Goal: Task Accomplishment & Management: Complete application form

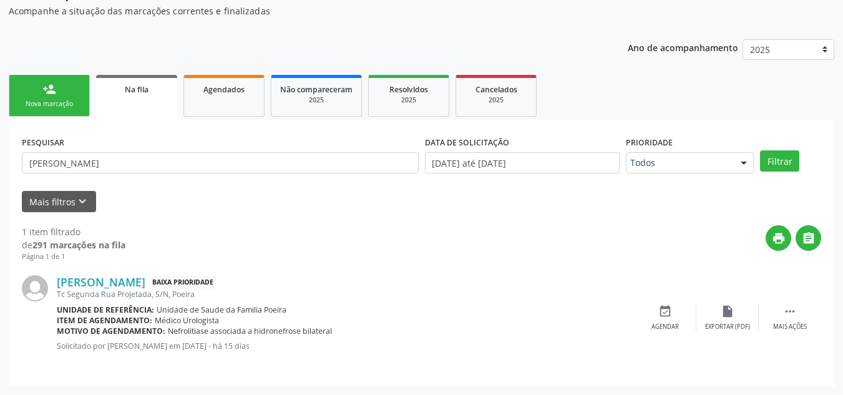
scroll to position [129, 0]
click at [738, 165] on div at bounding box center [743, 163] width 19 height 21
click at [477, 241] on div "print " at bounding box center [472, 243] width 695 height 37
click at [50, 105] on div "Nova marcação" at bounding box center [49, 103] width 62 height 9
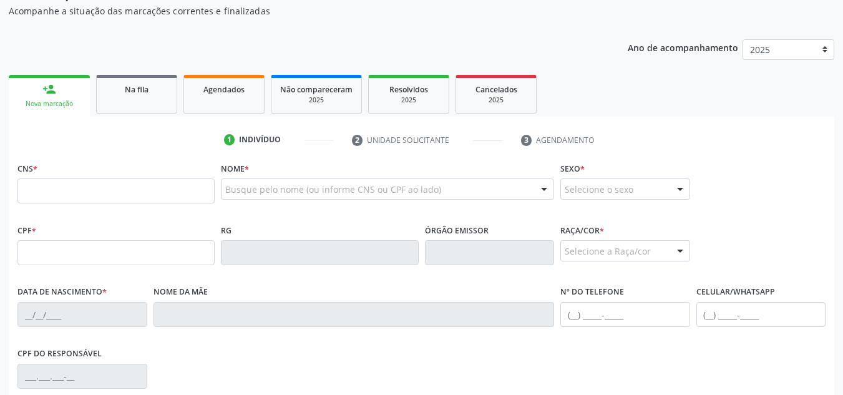
click at [125, 95] on link "Na fila" at bounding box center [136, 94] width 81 height 39
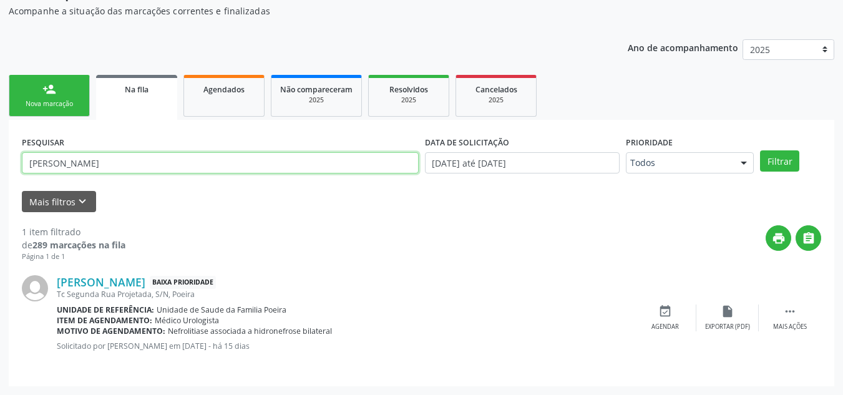
click at [157, 168] on input "Genival Ferreira da Mota Filho" at bounding box center [220, 162] width 397 height 21
type input "G"
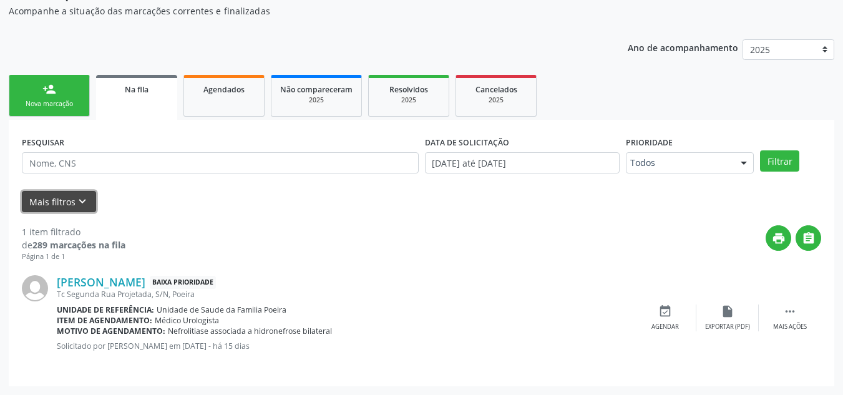
click at [79, 202] on icon "keyboard_arrow_down" at bounding box center [82, 202] width 14 height 14
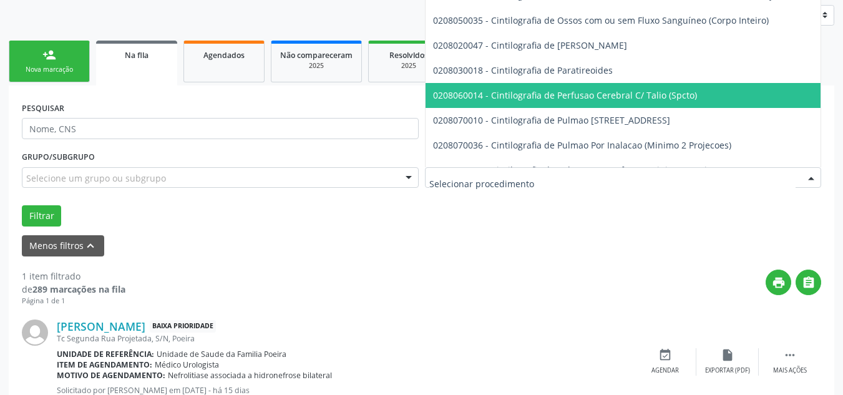
scroll to position [191, 0]
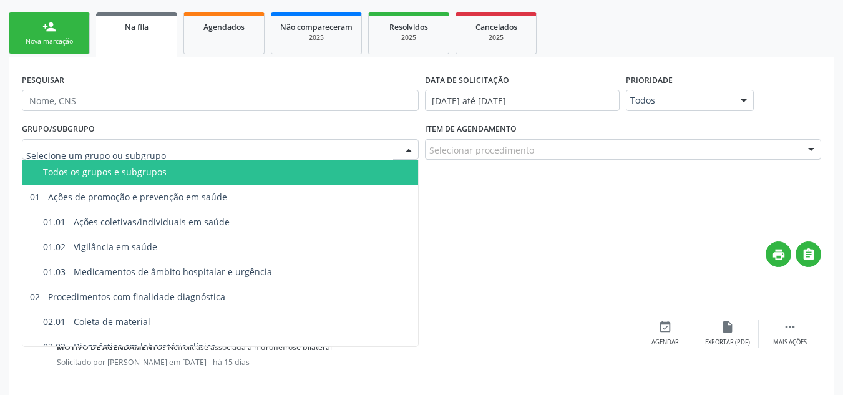
click at [77, 157] on div at bounding box center [220, 149] width 397 height 21
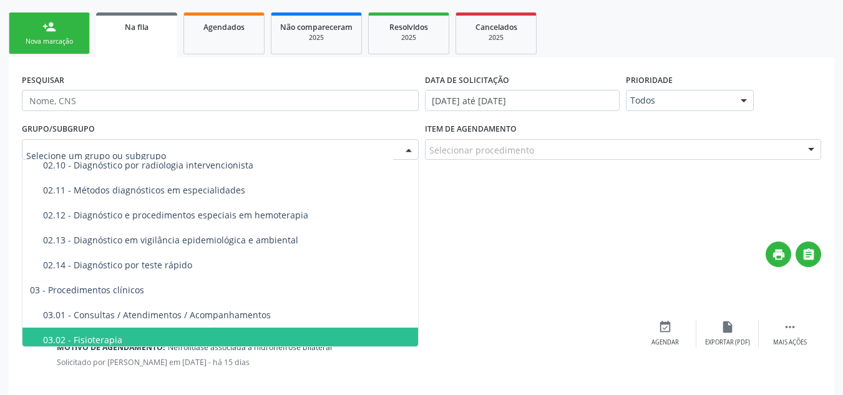
scroll to position [437, 0]
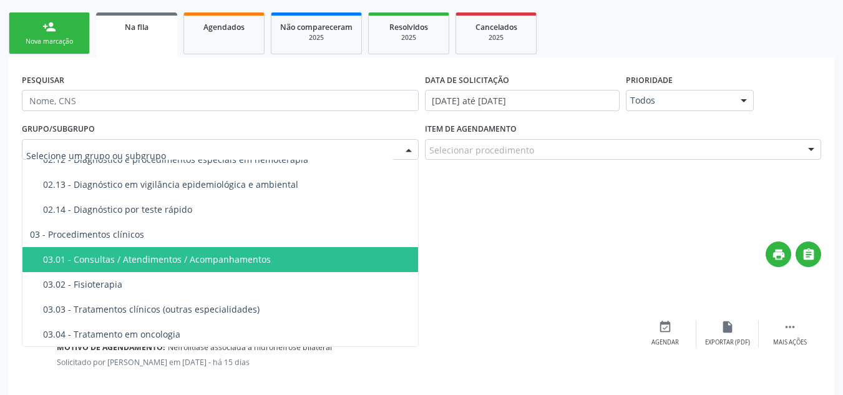
click at [554, 230] on div "1 item filtrado de 289 marcações na fila Página 1 de 1 print  Genival Ferreira…" at bounding box center [421, 308] width 799 height 161
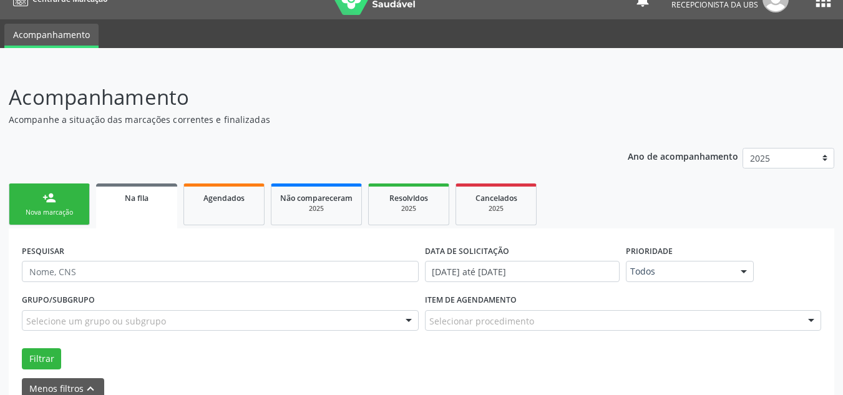
scroll to position [0, 0]
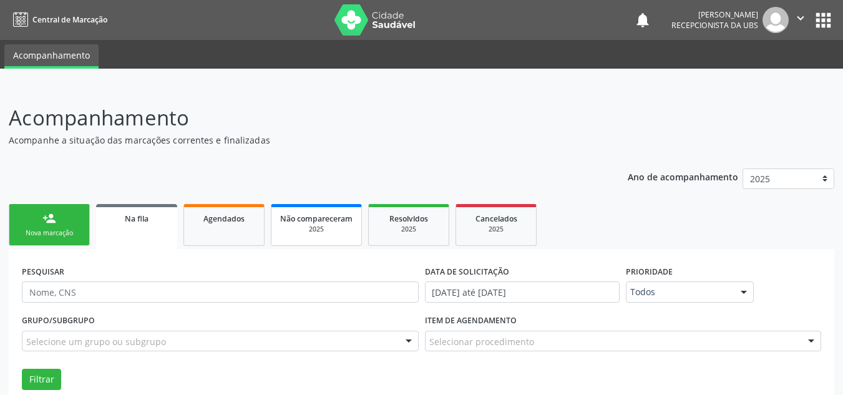
click at [313, 216] on span "Não compareceram" at bounding box center [316, 218] width 72 height 11
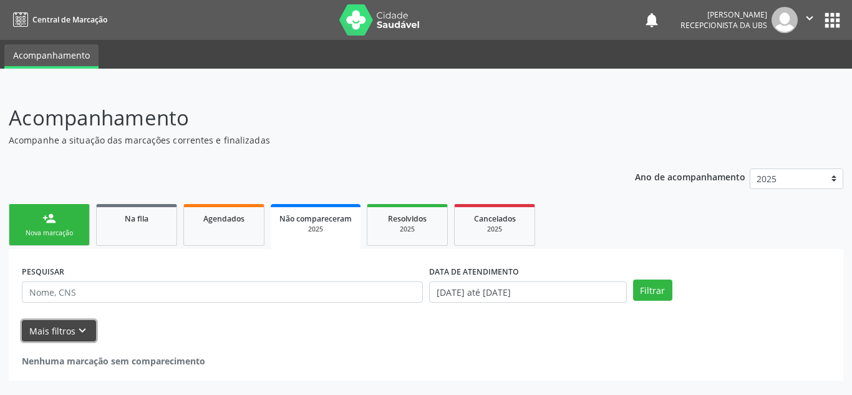
click at [89, 329] on button "Mais filtros keyboard_arrow_down" at bounding box center [59, 331] width 74 height 22
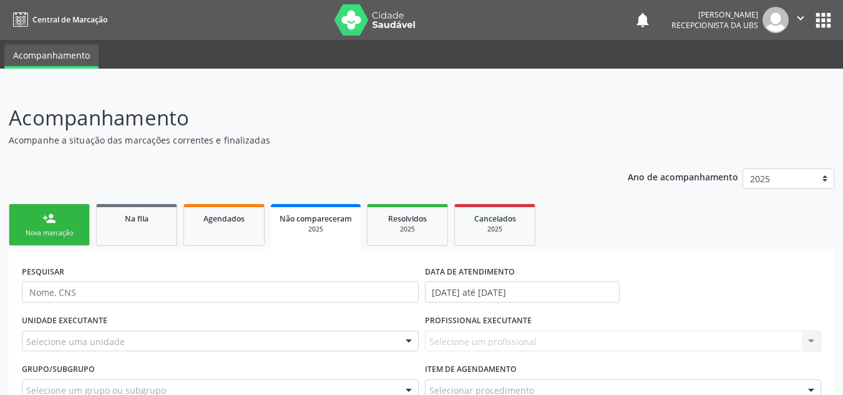
click at [35, 228] on div "Nova marcação" at bounding box center [49, 232] width 62 height 9
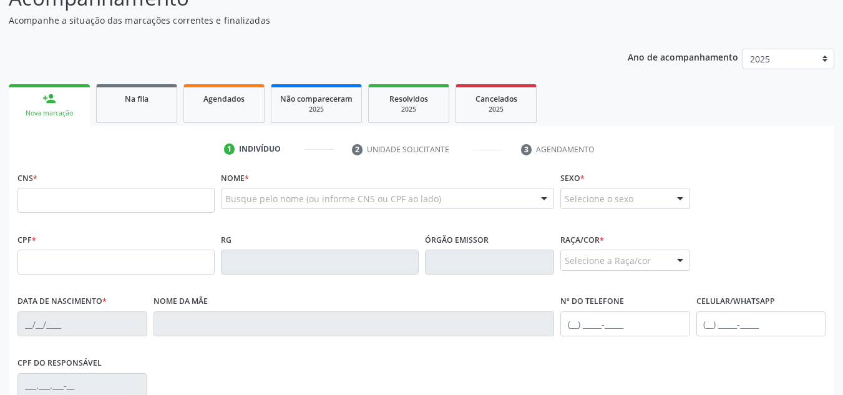
scroll to position [125, 0]
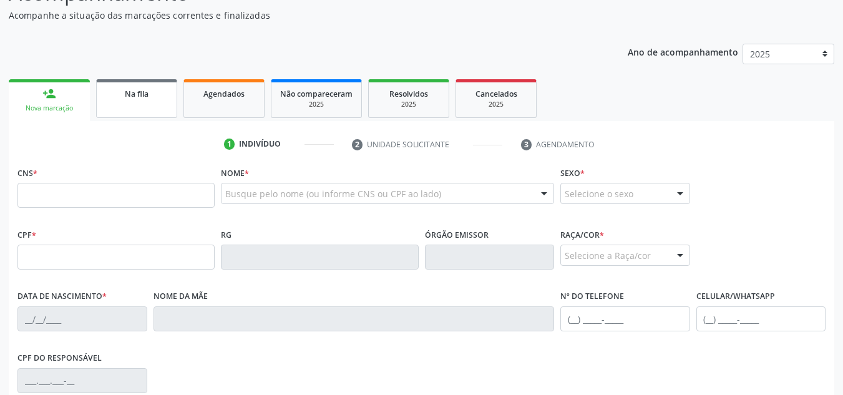
click at [160, 105] on link "Na fila" at bounding box center [136, 98] width 81 height 39
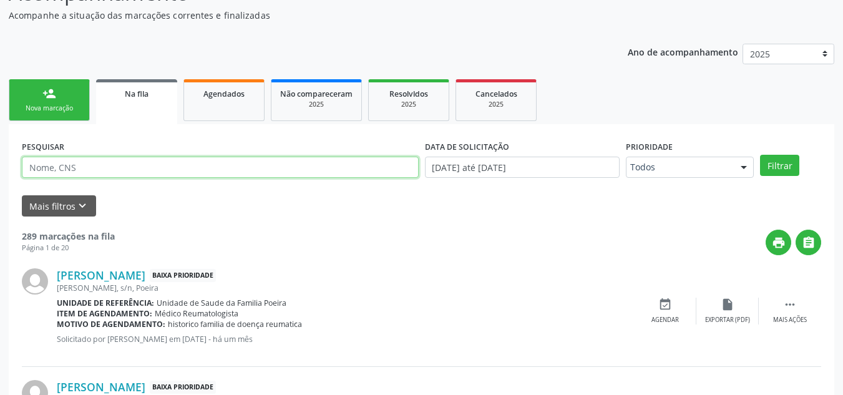
click at [114, 169] on input "text" at bounding box center [220, 167] width 397 height 21
type input "700008106120400"
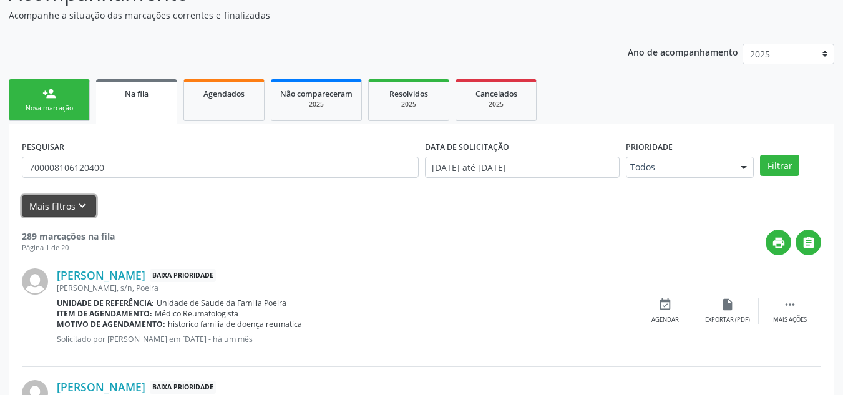
click at [66, 212] on button "Mais filtros keyboard_arrow_down" at bounding box center [59, 206] width 74 height 22
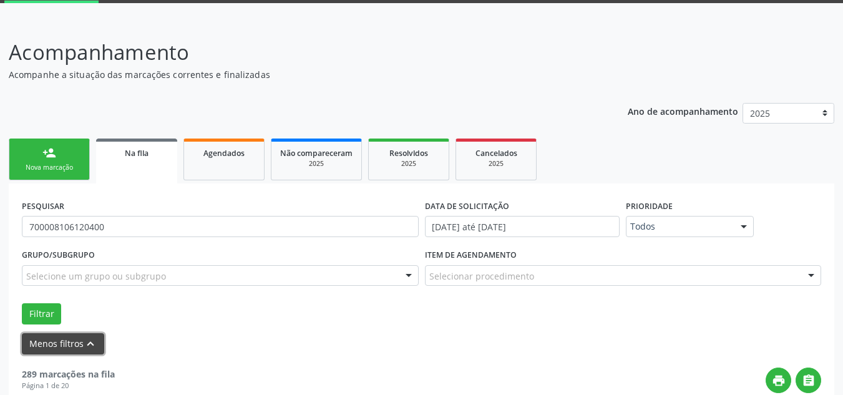
scroll to position [62, 0]
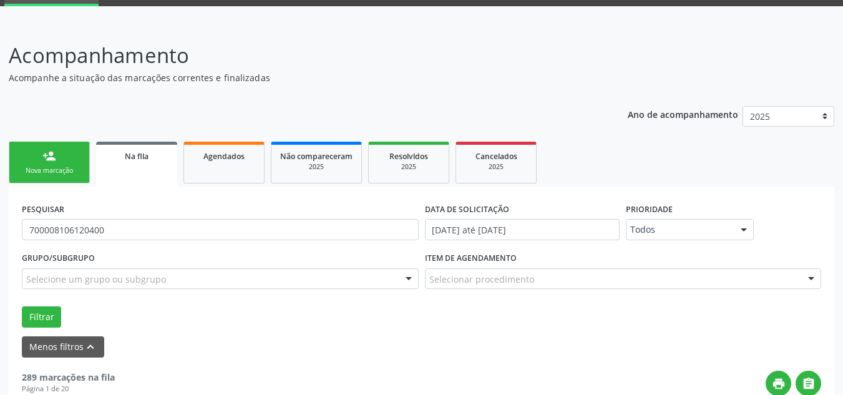
click at [131, 165] on link "Na fila" at bounding box center [136, 164] width 81 height 45
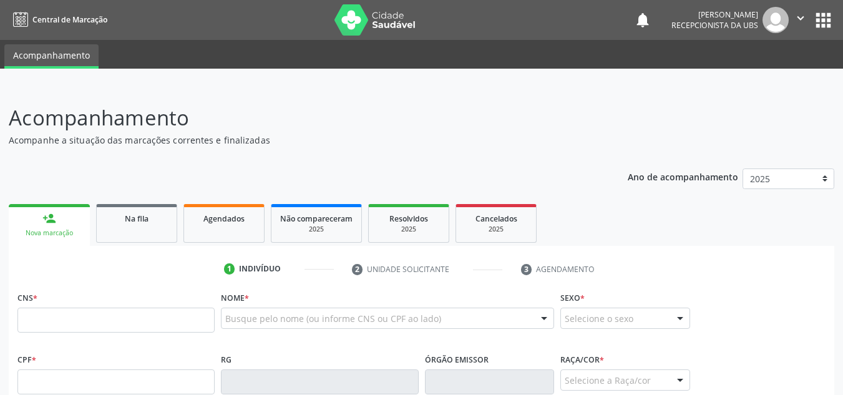
scroll to position [62, 0]
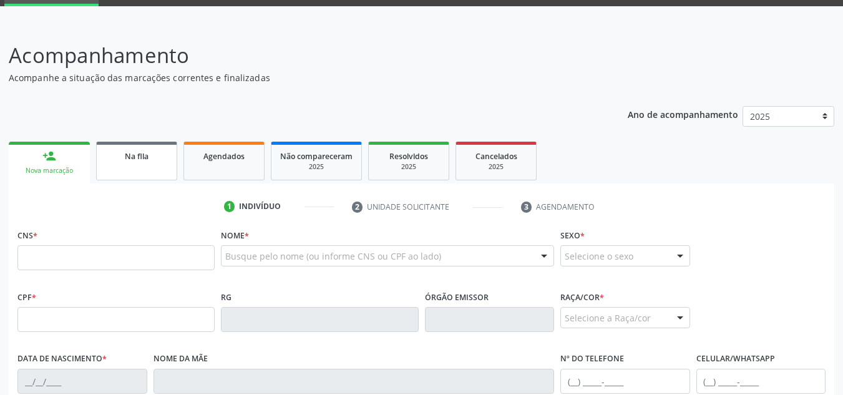
click at [125, 153] on span "Na fila" at bounding box center [137, 156] width 24 height 11
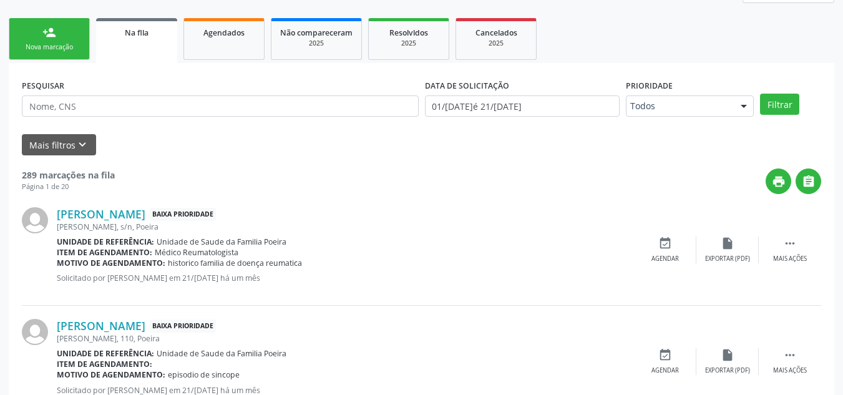
scroll to position [187, 0]
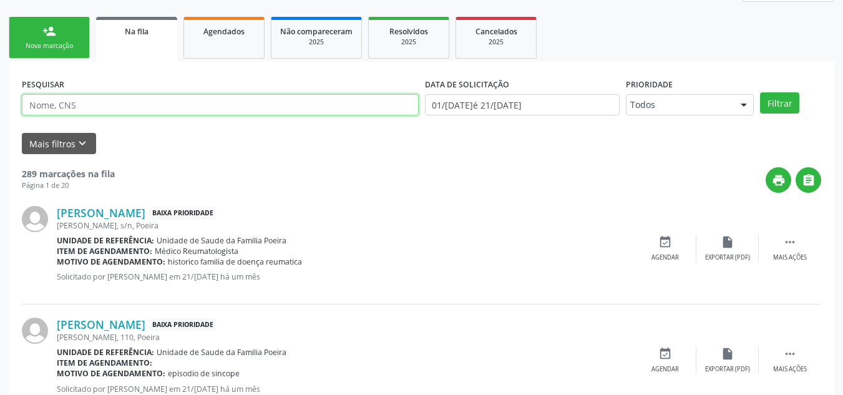
click at [194, 100] on input "text" at bounding box center [220, 104] width 397 height 21
type input "700008106120400"
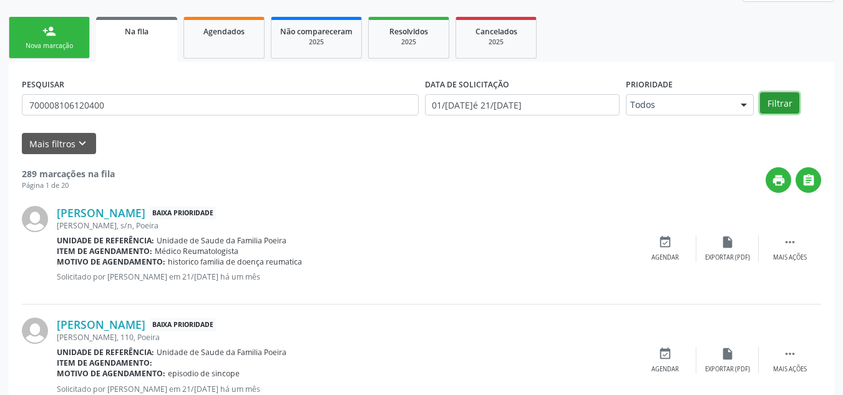
click at [784, 102] on button "Filtrar" at bounding box center [779, 102] width 39 height 21
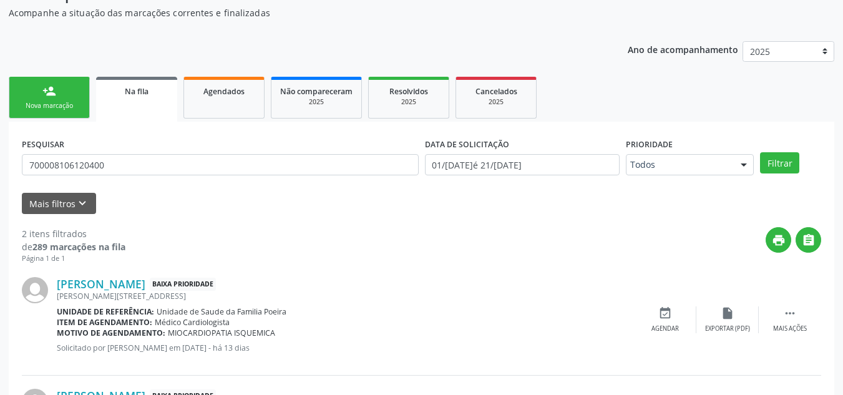
scroll to position [116, 0]
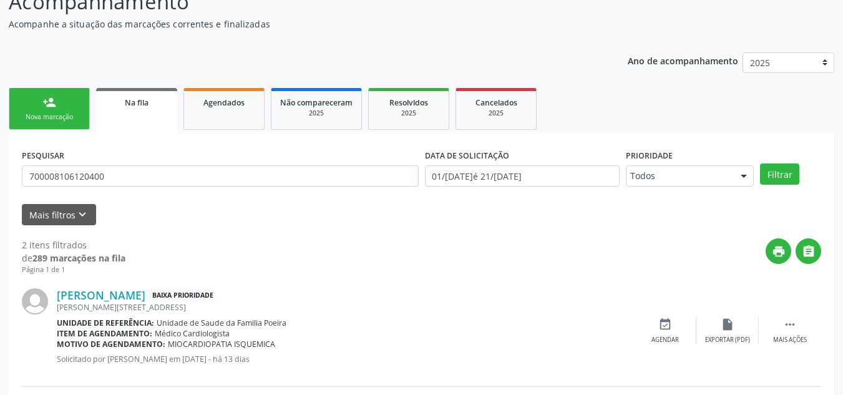
drag, startPoint x: 24, startPoint y: 107, endPoint x: 437, endPoint y: 0, distance: 426.0
click at [24, 107] on link "person_add Nova marcação" at bounding box center [49, 109] width 81 height 42
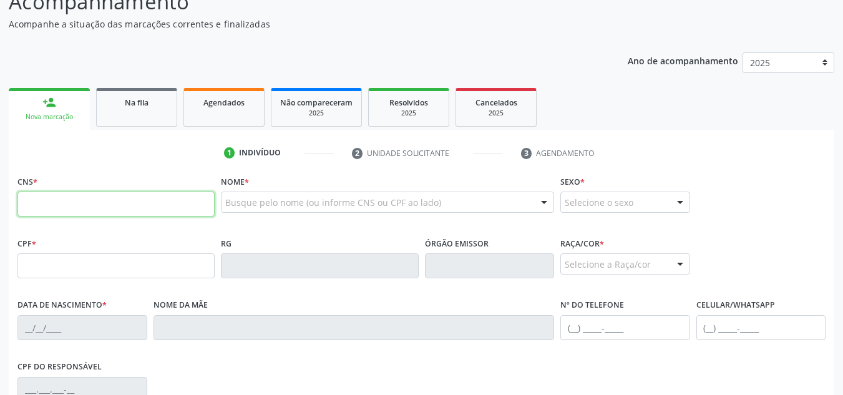
click at [118, 208] on input "text" at bounding box center [115, 203] width 197 height 25
type input "702 8081 7248 0362"
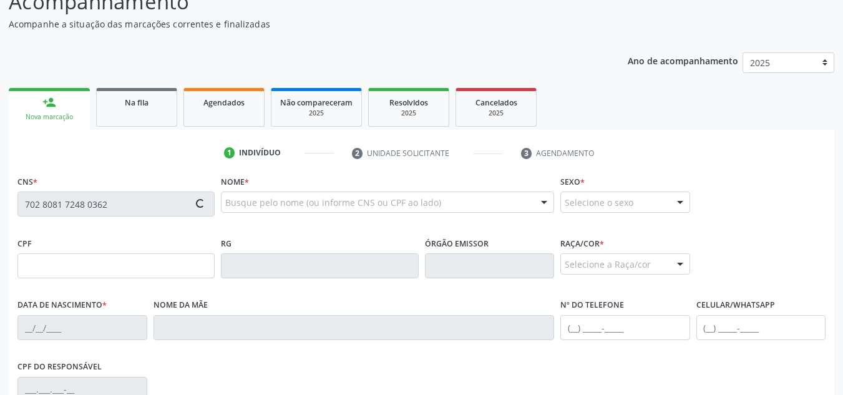
type input "020.766.524-93"
type input "15/[DATE]"
type input "[PERSON_NAME]"
type input "[PHONE_NUMBER]"
type input "08"
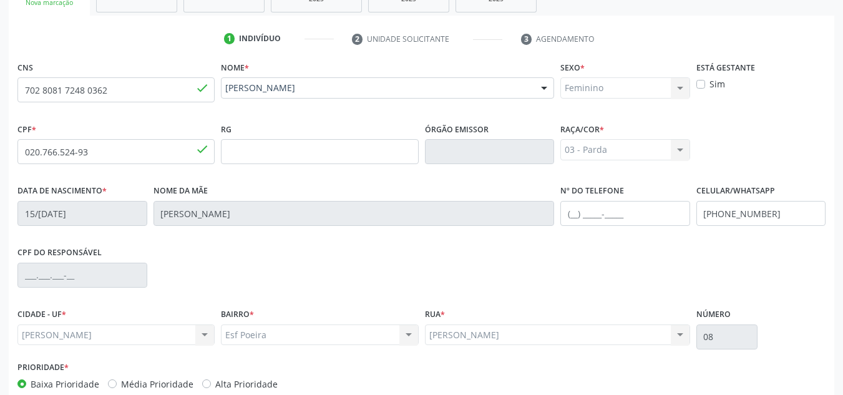
scroll to position [299, 0]
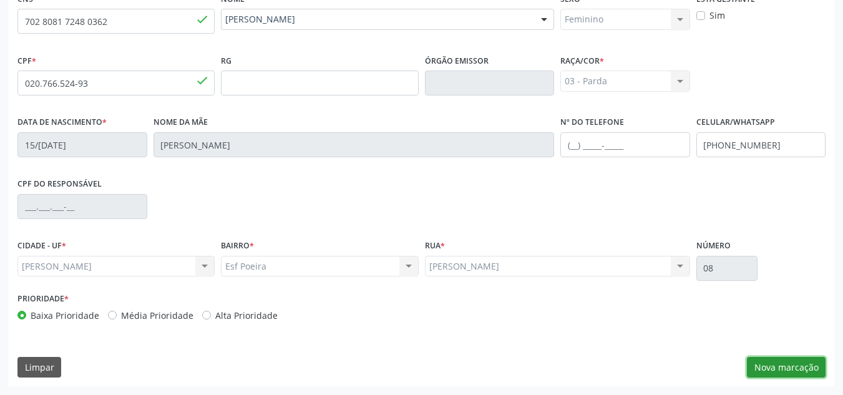
click at [778, 363] on button "Nova marcação" at bounding box center [786, 367] width 79 height 21
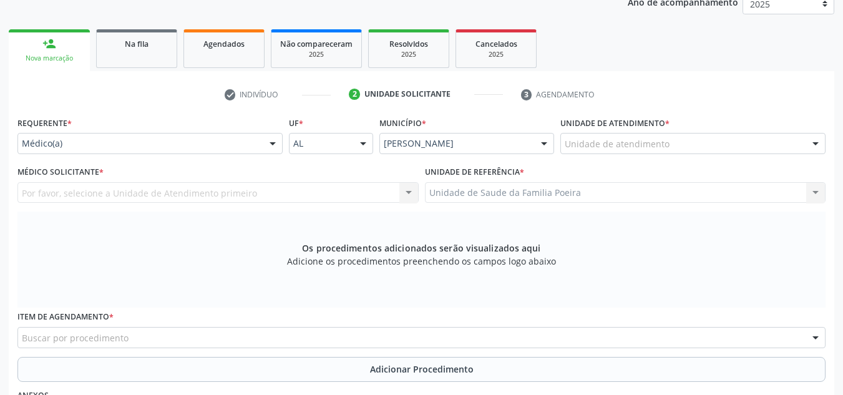
scroll to position [174, 0]
click at [805, 142] on div "Aeronave Baron 58 Aeronave Cessna Associacao Divina Misericordia Caps [PERSON_N…" at bounding box center [692, 143] width 265 height 21
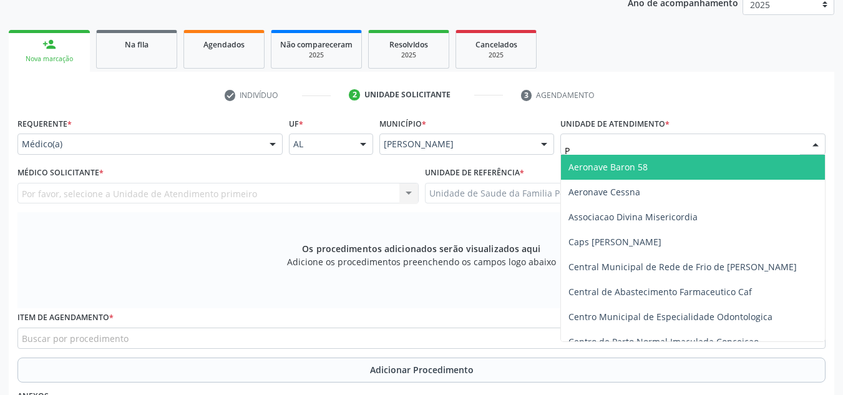
type input "PO"
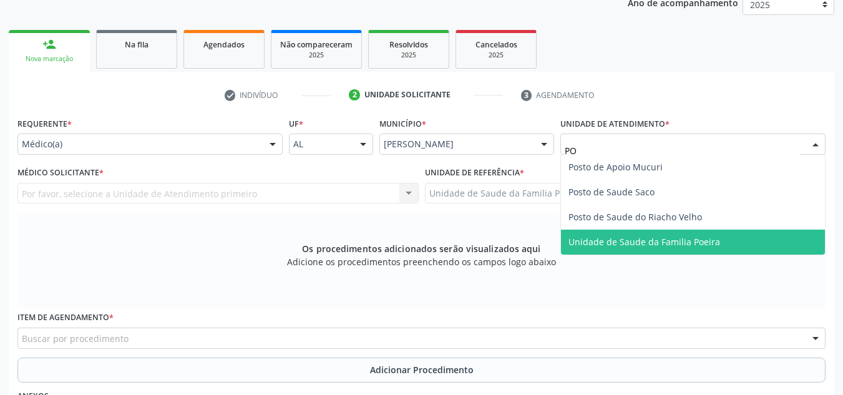
click at [686, 254] on span "Unidade de Saude da Familia Poeira" at bounding box center [693, 242] width 264 height 25
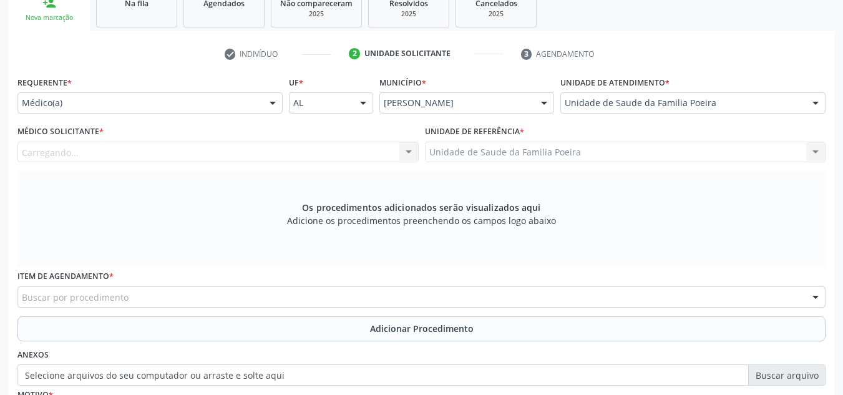
scroll to position [299, 0]
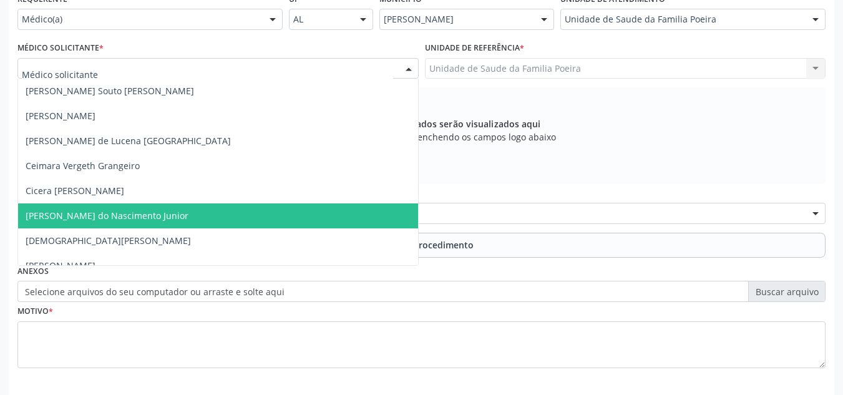
click at [56, 213] on span "[PERSON_NAME] do Nascimento Junior" at bounding box center [107, 216] width 163 height 12
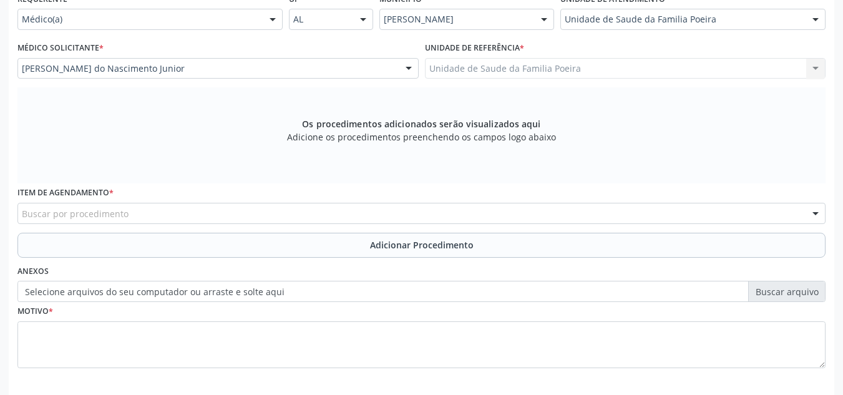
scroll to position [354, 0]
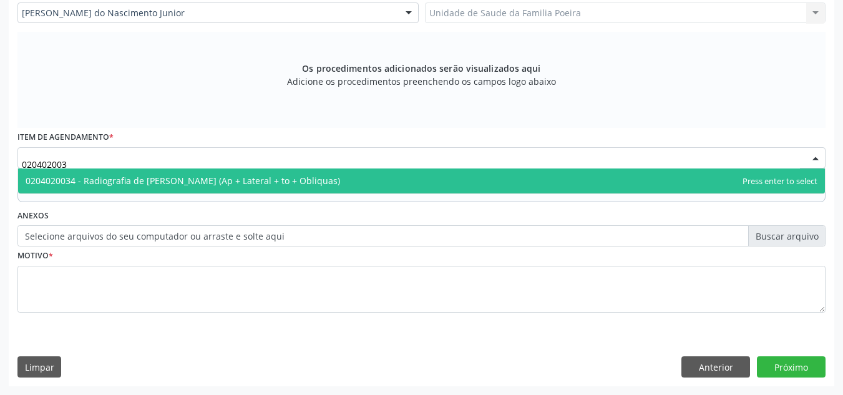
type input "0204020034"
click at [119, 177] on span "0204020034 - Radiografia de [PERSON_NAME] (Ap + Lateral + to + Obliquas)" at bounding box center [183, 181] width 314 height 12
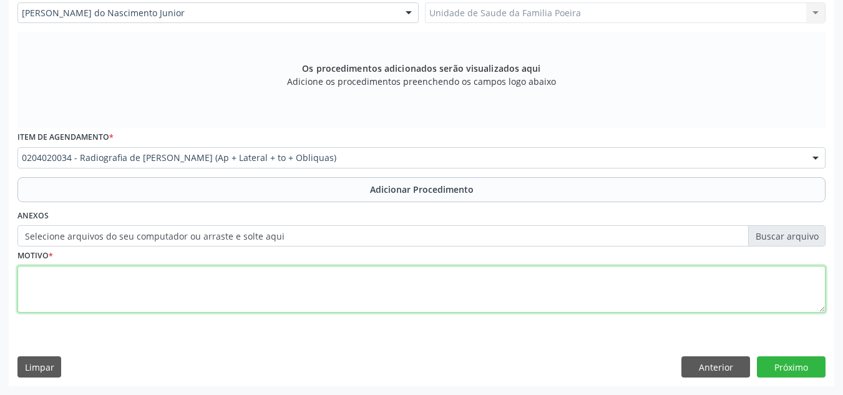
click at [123, 291] on textarea at bounding box center [421, 289] width 808 height 47
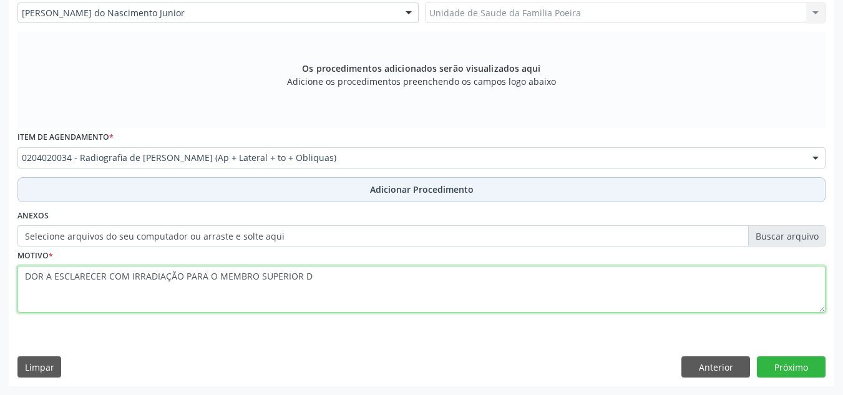
type textarea "DOR A ESCLARECER COM IRRADIAÇÃO PARA O MEMBRO SUPERIOR D"
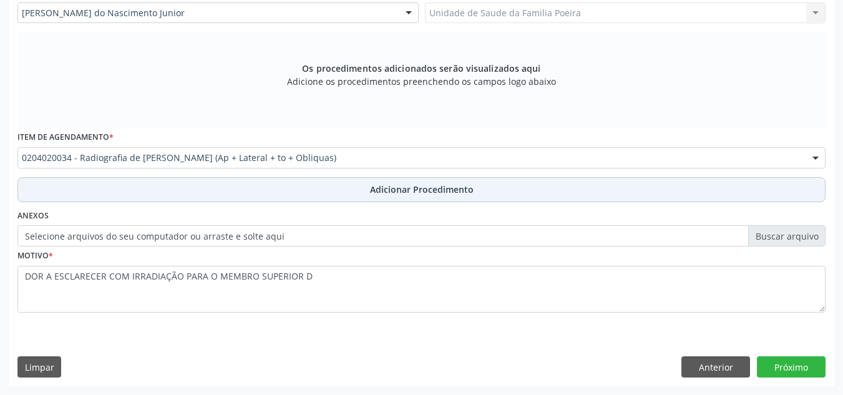
click at [443, 185] on span "Adicionar Procedimento" at bounding box center [422, 189] width 104 height 13
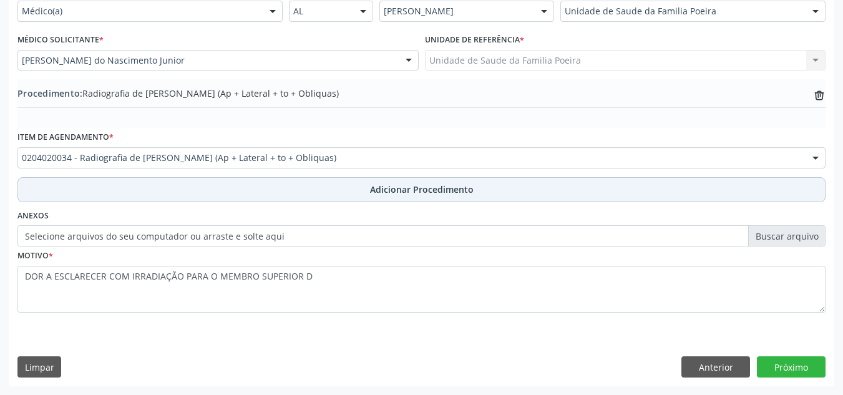
scroll to position [307, 0]
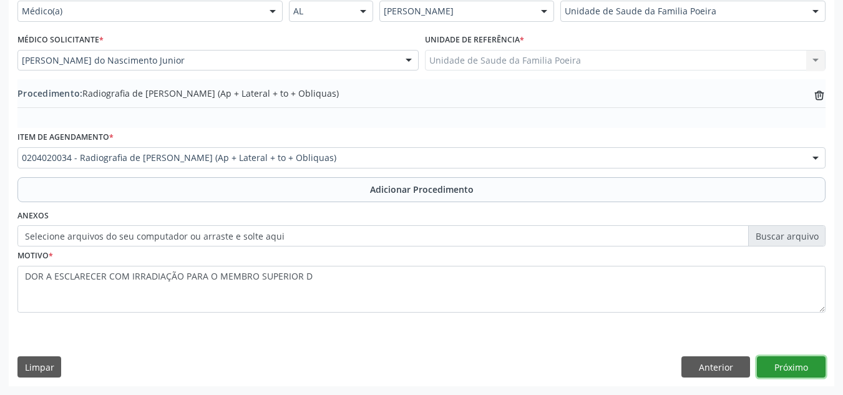
click at [809, 364] on button "Próximo" at bounding box center [791, 366] width 69 height 21
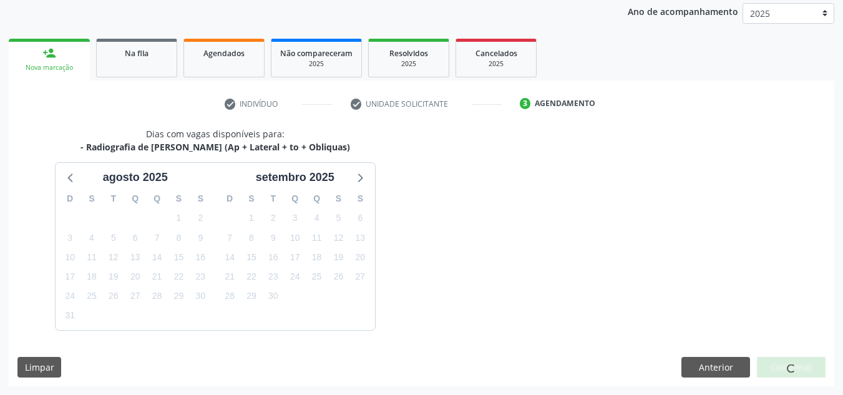
scroll to position [202, 0]
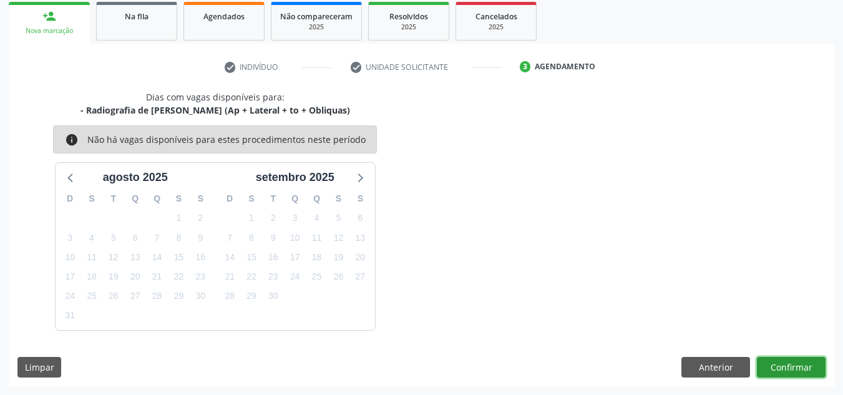
click at [800, 371] on button "Confirmar" at bounding box center [791, 367] width 69 height 21
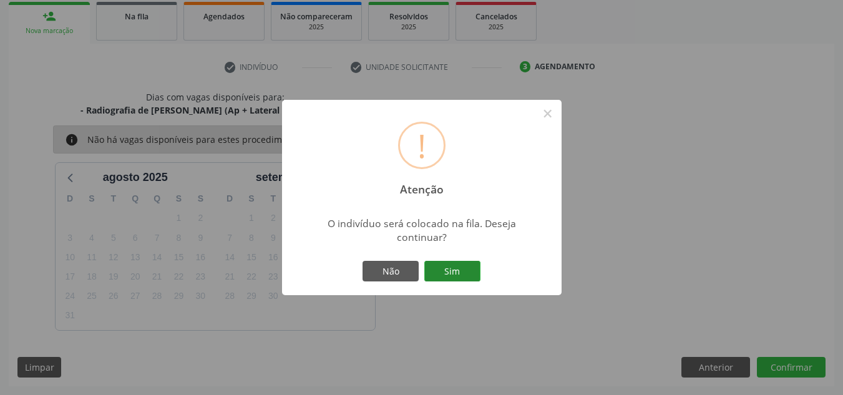
click at [450, 269] on button "Sim" at bounding box center [452, 271] width 56 height 21
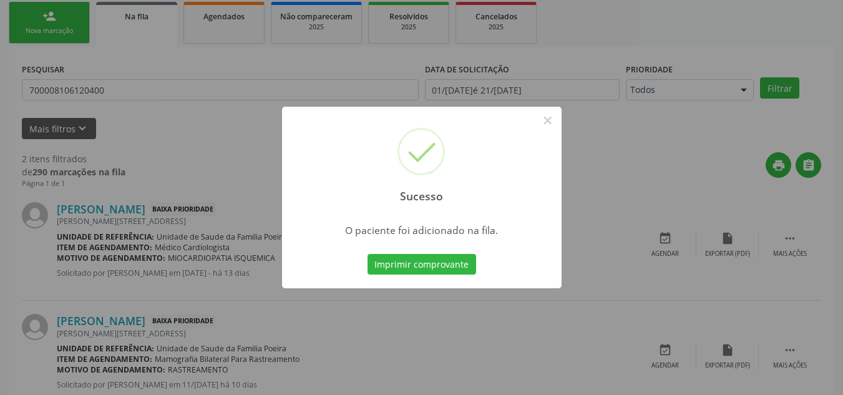
scroll to position [34, 0]
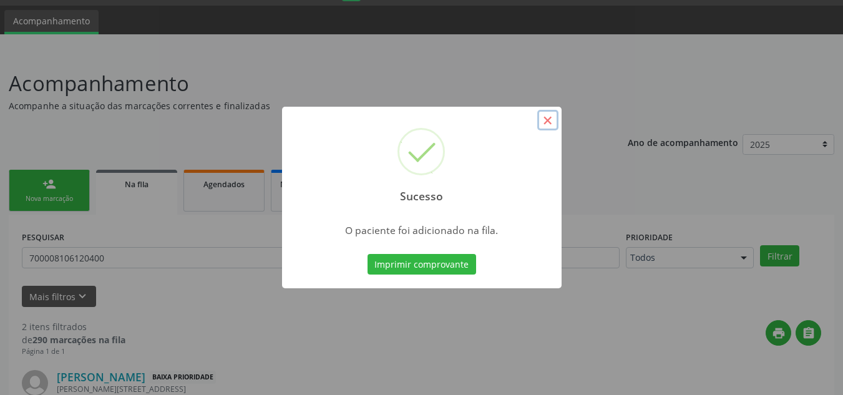
click at [550, 125] on button "×" at bounding box center [547, 120] width 21 height 21
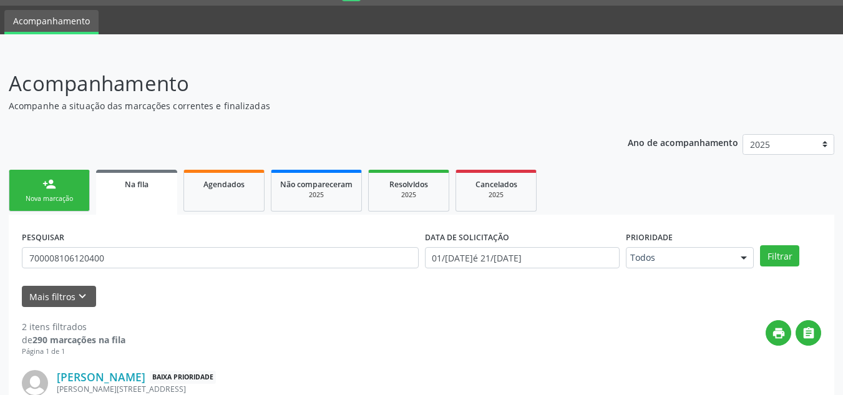
click at [63, 200] on div "Nova marcação" at bounding box center [49, 198] width 62 height 9
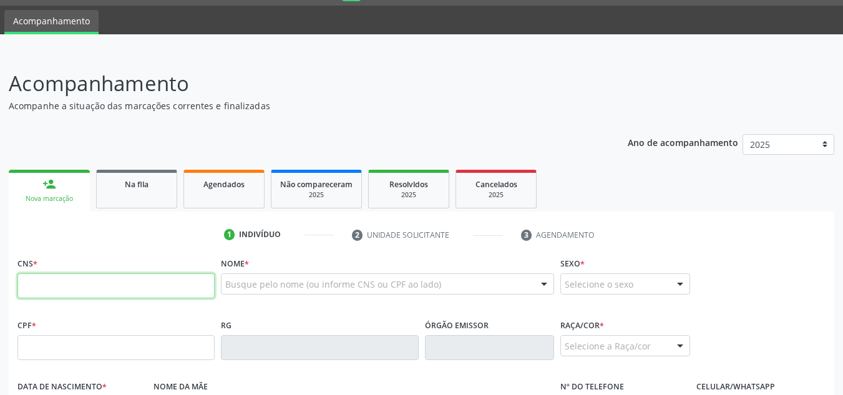
click at [74, 288] on input "text" at bounding box center [115, 285] width 197 height 25
type input "702 8081 7248 0362"
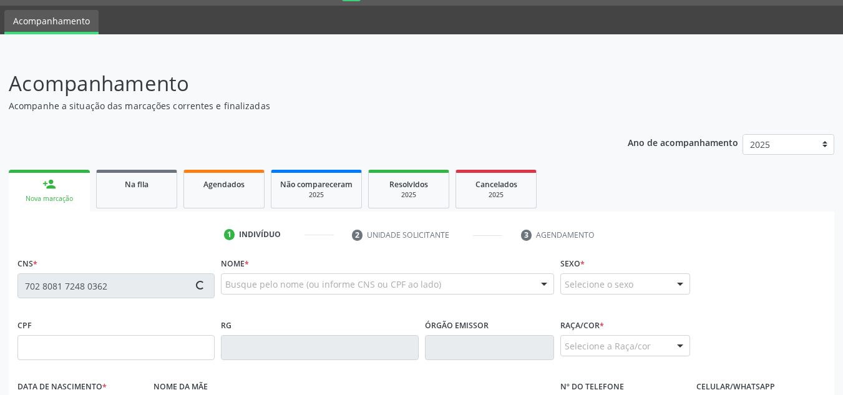
type input "020.766.524-93"
type input "15/[DATE]"
type input "[PERSON_NAME]"
type input "[PHONE_NUMBER]"
type input "08"
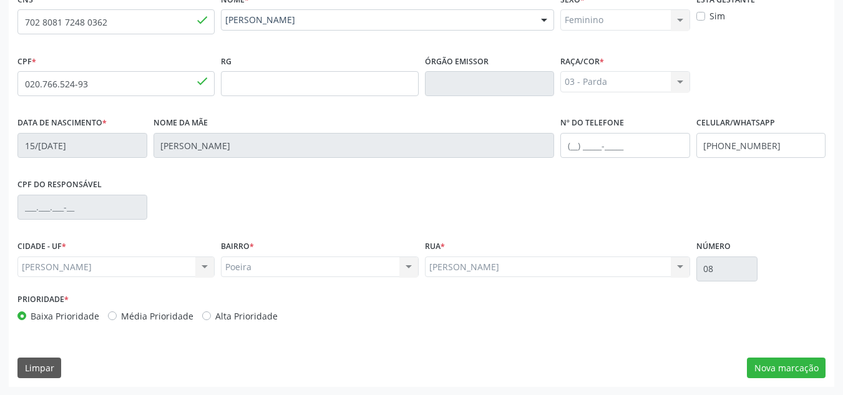
scroll to position [299, 0]
click at [764, 359] on button "Nova marcação" at bounding box center [786, 367] width 79 height 21
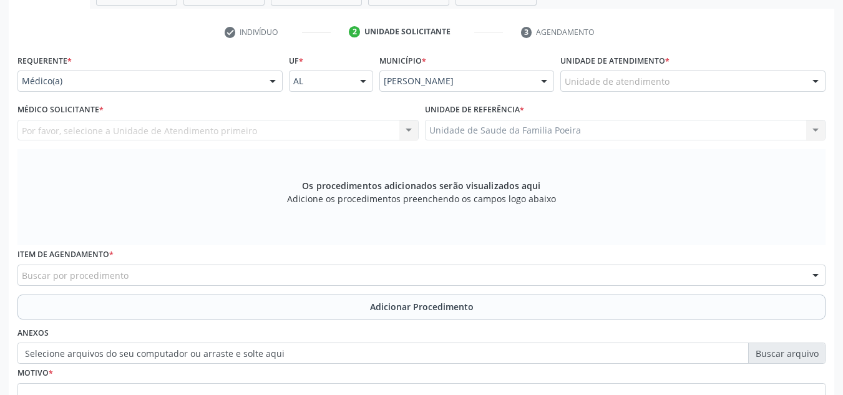
scroll to position [236, 0]
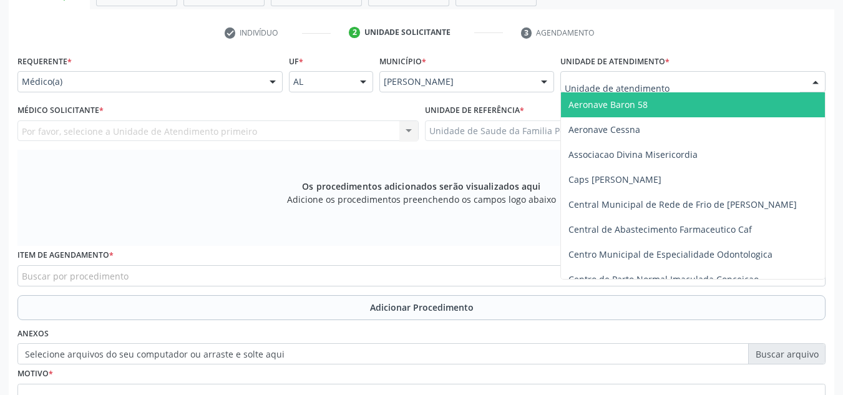
click at [790, 85] on div at bounding box center [692, 81] width 265 height 21
type input "PO"
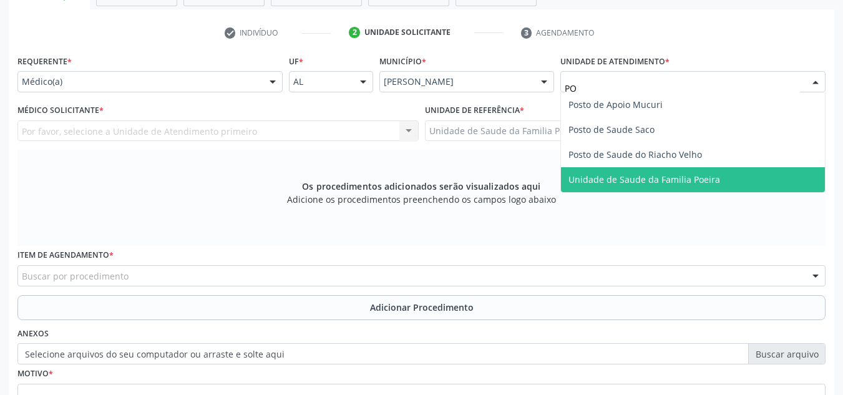
click at [753, 180] on span "Unidade de Saude da Familia Poeira" at bounding box center [693, 179] width 264 height 25
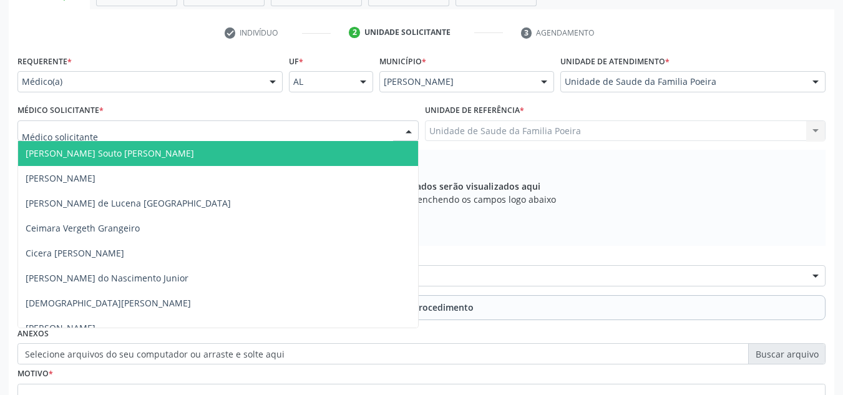
click at [109, 128] on div at bounding box center [217, 130] width 401 height 21
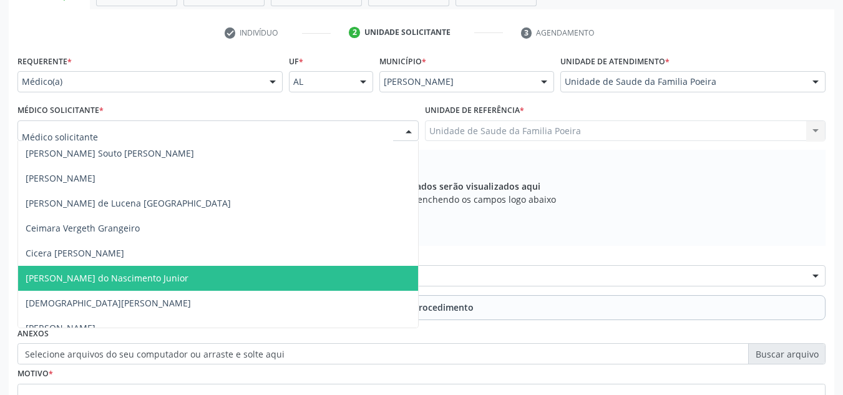
click at [76, 280] on span "[PERSON_NAME] do Nascimento Junior" at bounding box center [107, 278] width 163 height 12
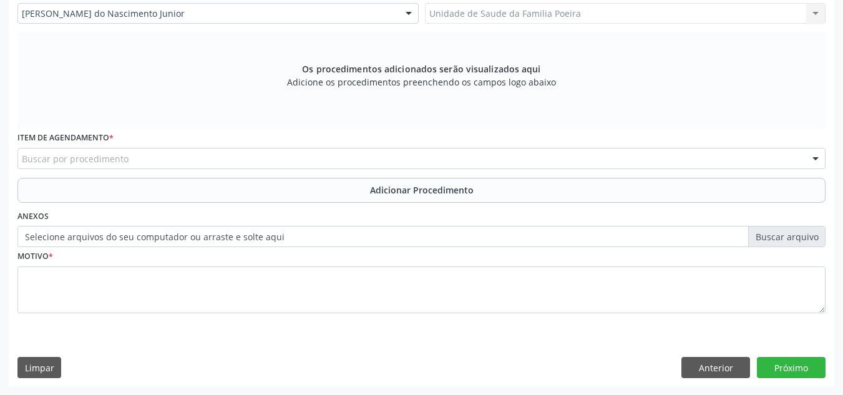
scroll to position [354, 0]
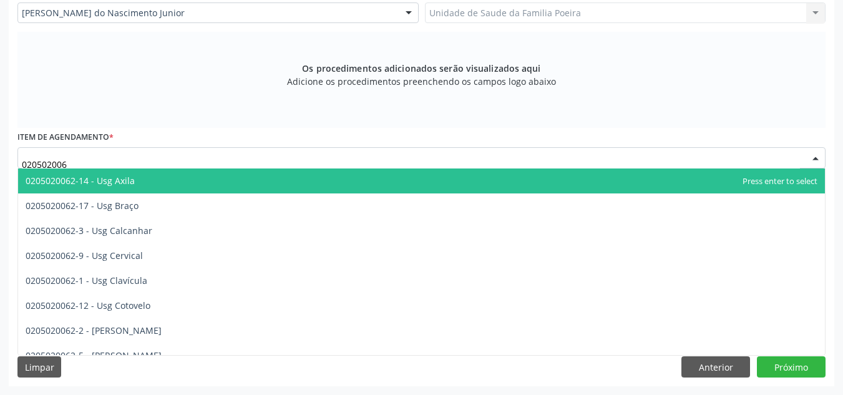
type input "0205020062"
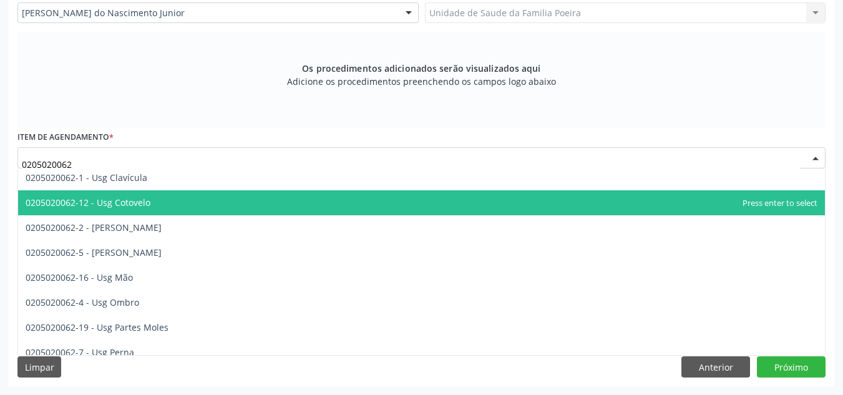
scroll to position [125, 0]
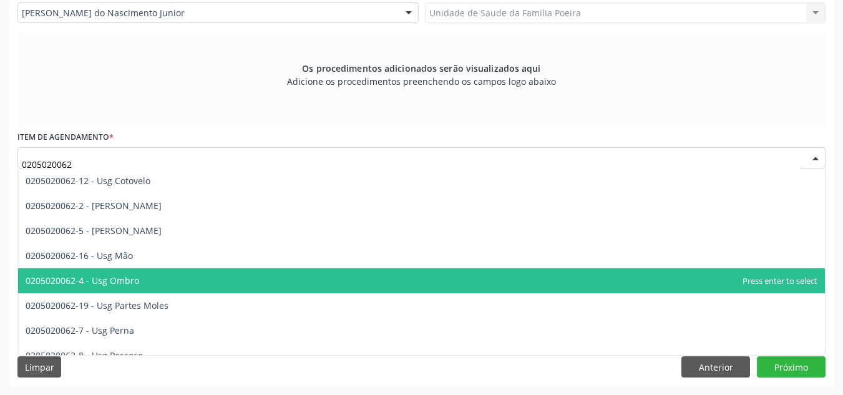
click at [190, 278] on span "0205020062-4 - Usg Ombro" at bounding box center [421, 280] width 806 height 25
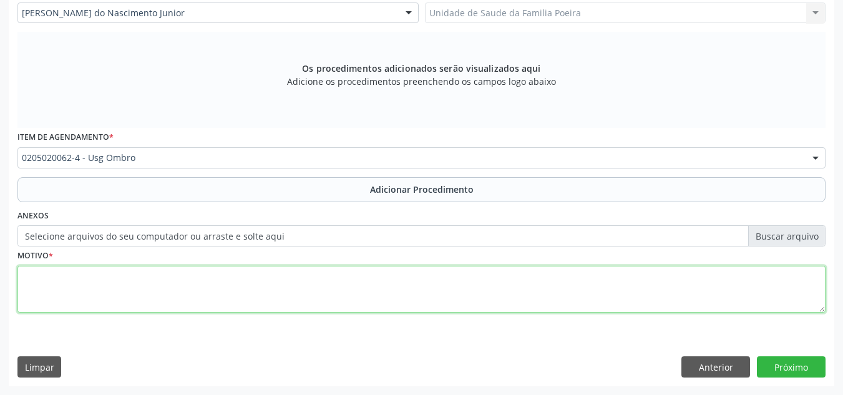
click at [196, 279] on textarea at bounding box center [421, 289] width 808 height 47
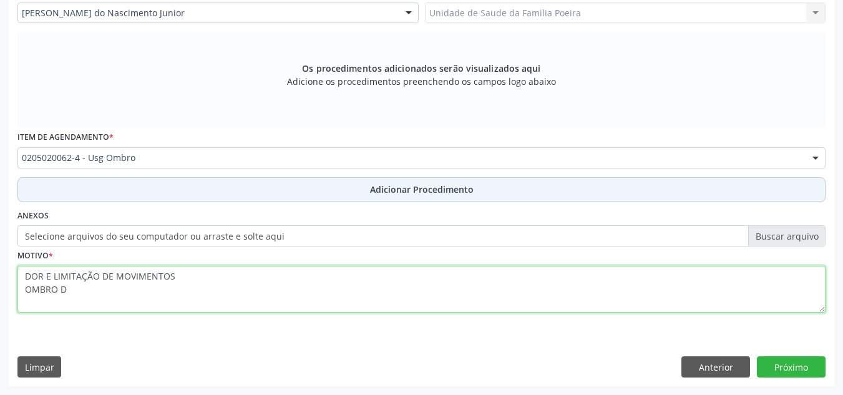
type textarea "DOR E LIMITAÇÃO DE MOVIMENTOS OMBRO D"
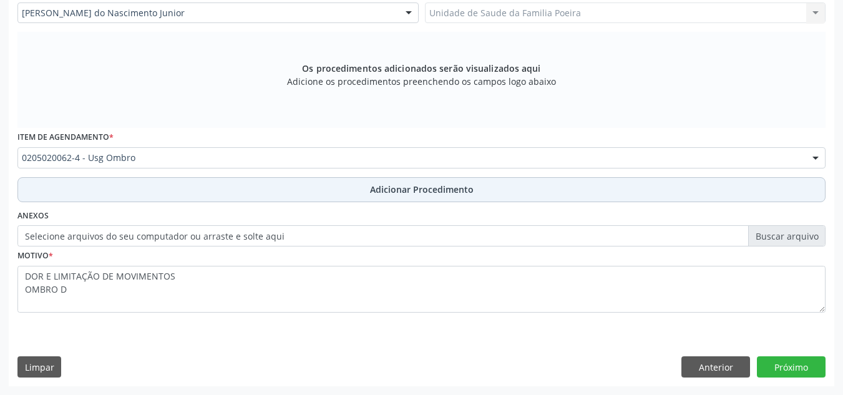
click at [439, 181] on button "Adicionar Procedimento" at bounding box center [421, 189] width 808 height 25
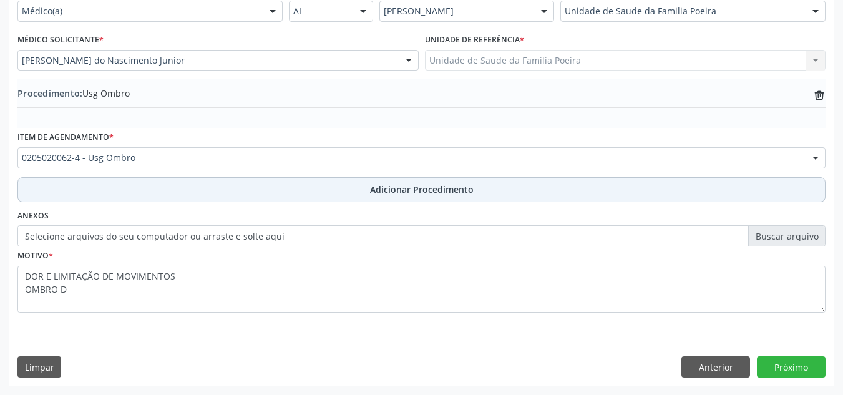
scroll to position [307, 0]
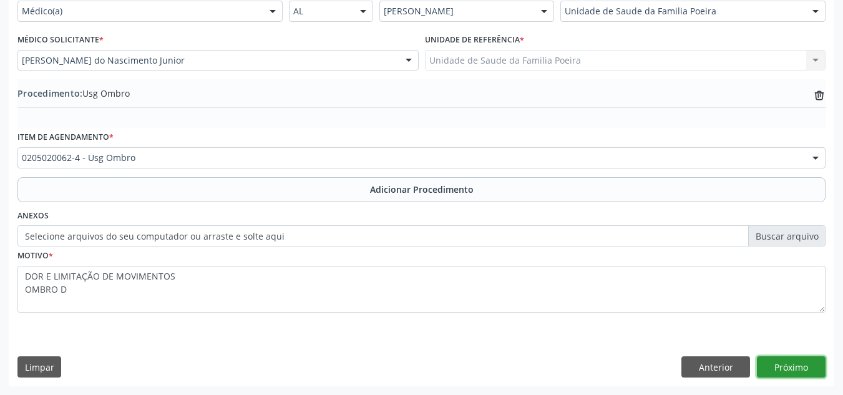
click at [796, 362] on button "Próximo" at bounding box center [791, 366] width 69 height 21
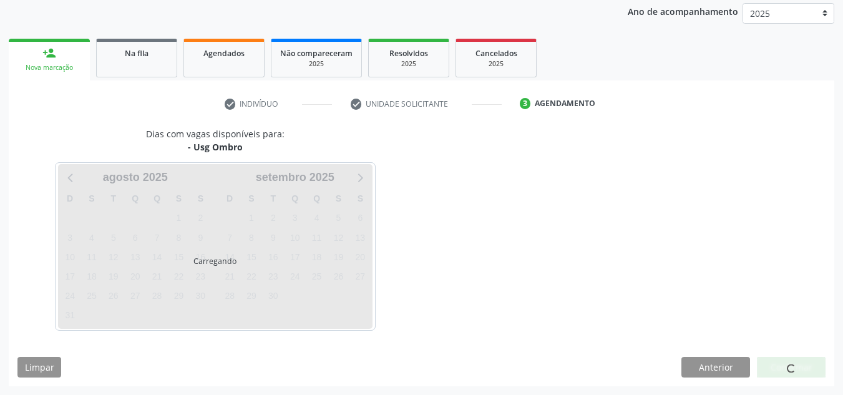
scroll to position [202, 0]
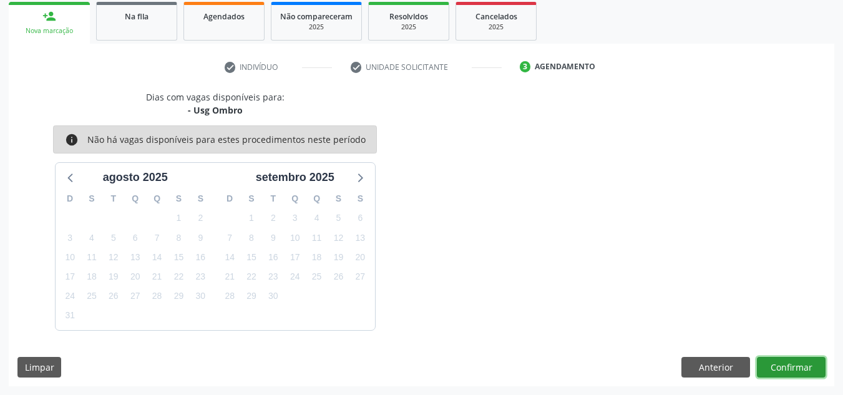
click at [791, 362] on button "Confirmar" at bounding box center [791, 367] width 69 height 21
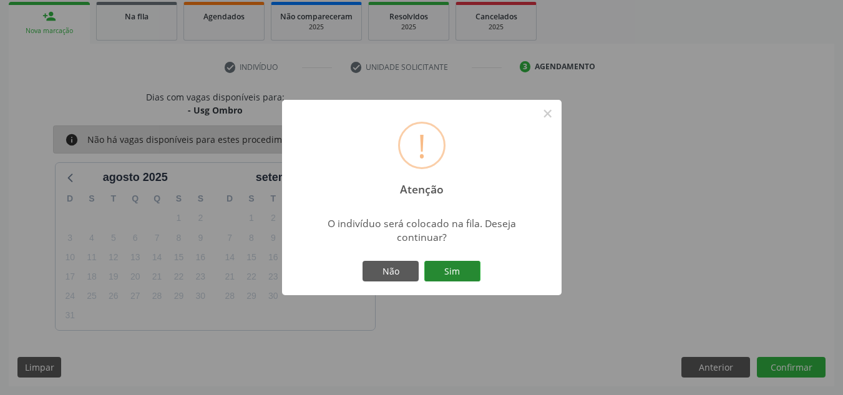
click at [463, 265] on button "Sim" at bounding box center [452, 271] width 56 height 21
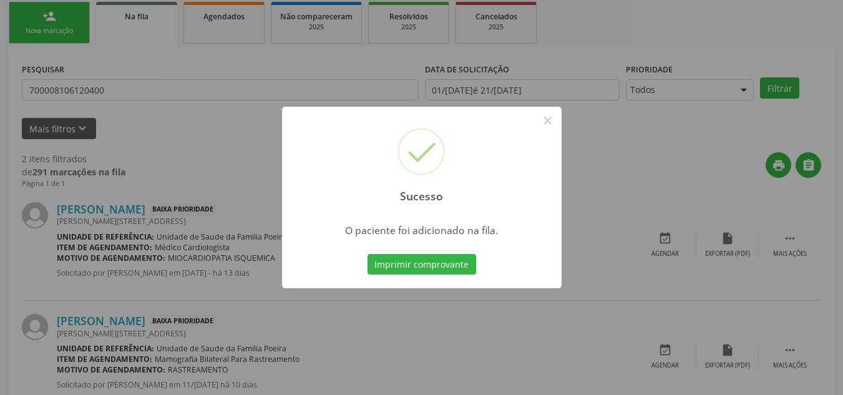
scroll to position [34, 0]
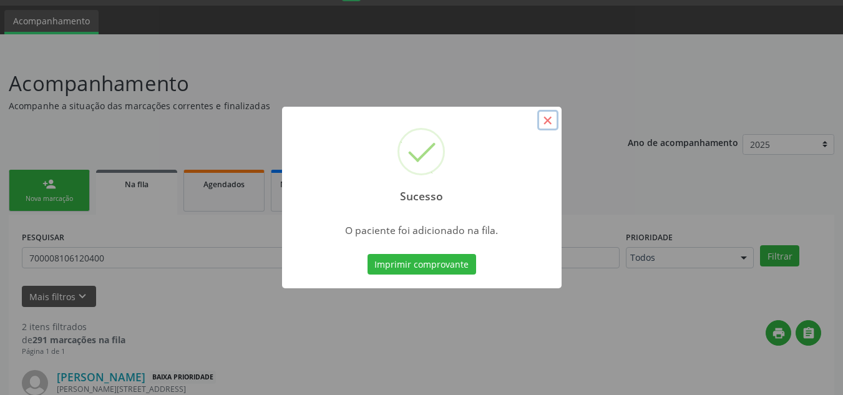
click at [545, 124] on button "×" at bounding box center [547, 120] width 21 height 21
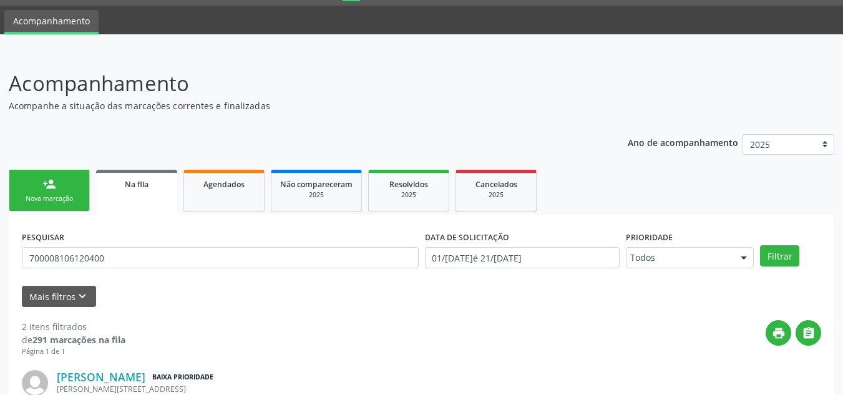
click at [33, 193] on link "person_add Nova marcação" at bounding box center [49, 191] width 81 height 42
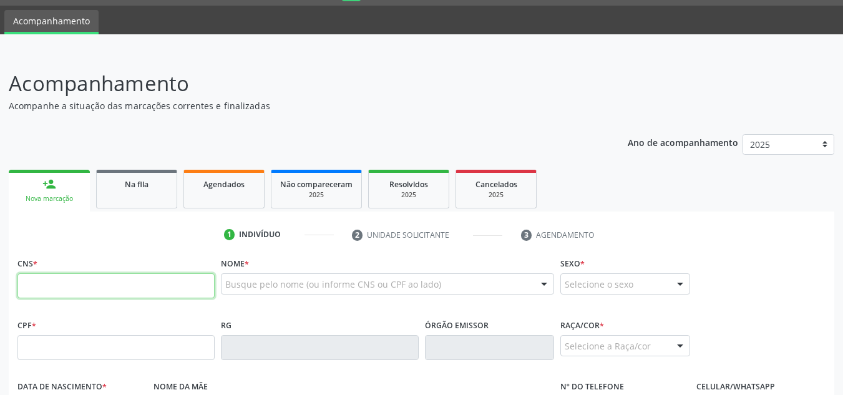
click at [173, 283] on input "text" at bounding box center [115, 285] width 197 height 25
paste input "707 6052 8941 4297"
type input "707 6052 8941 4297"
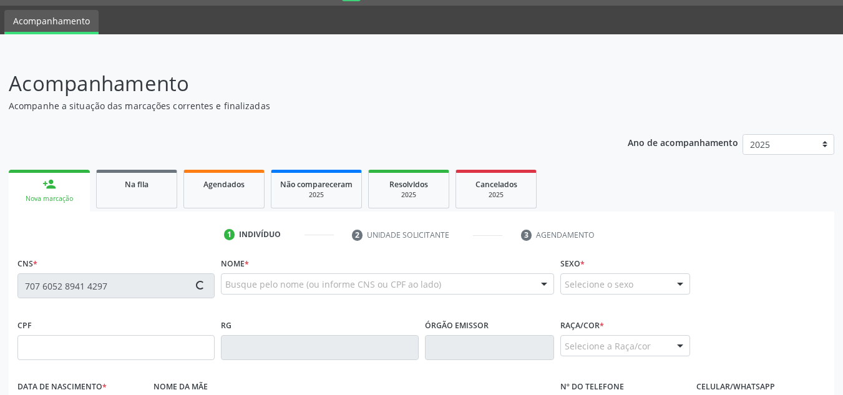
type input "172.099.014-00"
type input "[DATE]"
type input "[PERSON_NAME]"
type input "[PHONE_NUMBER]"
type input "11"
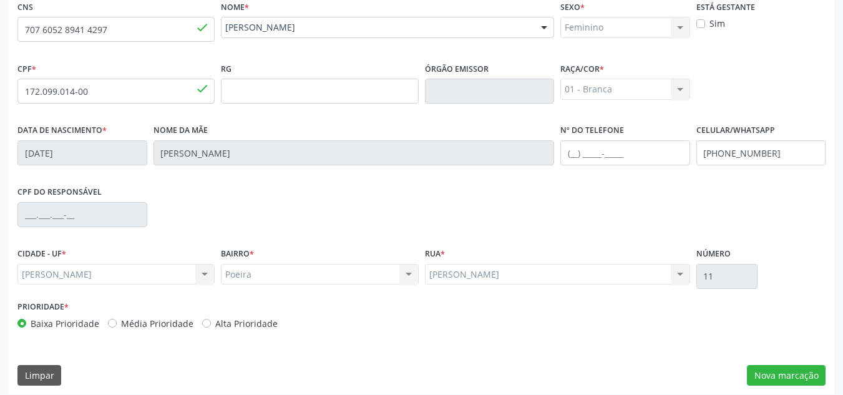
scroll to position [299, 0]
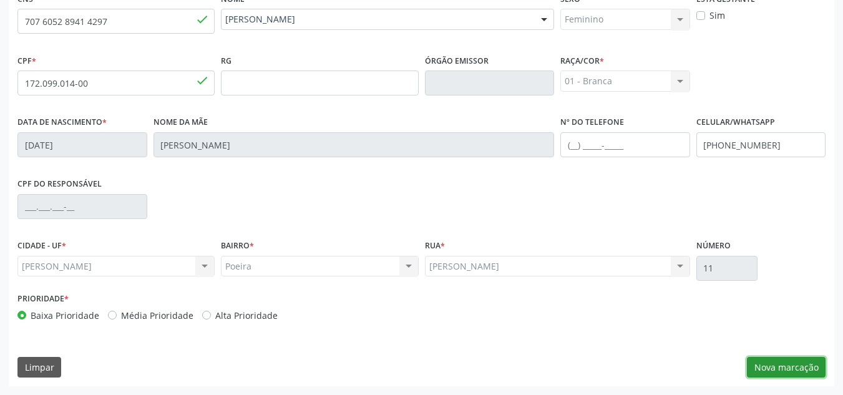
click at [765, 370] on button "Nova marcação" at bounding box center [786, 367] width 79 height 21
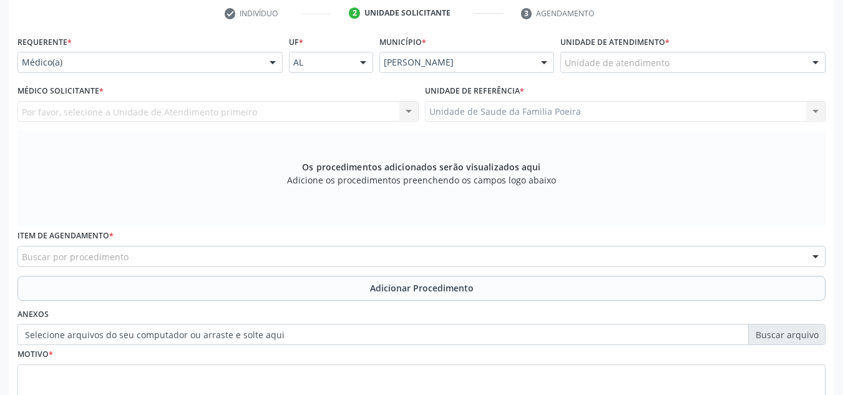
scroll to position [236, 0]
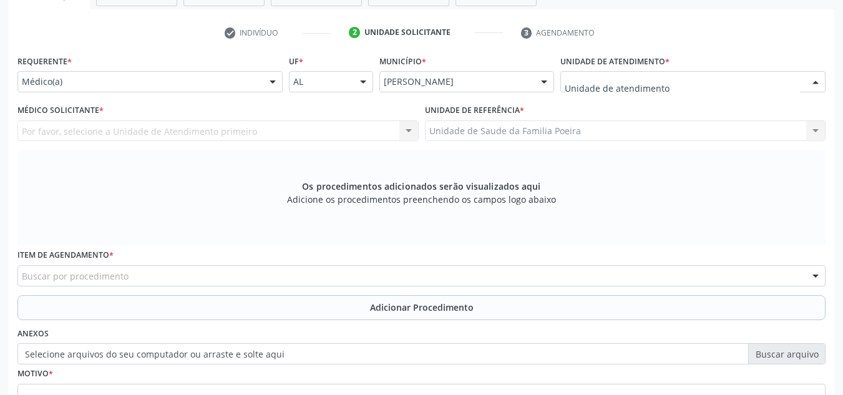
click at [816, 84] on div at bounding box center [815, 82] width 19 height 21
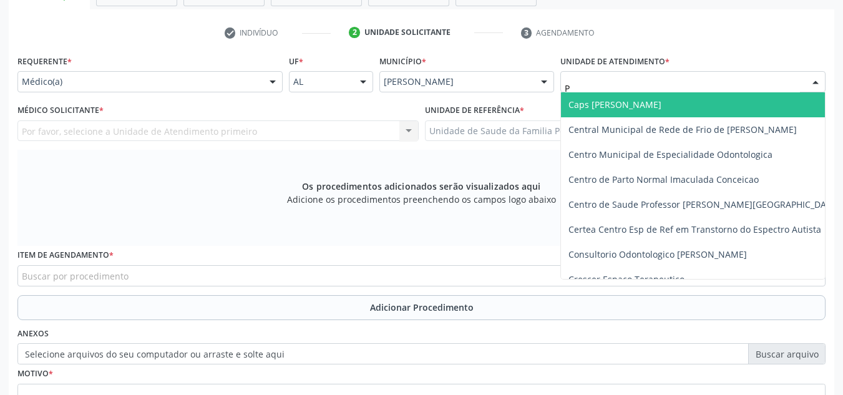
type input "PO"
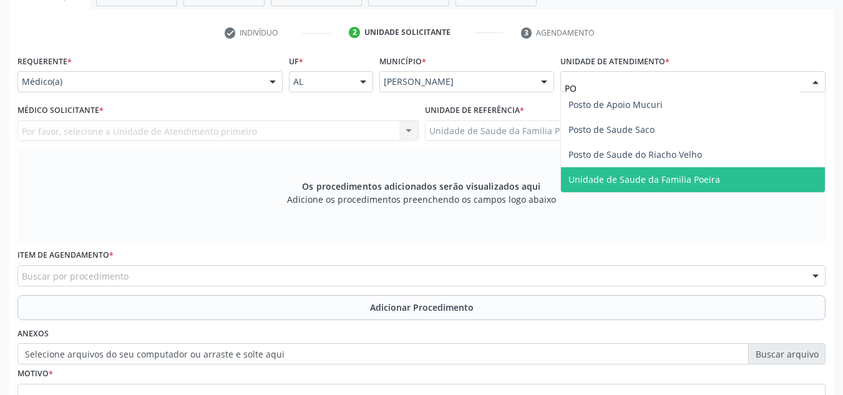
click at [693, 178] on span "Unidade de Saude da Familia Poeira" at bounding box center [644, 179] width 152 height 12
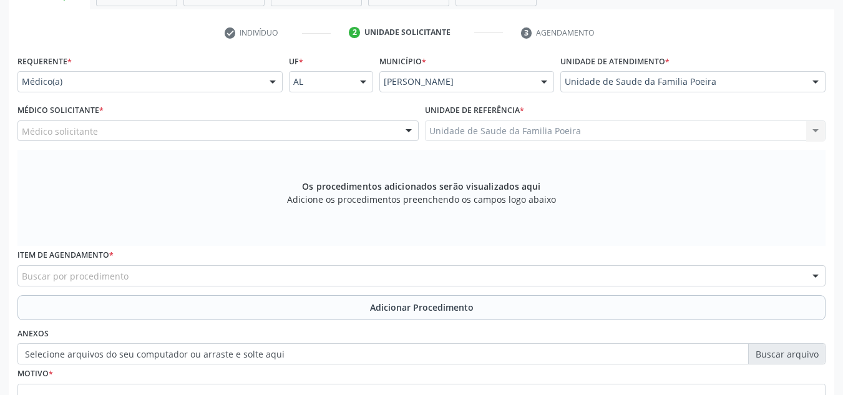
click at [157, 134] on div "Médico solicitante" at bounding box center [217, 130] width 401 height 21
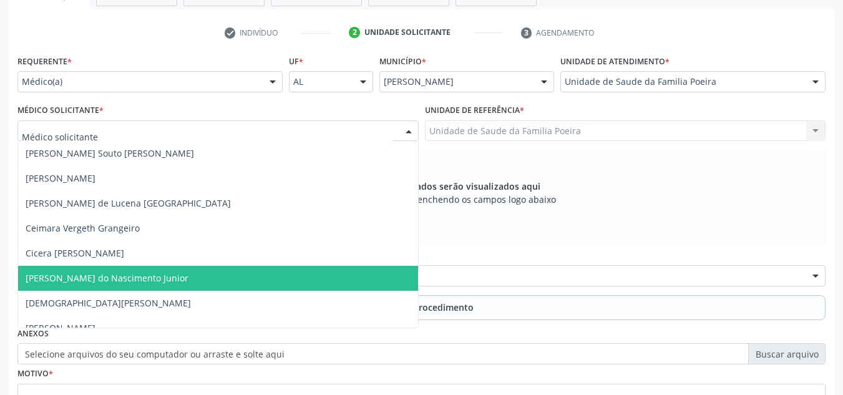
click at [124, 274] on span "[PERSON_NAME] do Nascimento Junior" at bounding box center [107, 278] width 163 height 12
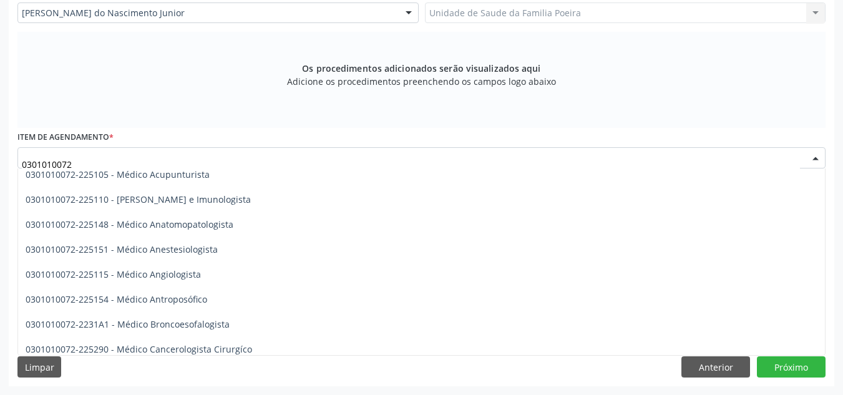
scroll to position [0, 0]
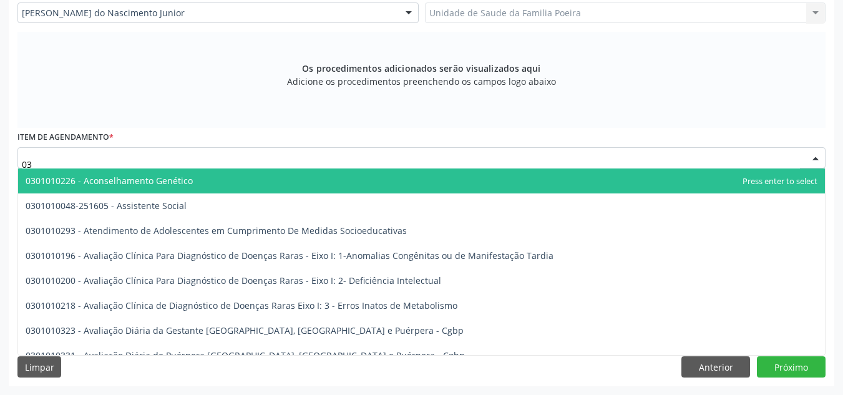
type input "0"
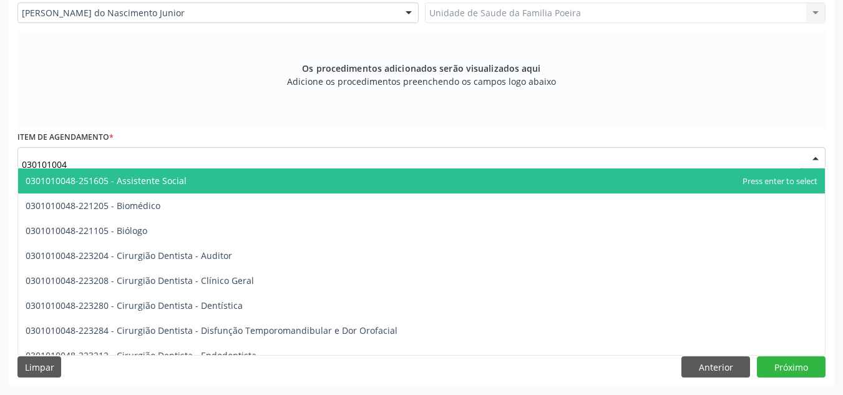
type input "0301010048"
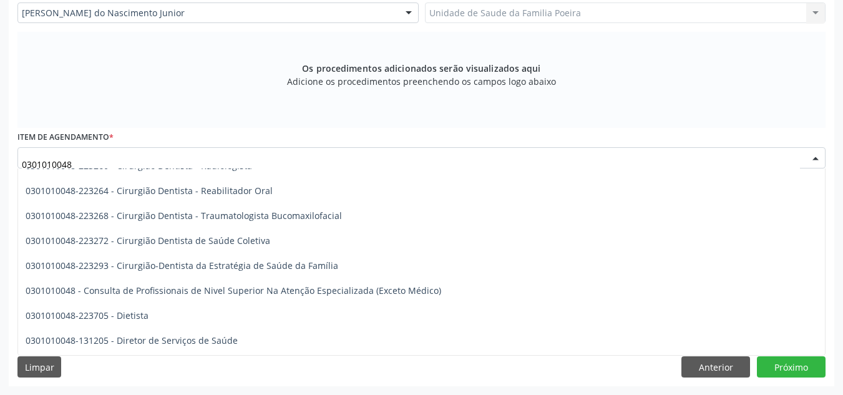
scroll to position [561, 0]
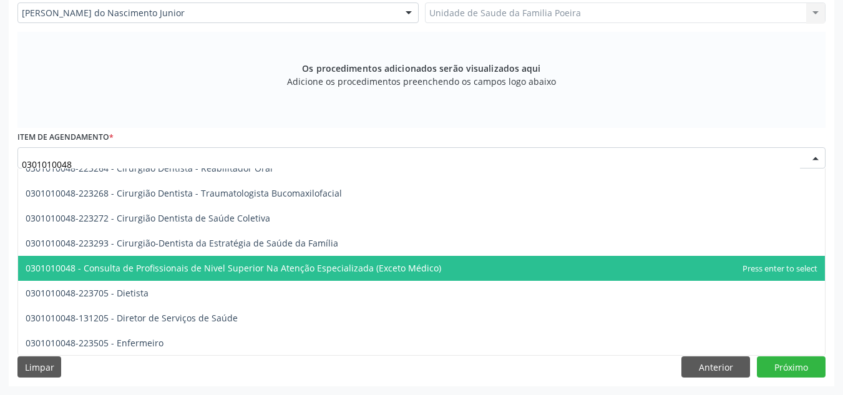
click at [257, 264] on span "0301010048 - Consulta de Profissionais de Nivel Superior Na Atenção Especializa…" at bounding box center [233, 268] width 415 height 12
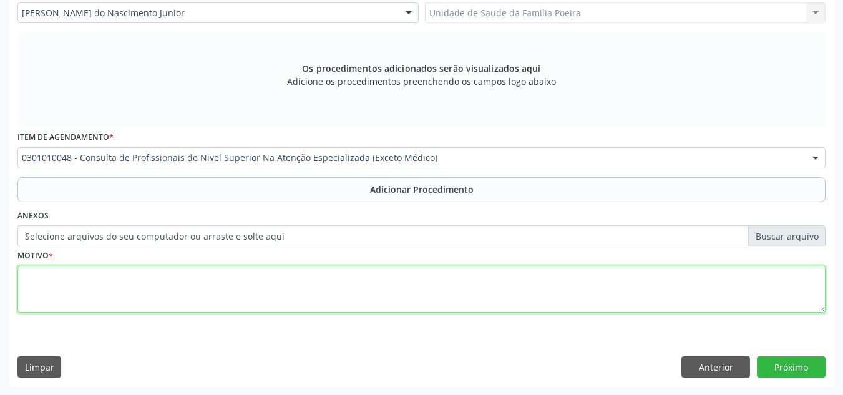
click at [230, 288] on textarea at bounding box center [421, 289] width 808 height 47
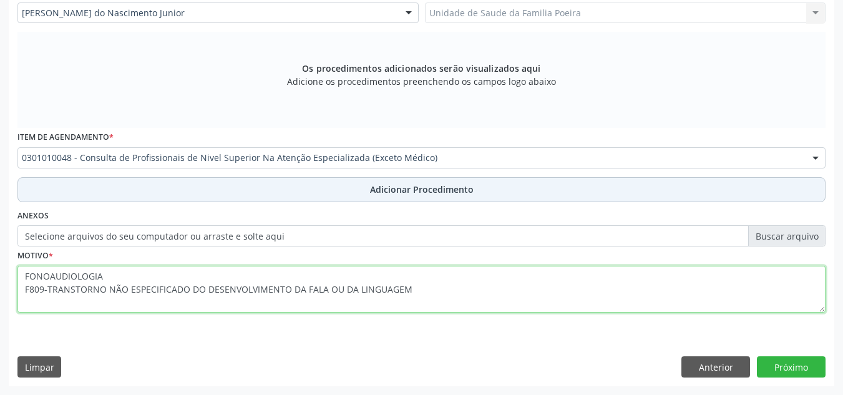
type textarea "FONOAUDIOLOGIA F809-TRANSTORNO NÃO ESPECIFICADO DO DESENVOLVIMENTO DA FALA OU D…"
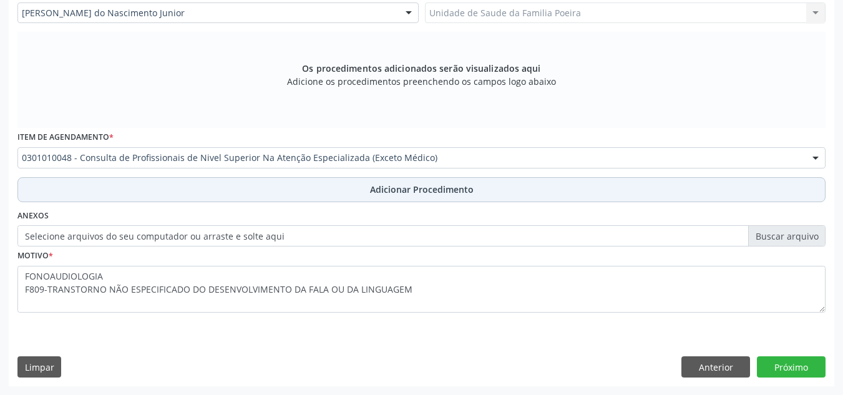
click at [370, 191] on span "Adicionar Procedimento" at bounding box center [422, 189] width 104 height 13
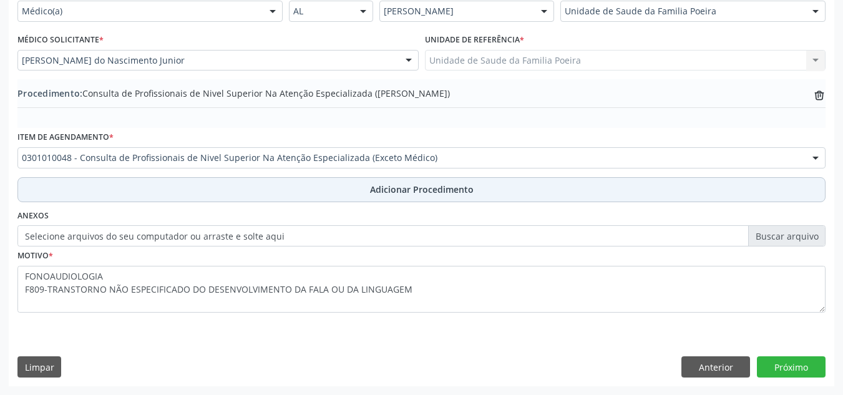
scroll to position [307, 0]
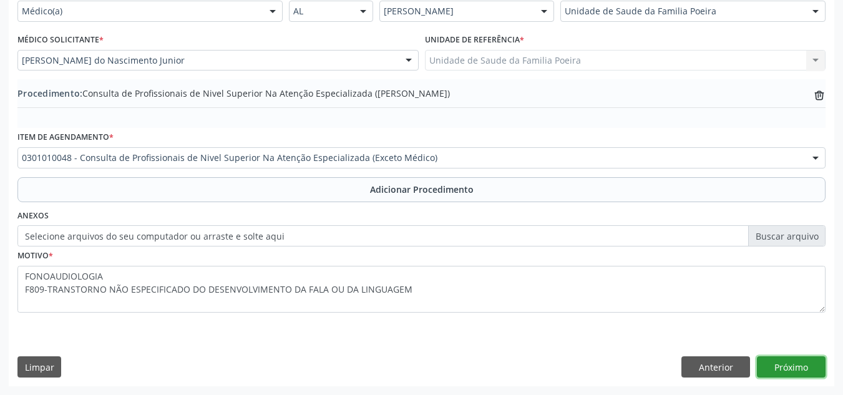
click at [795, 366] on button "Próximo" at bounding box center [791, 366] width 69 height 21
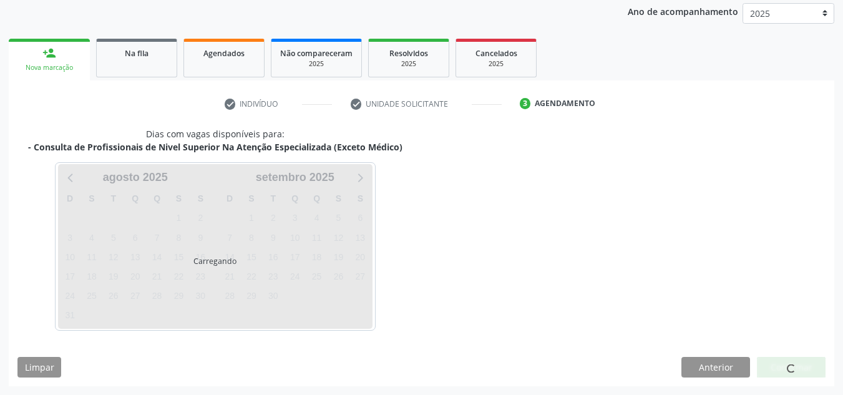
scroll to position [202, 0]
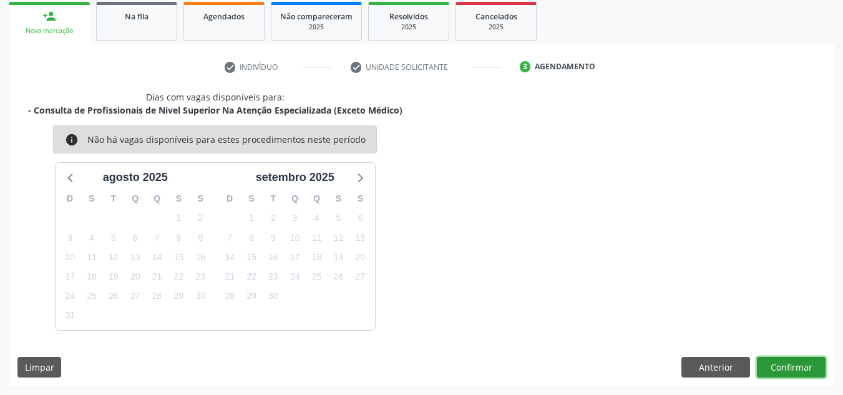
click at [777, 377] on button "Confirmar" at bounding box center [791, 367] width 69 height 21
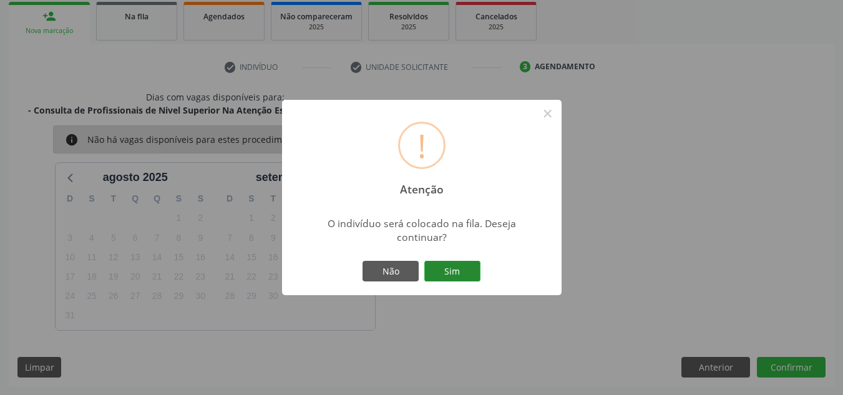
click at [465, 274] on button "Sim" at bounding box center [452, 271] width 56 height 21
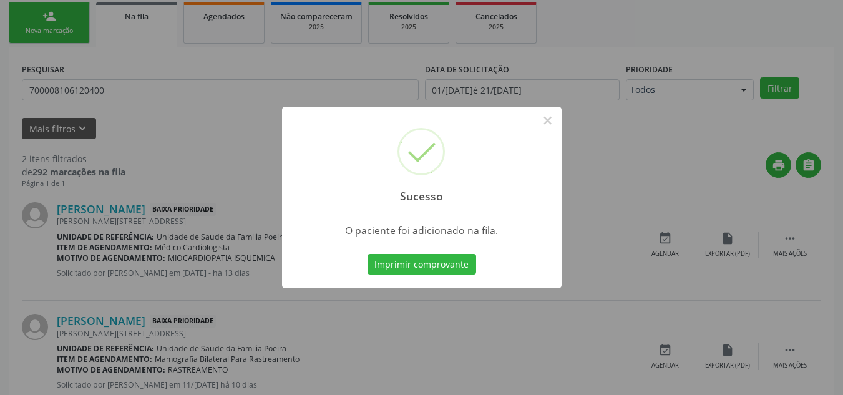
scroll to position [34, 0]
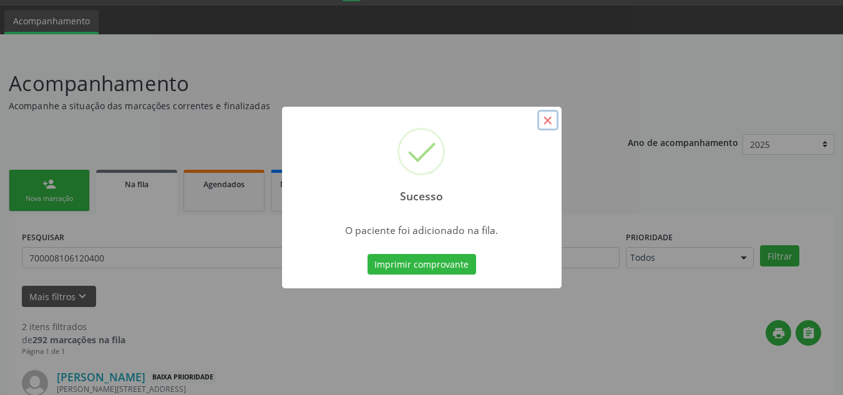
click at [548, 122] on button "×" at bounding box center [547, 120] width 21 height 21
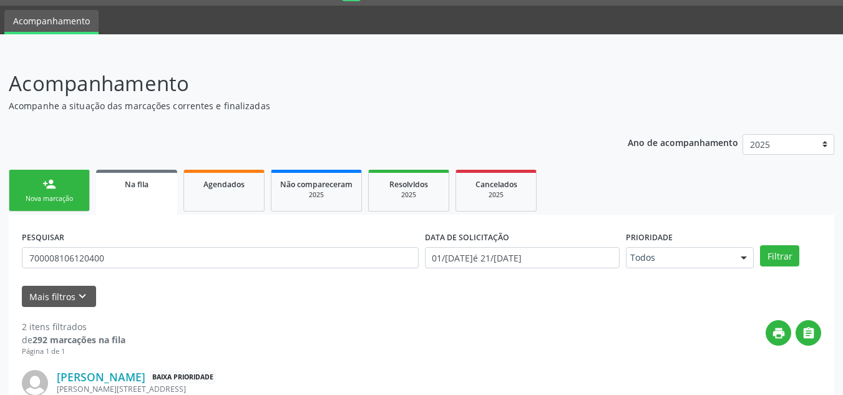
click at [47, 199] on div "Nova marcação" at bounding box center [49, 198] width 62 height 9
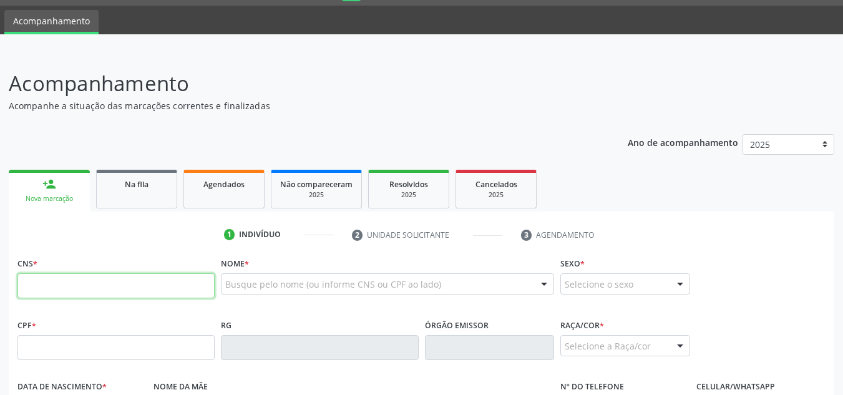
click at [95, 281] on input "text" at bounding box center [115, 285] width 197 height 25
type input "704 3015 8513 4397"
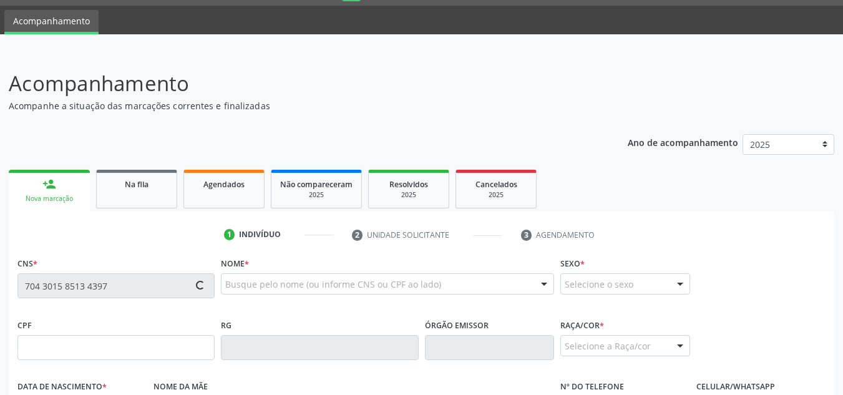
type input "053.524.514-96"
type input "[DATE]"
type input "[PERSON_NAME]"
type input "[PHONE_NUMBER]"
type input "82"
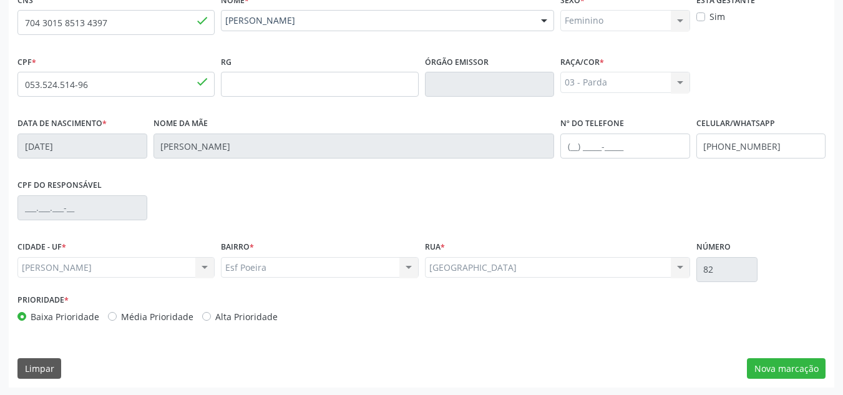
scroll to position [299, 0]
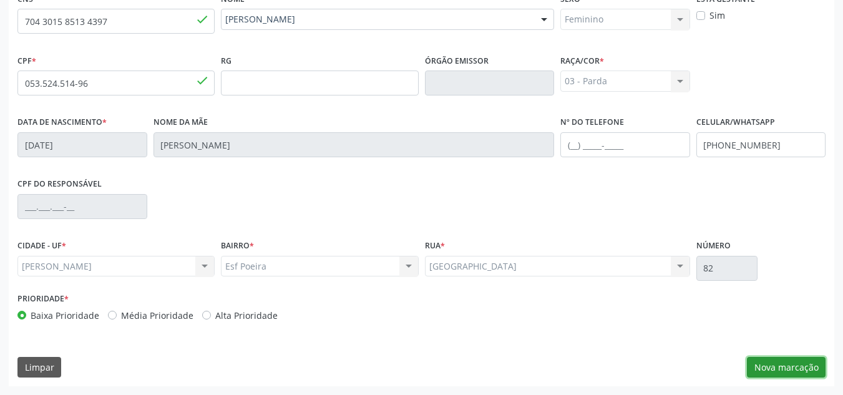
click at [805, 362] on button "Nova marcação" at bounding box center [786, 367] width 79 height 21
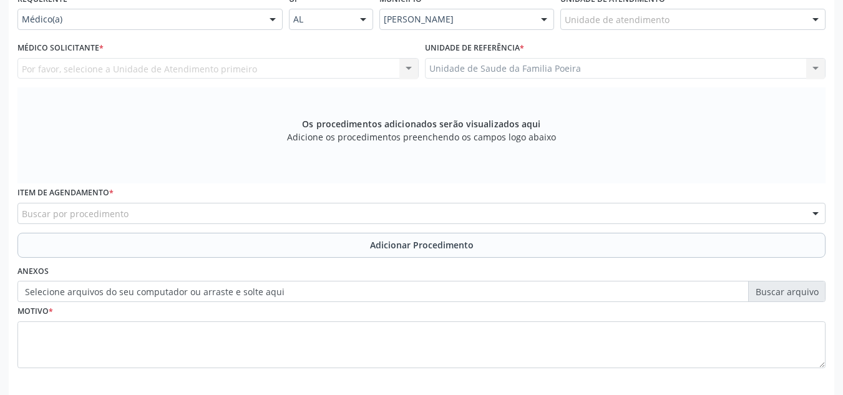
click at [791, 22] on div "Unidade de atendimento" at bounding box center [692, 19] width 265 height 21
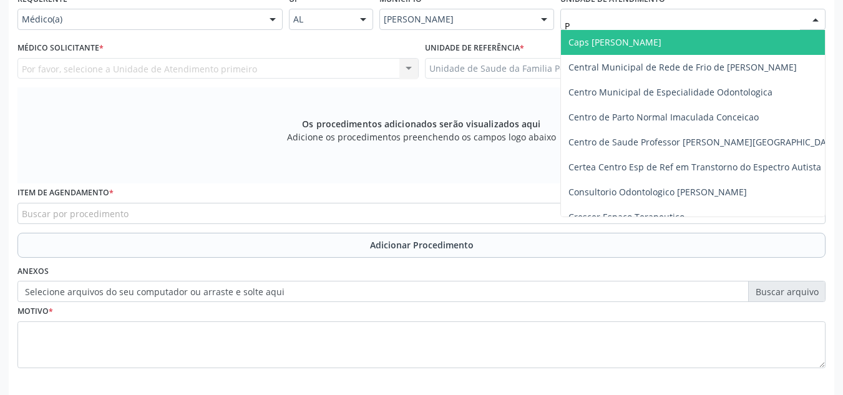
type input "PO"
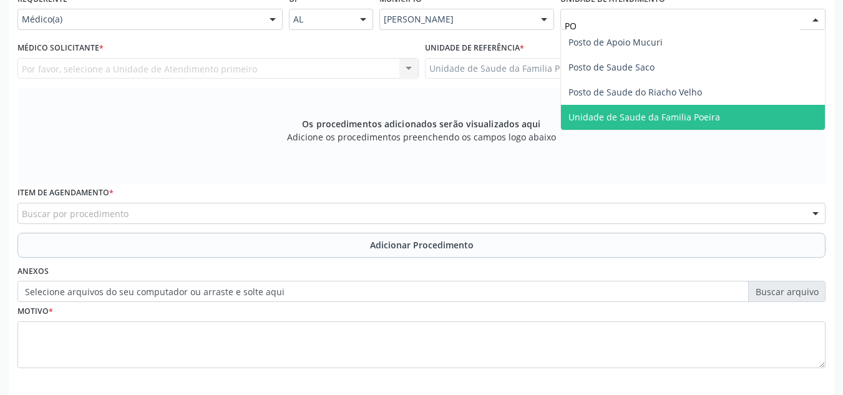
click at [710, 115] on span "Unidade de Saude da Familia Poeira" at bounding box center [644, 117] width 152 height 12
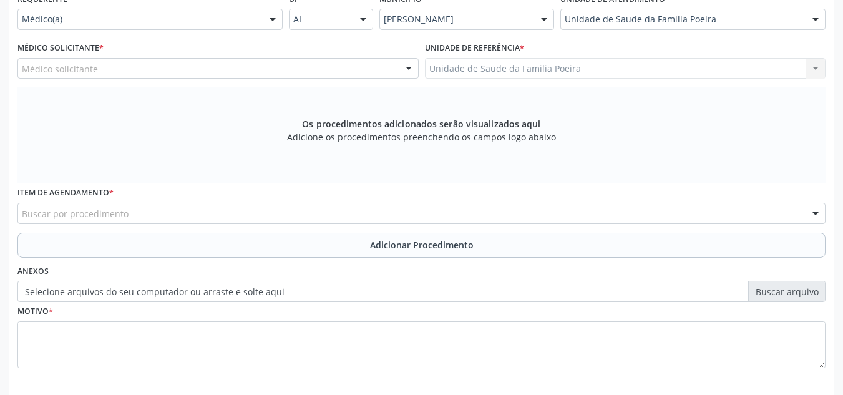
click at [150, 79] on div "Médico solicitante [PERSON_NAME] [PERSON_NAME] [PERSON_NAME] de Lucena Malta [P…" at bounding box center [217, 68] width 401 height 21
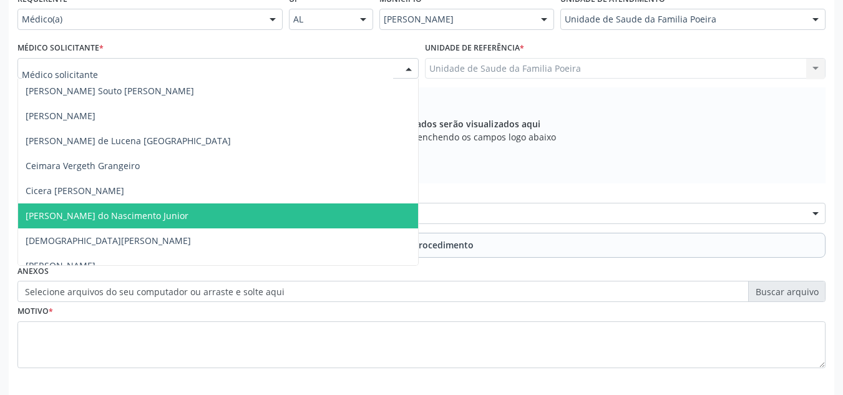
click at [115, 222] on span "[PERSON_NAME] do Nascimento Junior" at bounding box center [218, 215] width 400 height 25
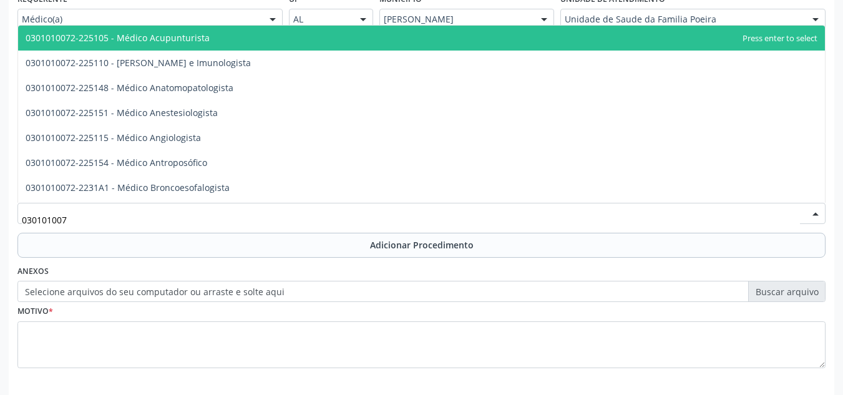
type input "0301010072"
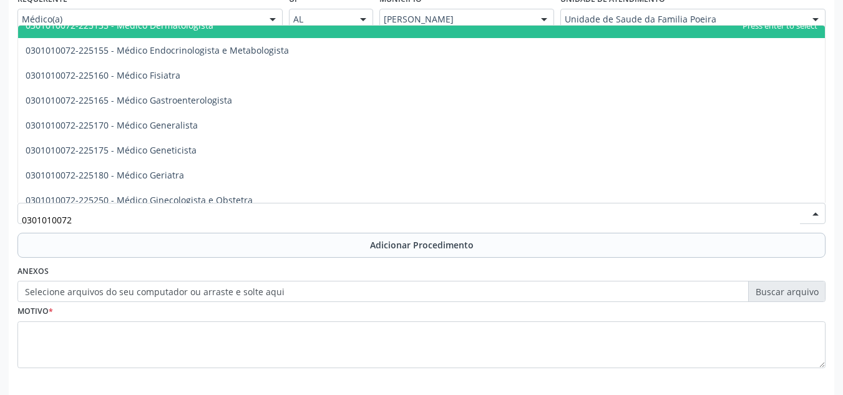
scroll to position [624, 0]
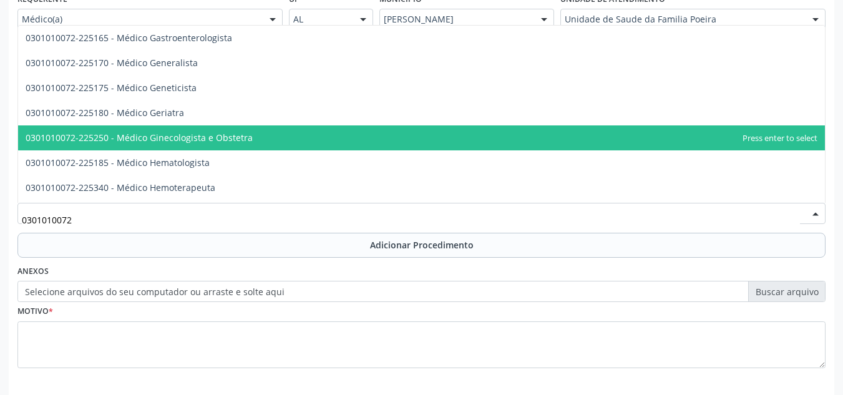
click at [164, 140] on span "0301010072-225250 - Médico Ginecologista e Obstetra" at bounding box center [139, 138] width 227 height 12
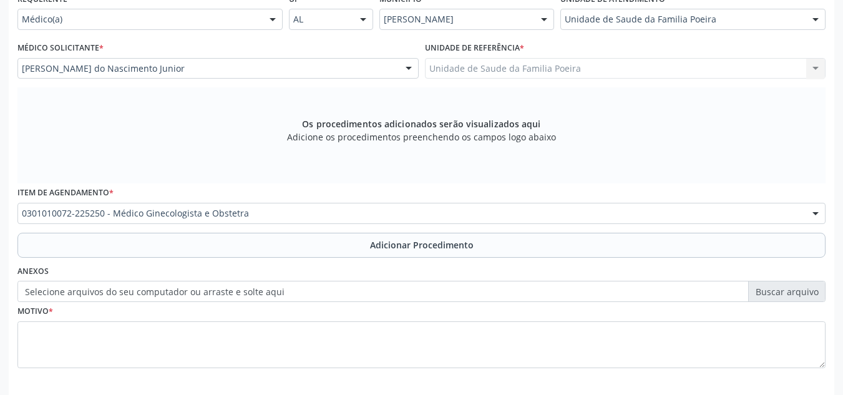
click at [168, 373] on fieldset "Motivo *" at bounding box center [421, 339] width 808 height 75
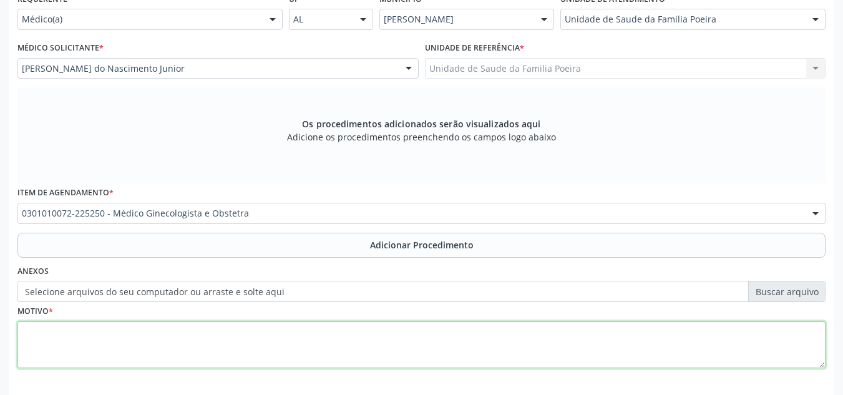
click at [171, 355] on textarea at bounding box center [421, 344] width 808 height 47
click at [75, 344] on textarea "RETORNO Z014-EXAME GINECOLOGICO (GERAL)" at bounding box center [421, 344] width 808 height 47
click at [123, 344] on textarea "RETORNO Z014-EXAME DE ROTINA GINECOLOGICO (GERAL)" at bounding box center [421, 344] width 808 height 47
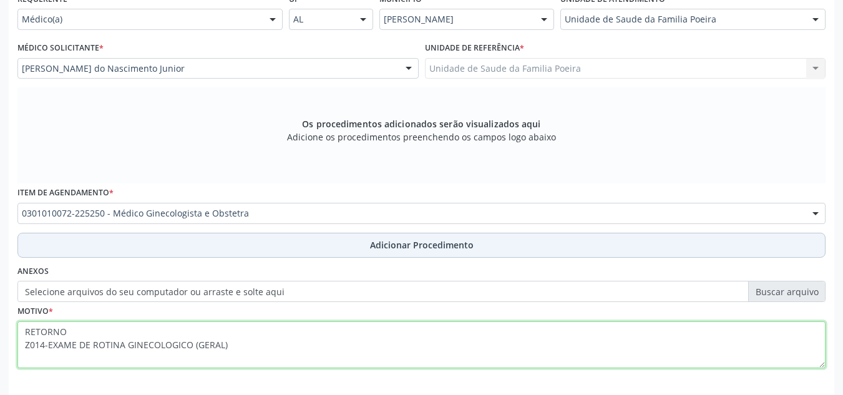
type textarea "RETORNO Z014-EXAME DE ROTINA GINECOLOGICO (GERAL)"
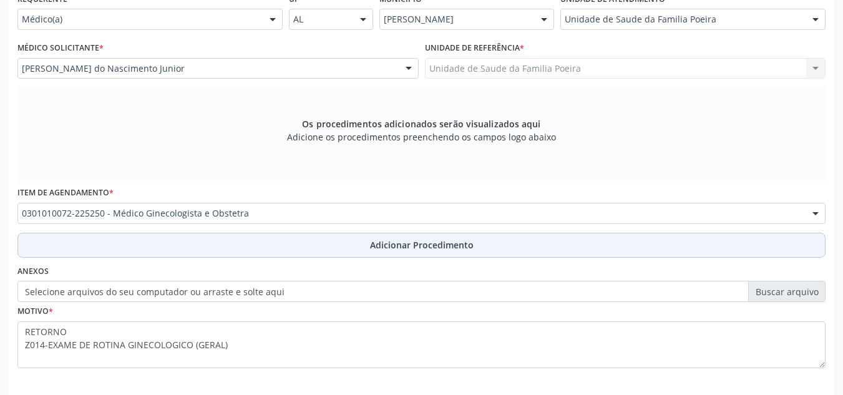
click at [349, 248] on button "Adicionar Procedimento" at bounding box center [421, 245] width 808 height 25
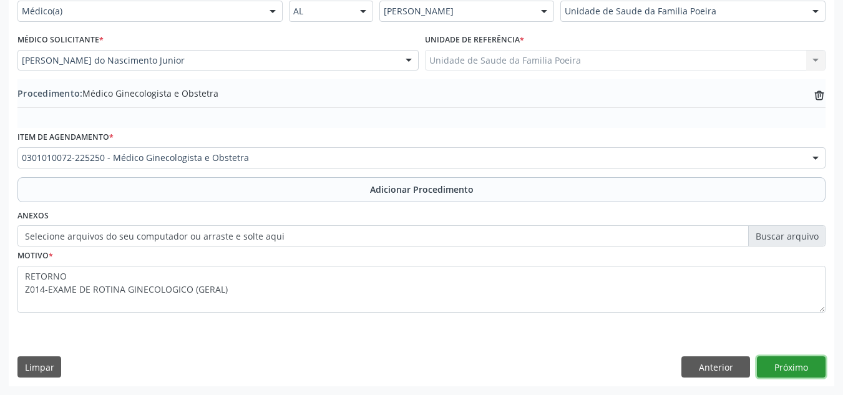
click at [780, 363] on button "Próximo" at bounding box center [791, 366] width 69 height 21
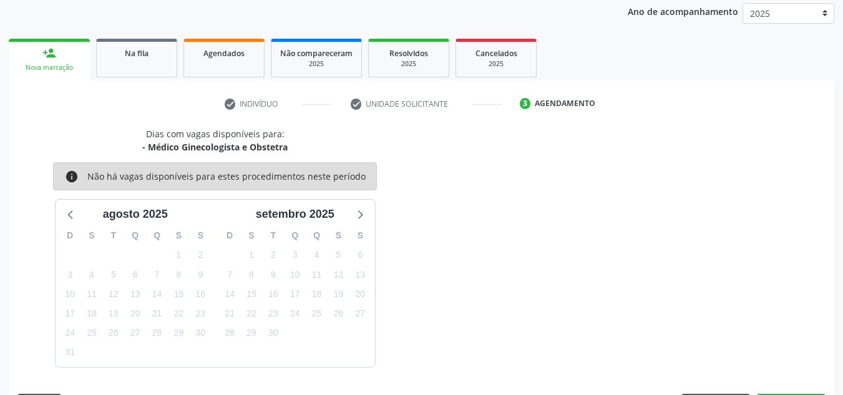
scroll to position [202, 0]
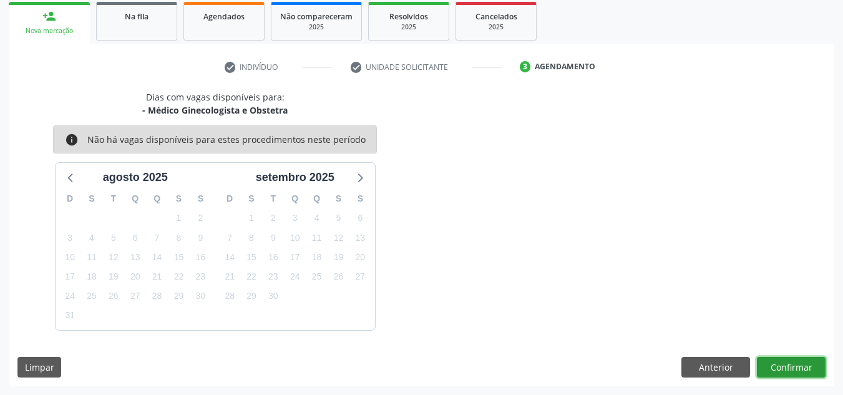
click at [790, 367] on button "Confirmar" at bounding box center [791, 367] width 69 height 21
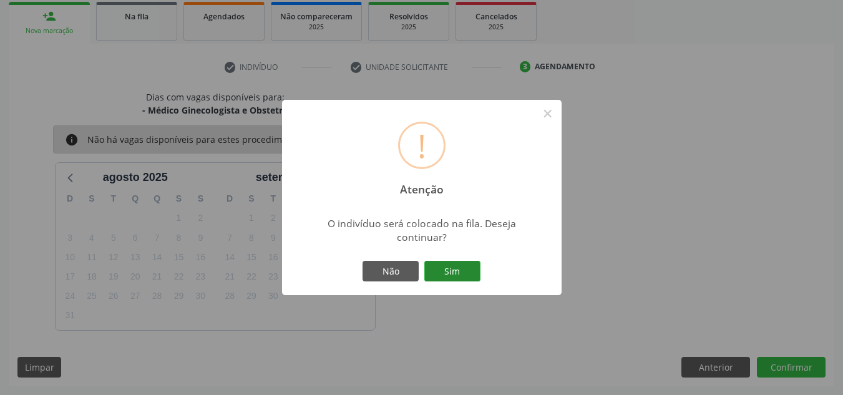
click at [445, 268] on button "Sim" at bounding box center [452, 271] width 56 height 21
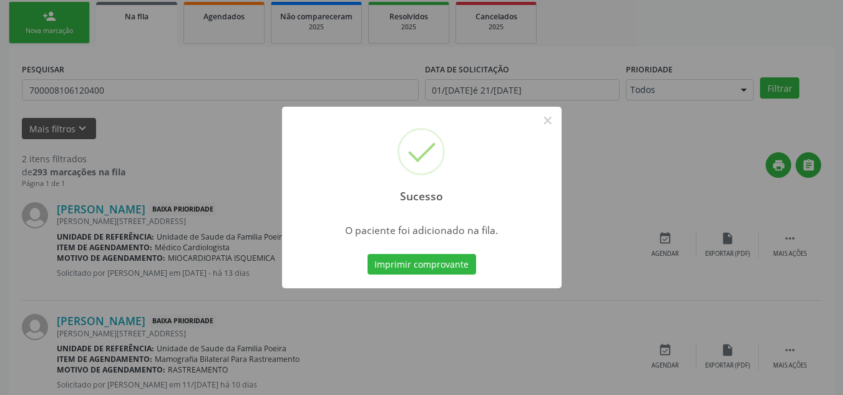
scroll to position [34, 0]
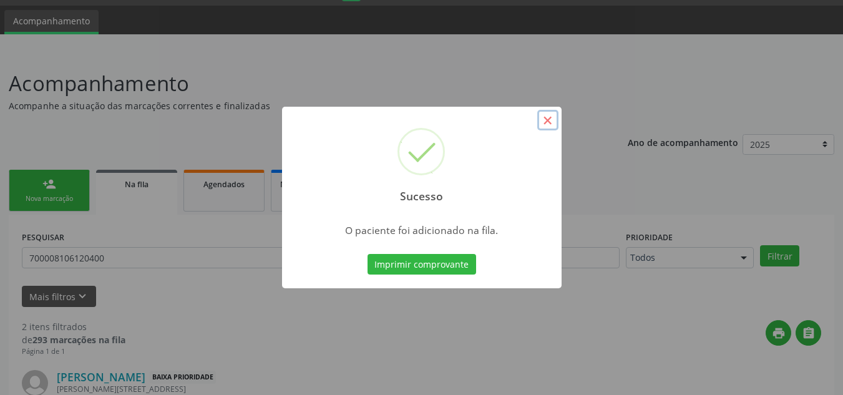
click at [551, 120] on button "×" at bounding box center [547, 120] width 21 height 21
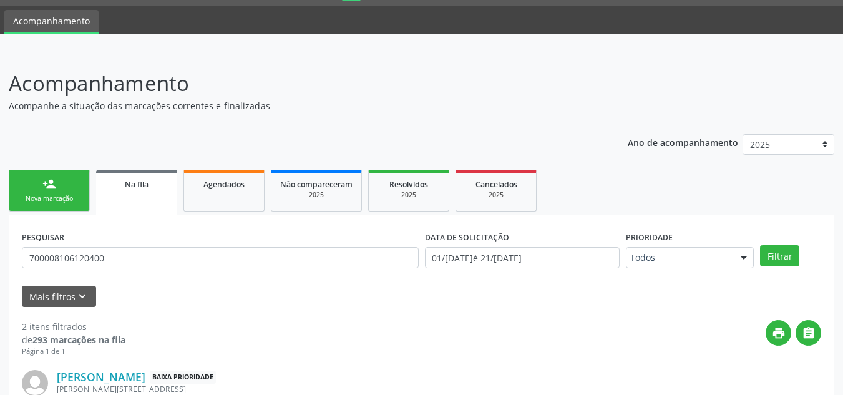
click at [72, 202] on div "Nova marcação" at bounding box center [49, 198] width 62 height 9
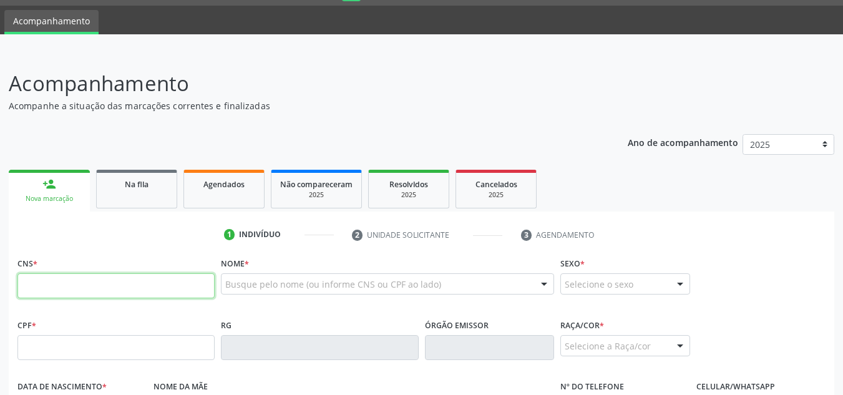
click at [87, 285] on input "text" at bounding box center [115, 285] width 197 height 25
type input "704 3015 8513 4397"
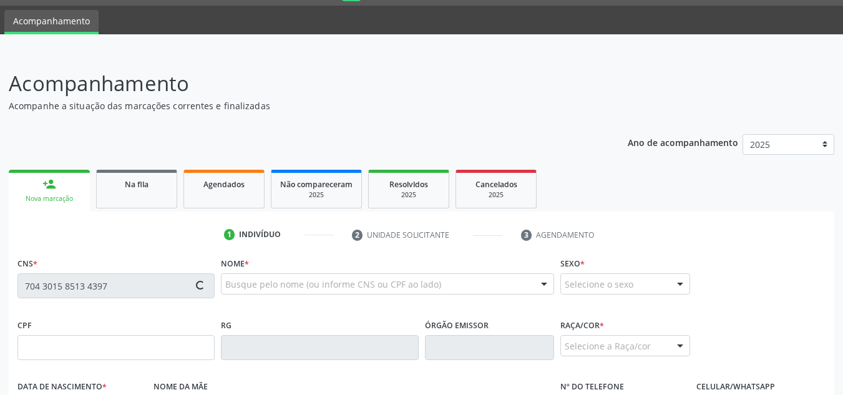
type input "053.524.514-96"
type input "[DATE]"
type input "[PERSON_NAME]"
type input "[PHONE_NUMBER]"
type input "82"
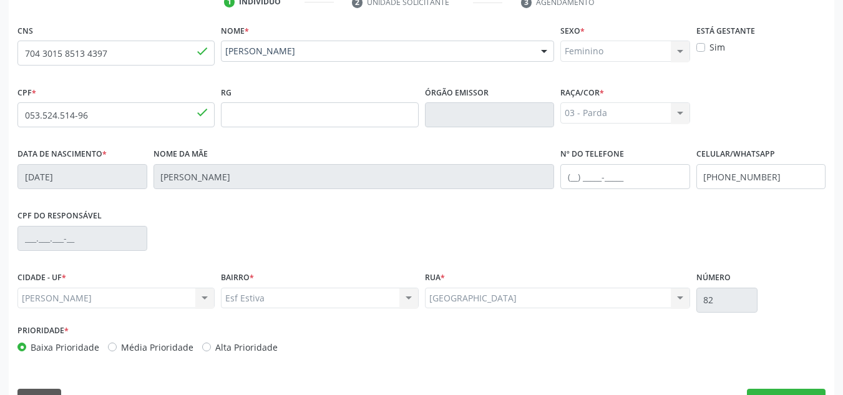
scroll to position [299, 0]
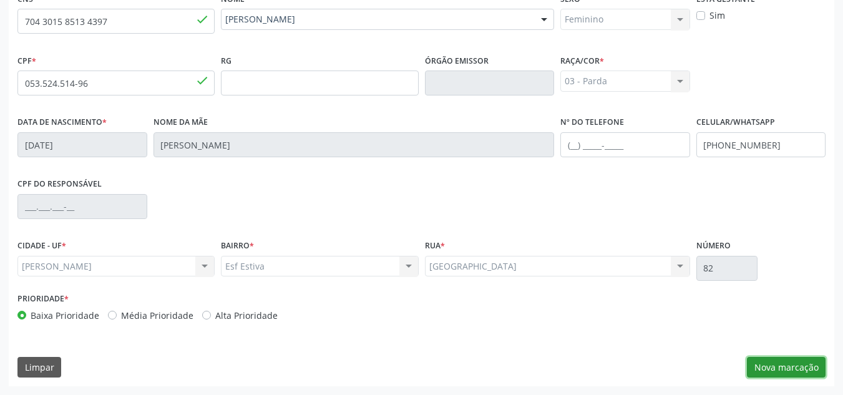
click at [751, 362] on button "Nova marcação" at bounding box center [786, 367] width 79 height 21
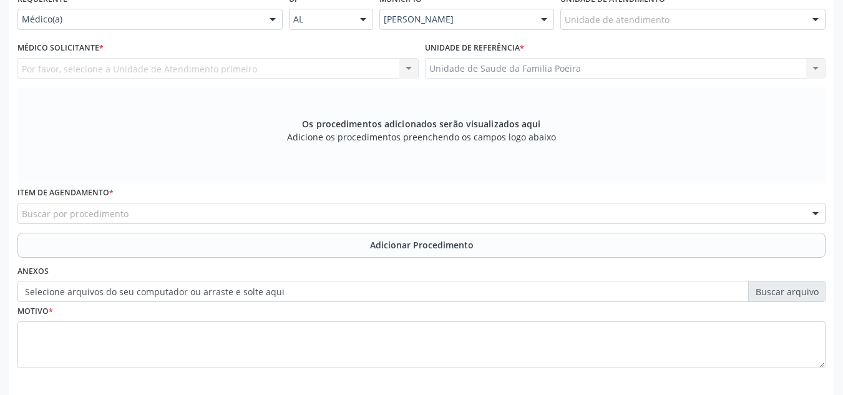
click at [807, 15] on div at bounding box center [815, 19] width 19 height 21
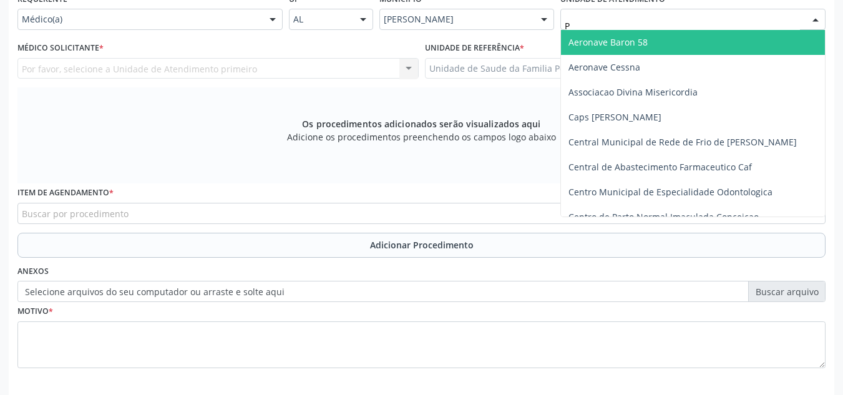
type input "PO"
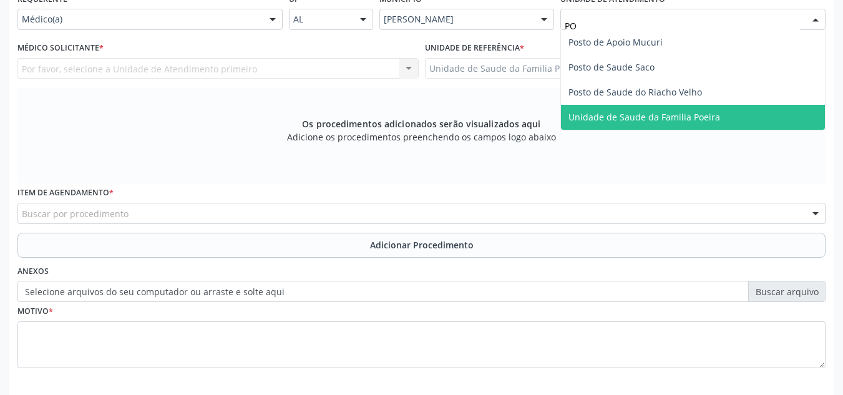
click at [711, 120] on span "Unidade de Saude da Familia Poeira" at bounding box center [644, 117] width 152 height 12
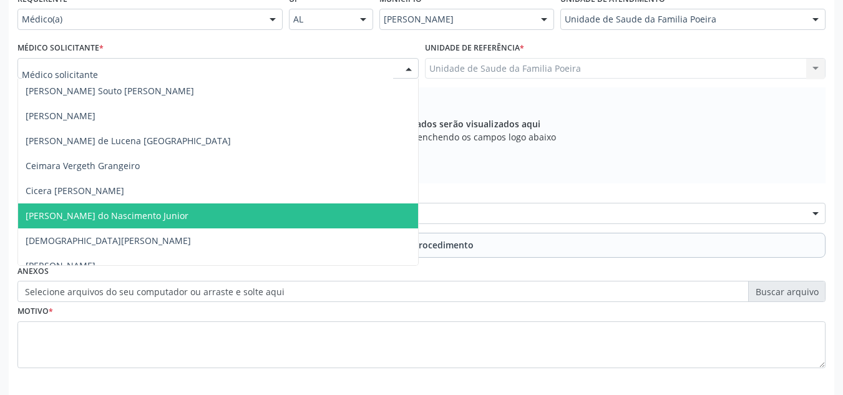
click at [82, 215] on span "[PERSON_NAME] do Nascimento Junior" at bounding box center [107, 216] width 163 height 12
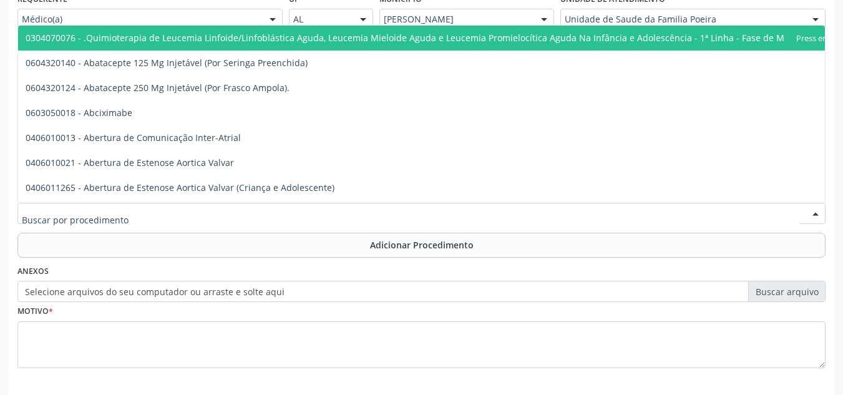
click at [93, 208] on input "text" at bounding box center [411, 219] width 778 height 25
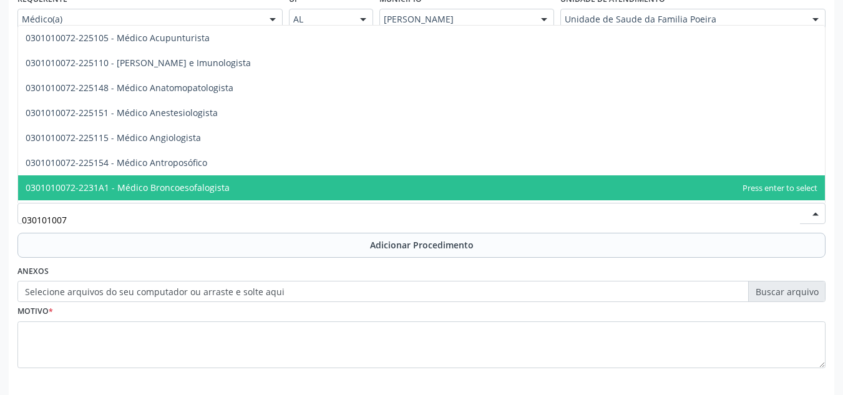
type input "0301010072"
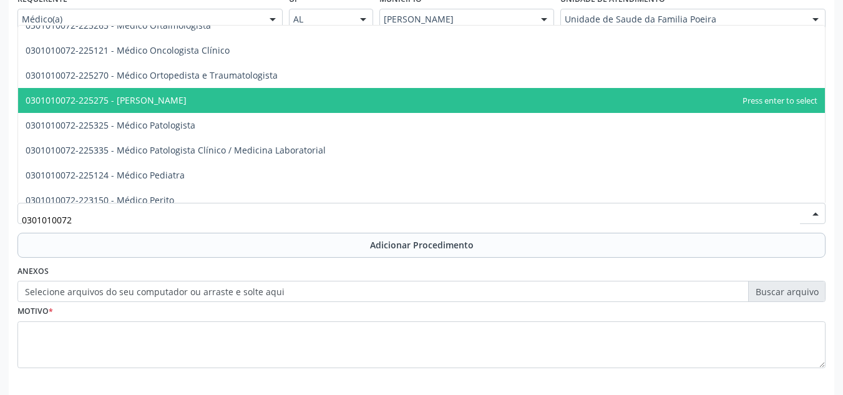
scroll to position [1123, 0]
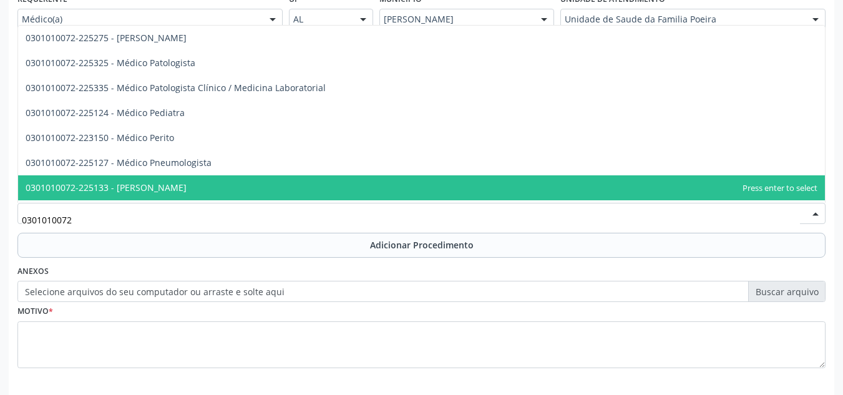
click at [185, 177] on span "0301010072-225133 - [PERSON_NAME]" at bounding box center [421, 187] width 806 height 25
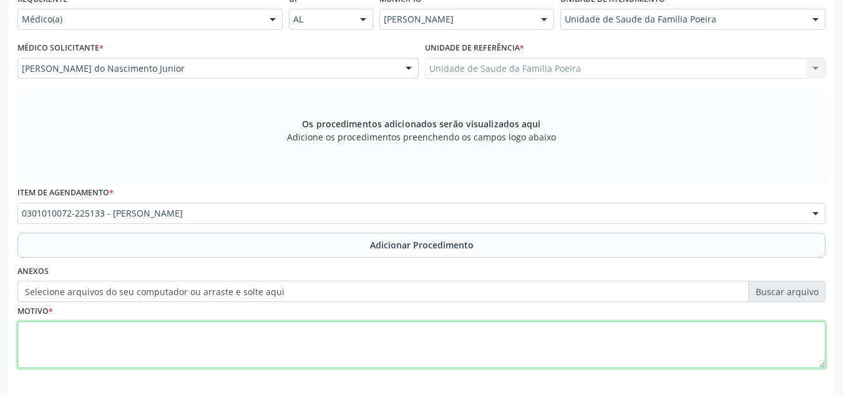
click at [188, 339] on textarea at bounding box center [421, 344] width 808 height 47
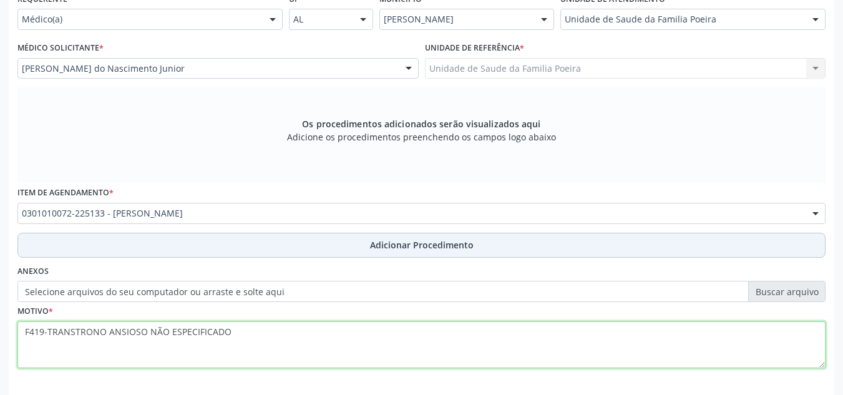
type textarea "F419-TRANSTRONO ANSIOSO NÃO ESPECIFICADO"
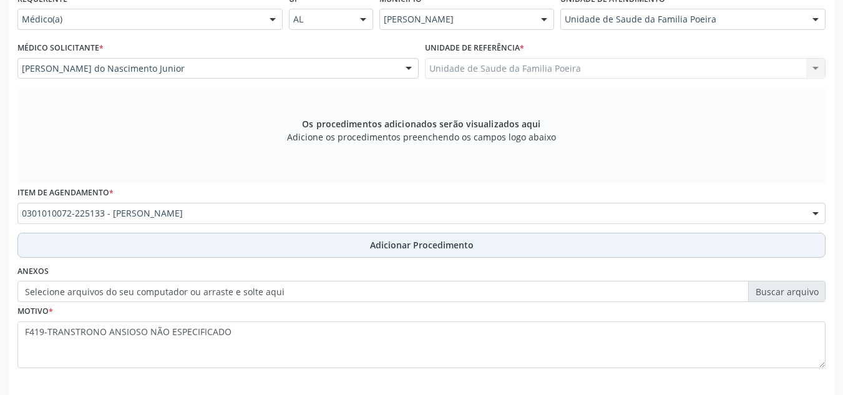
click at [281, 253] on button "Adicionar Procedimento" at bounding box center [421, 245] width 808 height 25
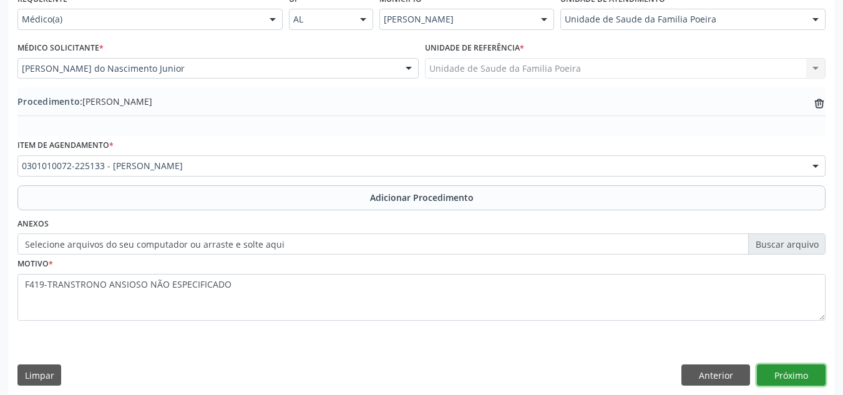
click at [786, 373] on button "Próximo" at bounding box center [791, 374] width 69 height 21
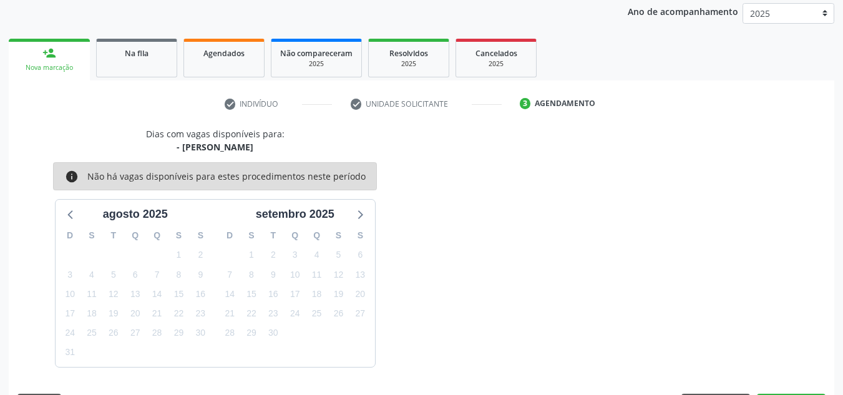
scroll to position [202, 0]
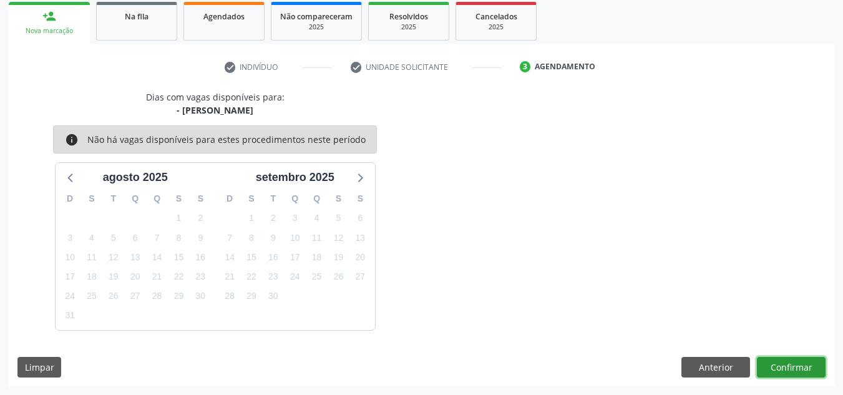
click at [788, 365] on button "Confirmar" at bounding box center [791, 367] width 69 height 21
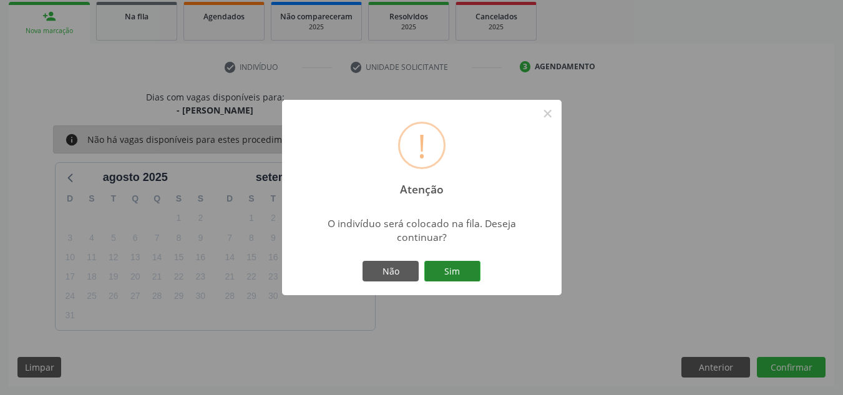
click at [447, 266] on button "Sim" at bounding box center [452, 271] width 56 height 21
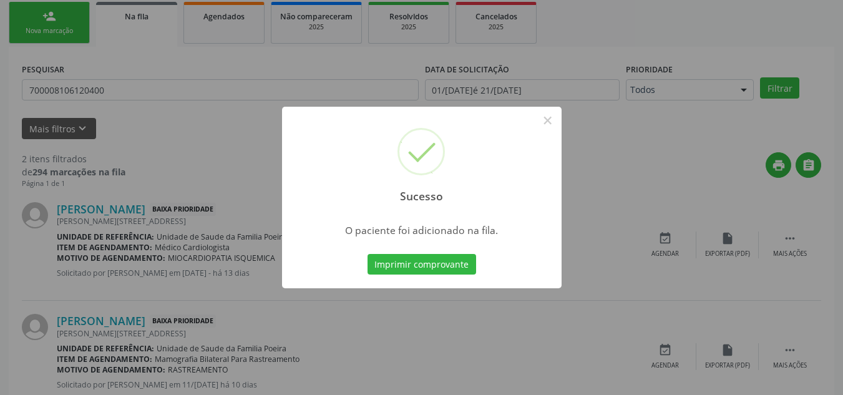
scroll to position [34, 0]
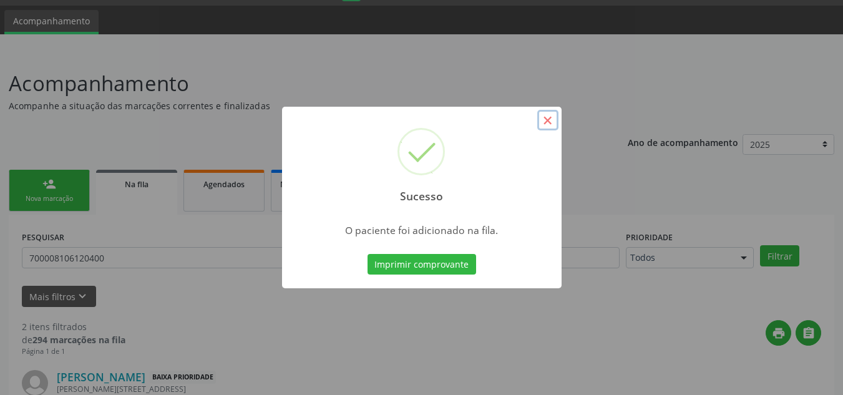
click at [542, 124] on button "×" at bounding box center [547, 120] width 21 height 21
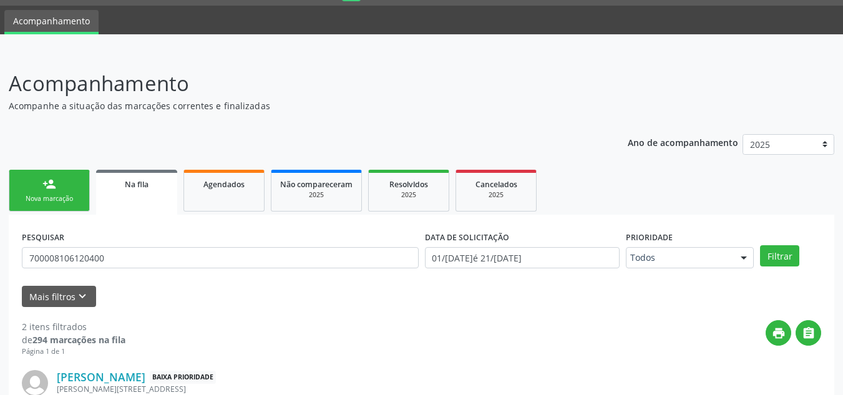
click at [61, 197] on div "Nova marcação" at bounding box center [49, 198] width 62 height 9
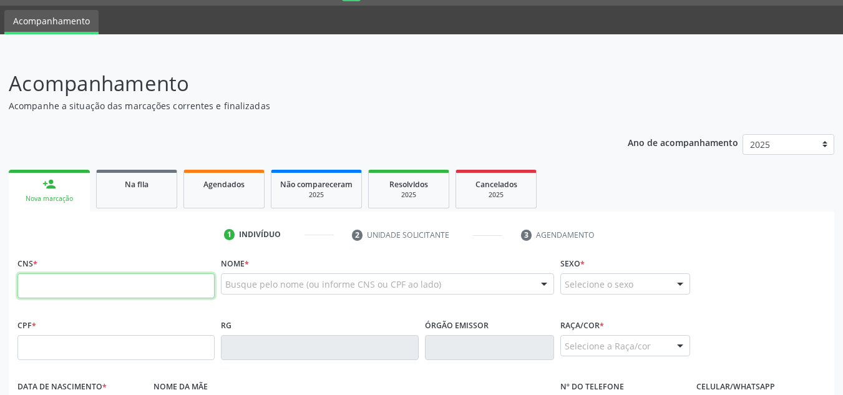
drag, startPoint x: 107, startPoint y: 276, endPoint x: 116, endPoint y: 273, distance: 9.3
click at [108, 276] on input "text" at bounding box center [115, 285] width 197 height 25
type input "704 3015 8513 4397"
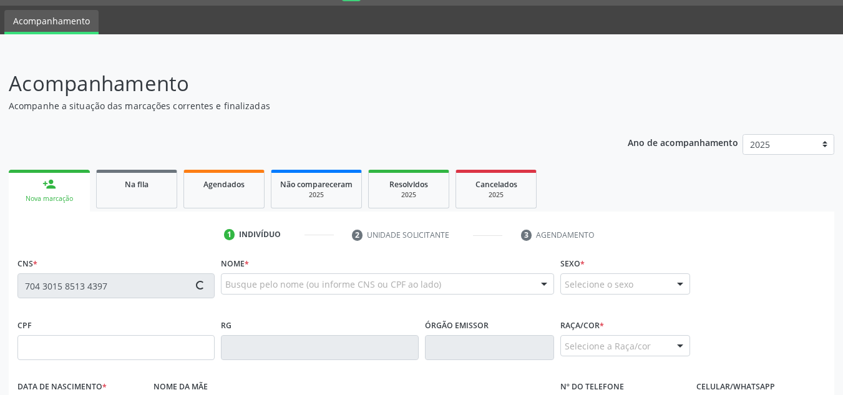
type input "053.524.514-96"
type input "[DATE]"
type input "[PERSON_NAME]"
type input "[PHONE_NUMBER]"
type input "82"
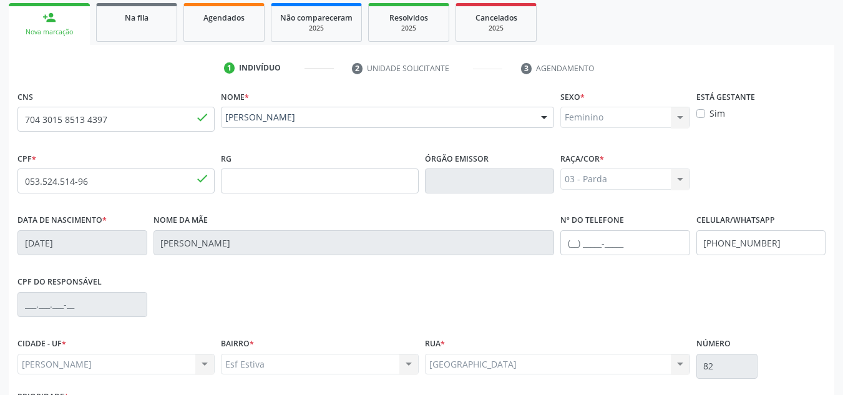
scroll to position [299, 0]
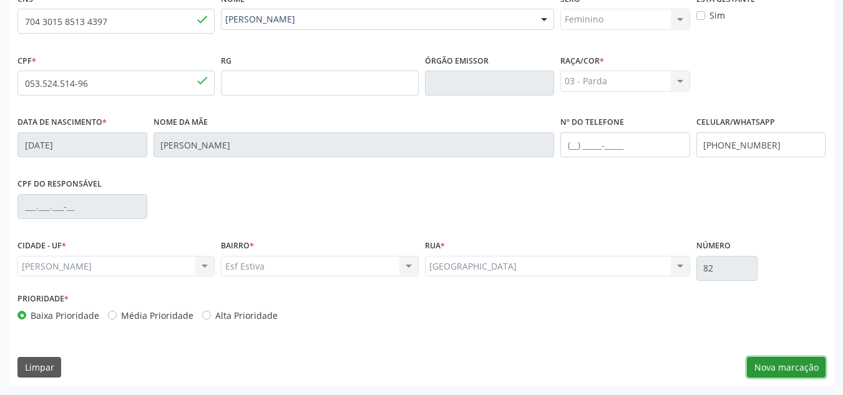
click at [764, 366] on button "Nova marcação" at bounding box center [786, 367] width 79 height 21
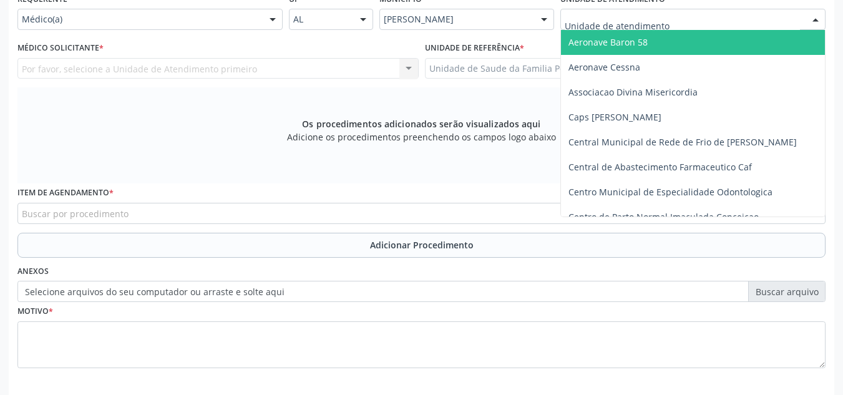
click at [769, 21] on div at bounding box center [692, 19] width 265 height 21
type input "PO"
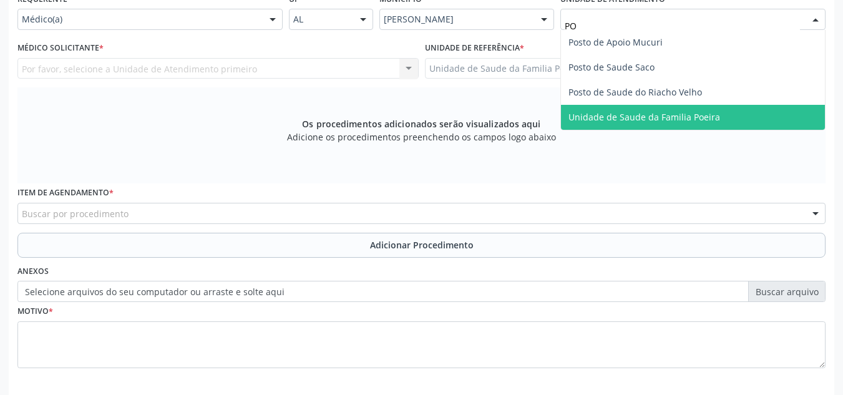
click at [731, 111] on span "Unidade de Saude da Familia Poeira" at bounding box center [693, 117] width 264 height 25
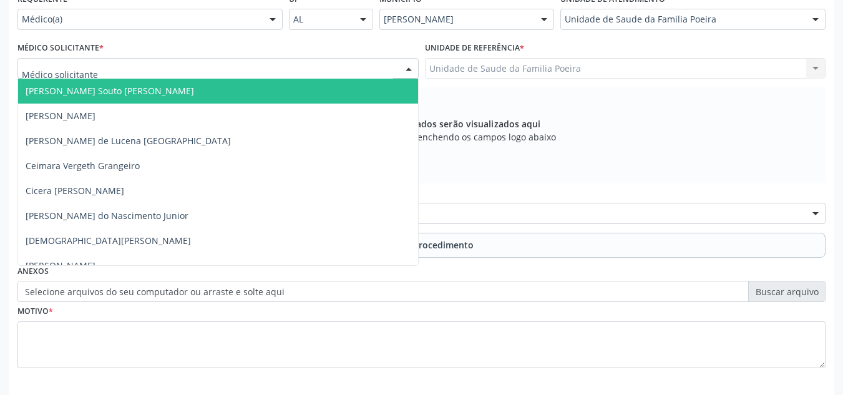
click at [100, 74] on div at bounding box center [217, 68] width 401 height 21
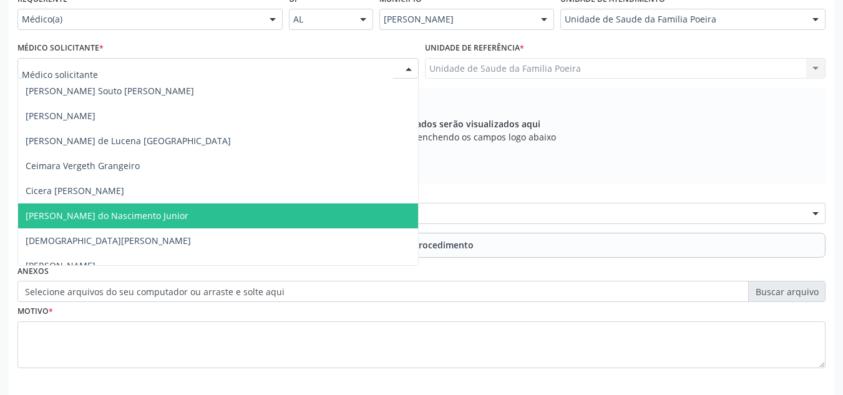
click at [72, 210] on span "[PERSON_NAME] do Nascimento Junior" at bounding box center [107, 216] width 163 height 12
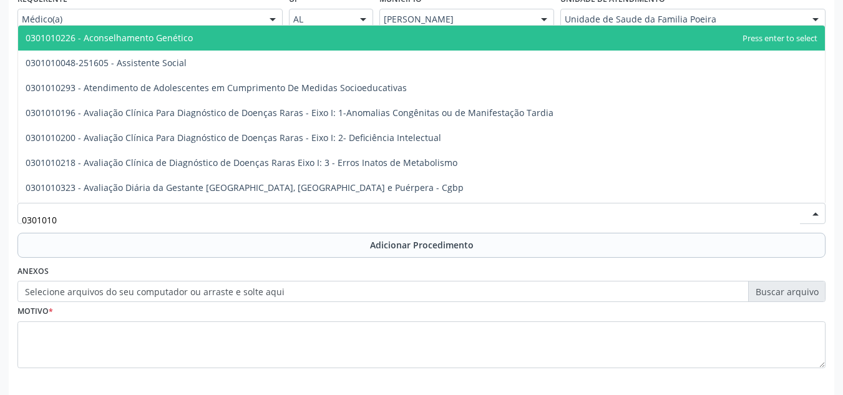
type input "03010100"
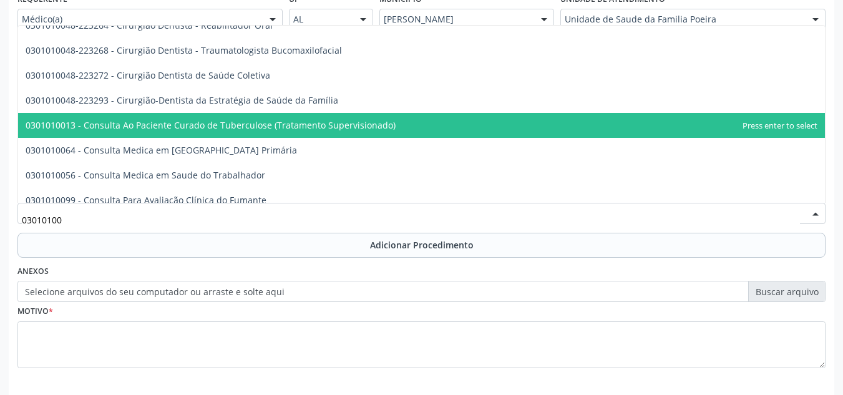
scroll to position [624, 0]
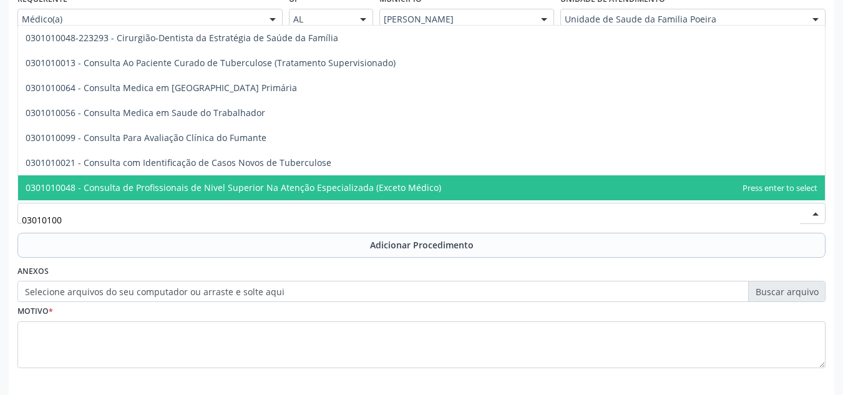
click at [149, 194] on span "0301010048 - Consulta de Profissionais de Nivel Superior Na Atenção Especializa…" at bounding box center [421, 187] width 806 height 25
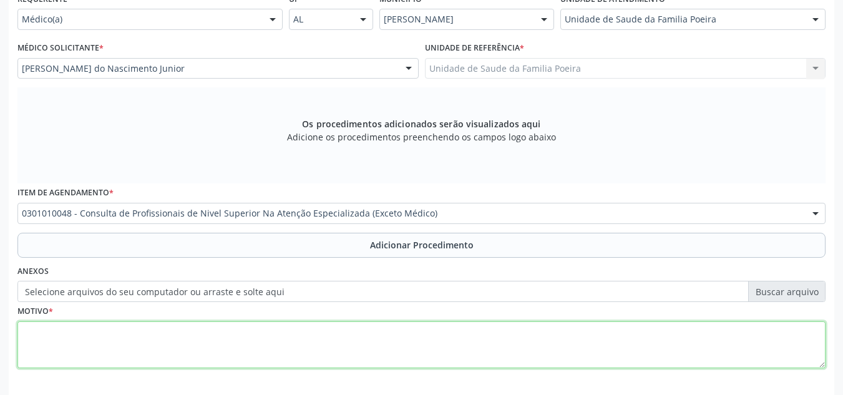
click at [138, 342] on textarea at bounding box center [421, 344] width 808 height 47
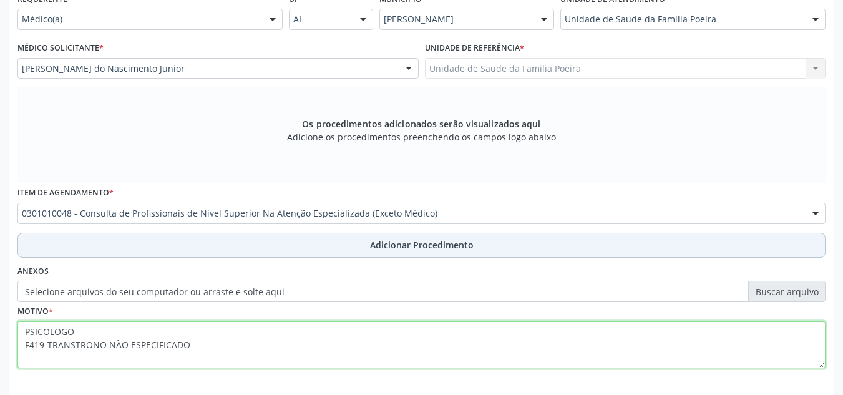
type textarea "PSICOLOGO F419-TRANSTRONO NÃO ESPECIFICADO"
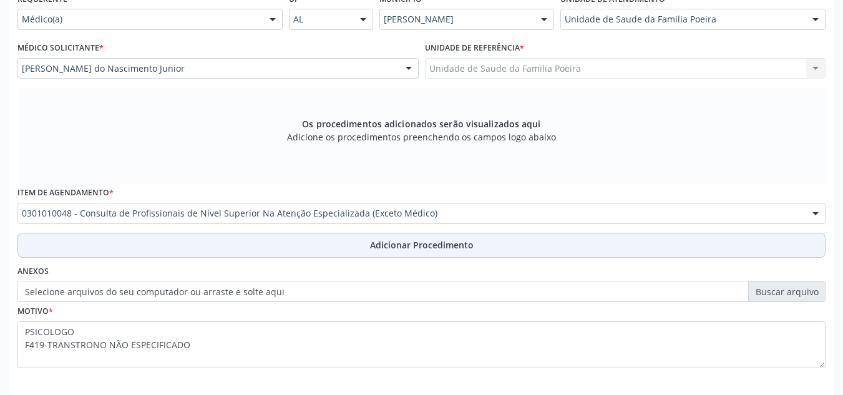
click at [341, 235] on button "Adicionar Procedimento" at bounding box center [421, 245] width 808 height 25
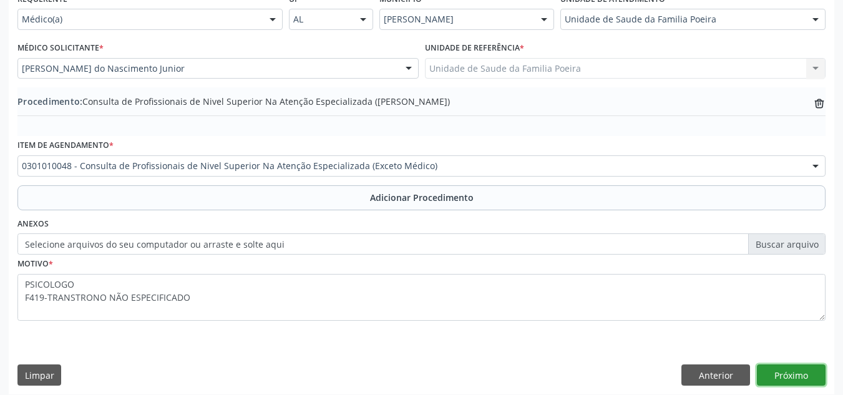
click at [788, 372] on button "Próximo" at bounding box center [791, 374] width 69 height 21
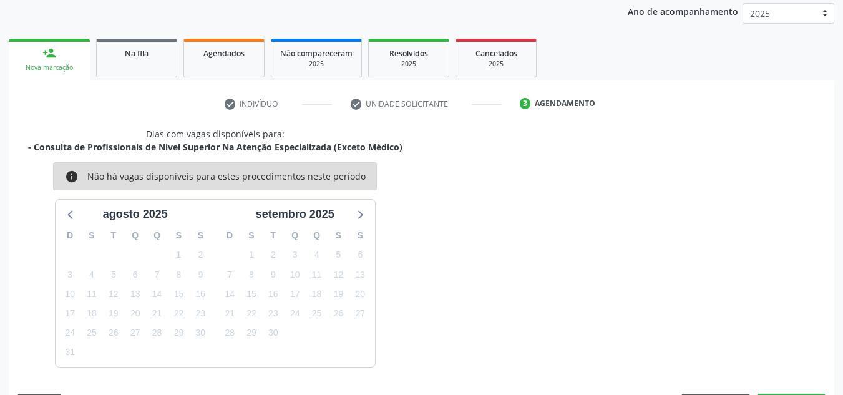
scroll to position [202, 0]
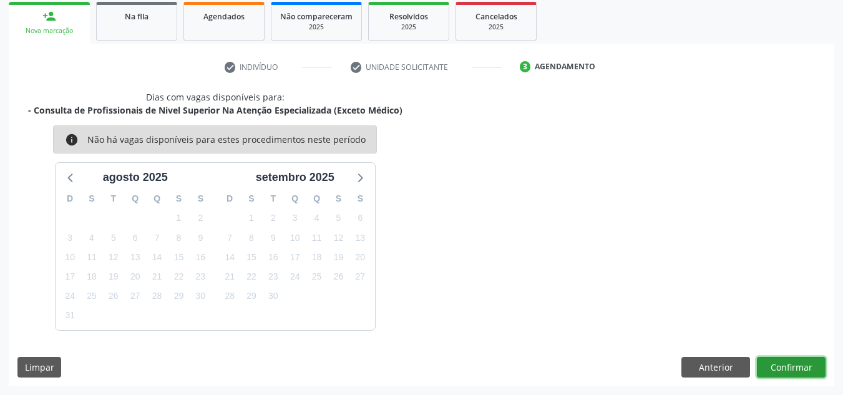
click at [788, 372] on button "Confirmar" at bounding box center [791, 367] width 69 height 21
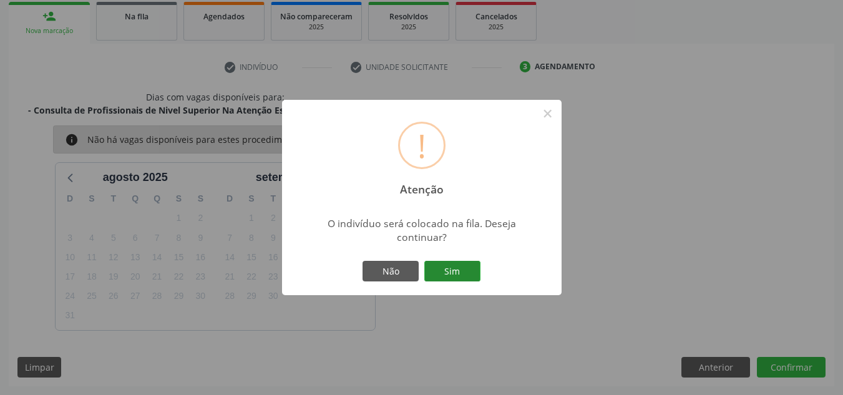
click at [442, 274] on button "Sim" at bounding box center [452, 271] width 56 height 21
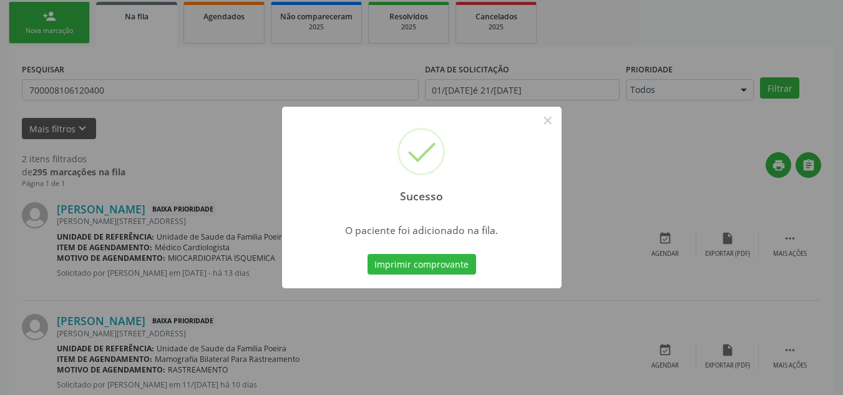
scroll to position [34, 0]
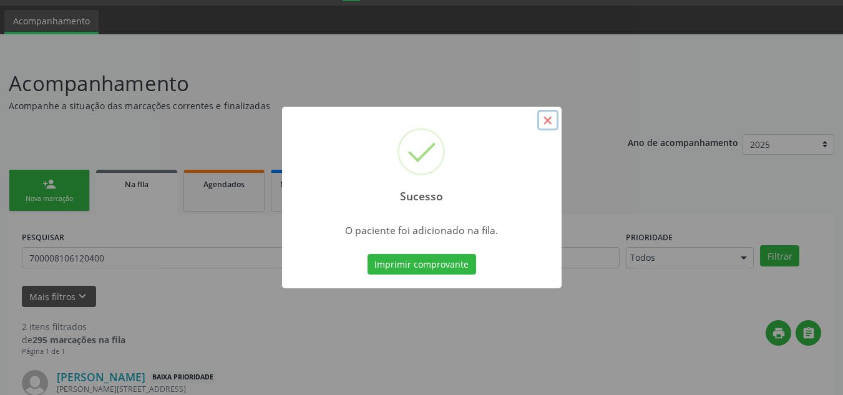
click at [543, 120] on button "×" at bounding box center [547, 120] width 21 height 21
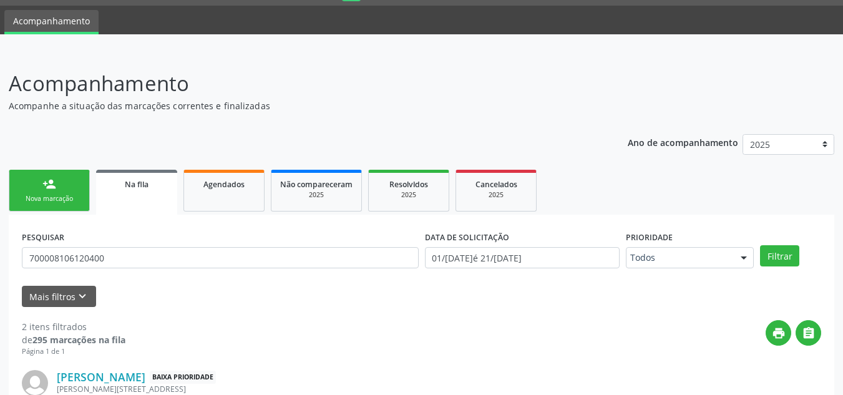
click at [57, 191] on link "person_add Nova marcação" at bounding box center [49, 191] width 81 height 42
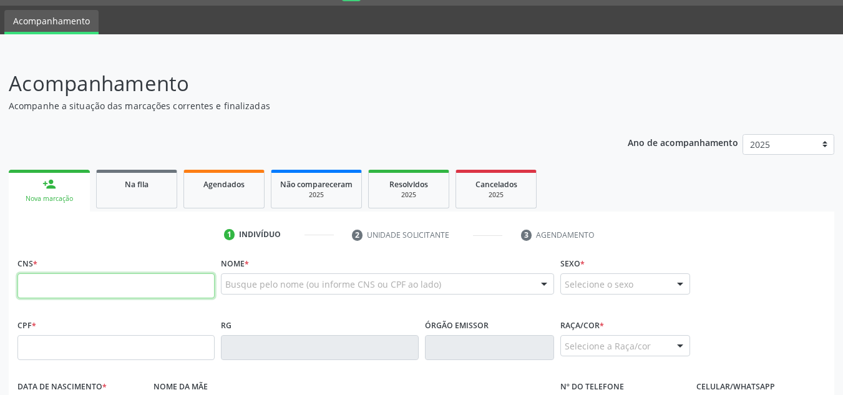
click at [104, 288] on input "text" at bounding box center [115, 285] width 197 height 25
type input "708 2081 4079 6849"
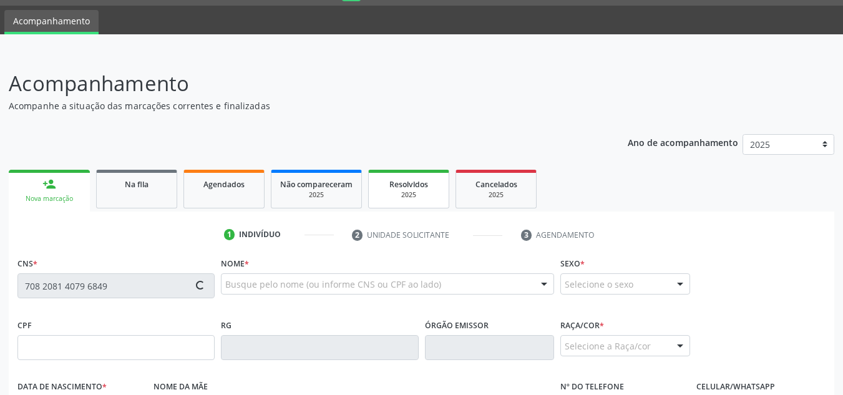
type input "150.619.394-33"
type input "[DATE]"
type input "[PERSON_NAME]"
type input "[PHONE_NUMBER]"
type input "236"
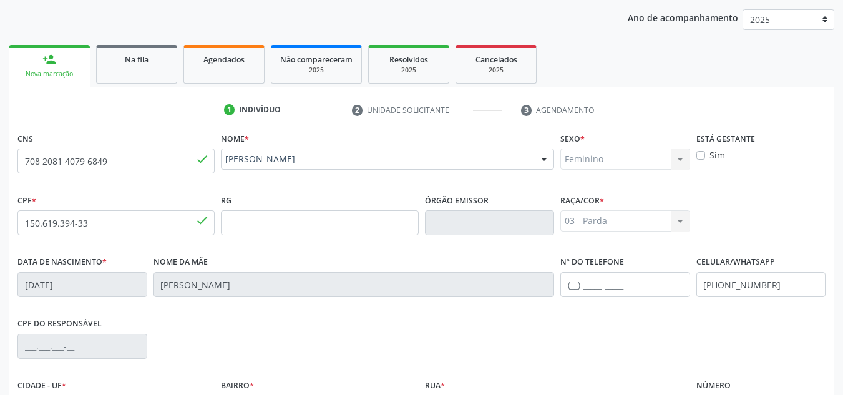
scroll to position [299, 0]
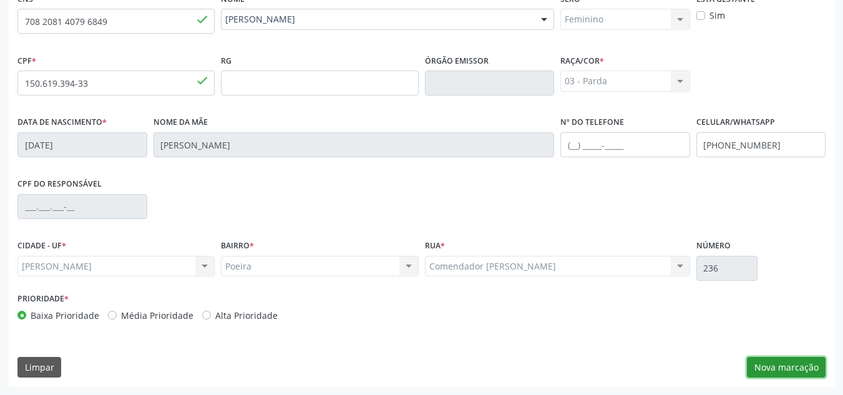
click at [787, 362] on button "Nova marcação" at bounding box center [786, 367] width 79 height 21
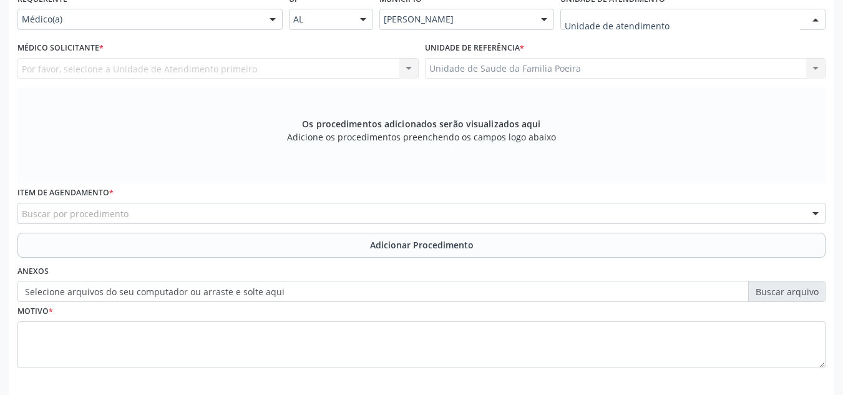
click at [747, 29] on div at bounding box center [692, 19] width 265 height 21
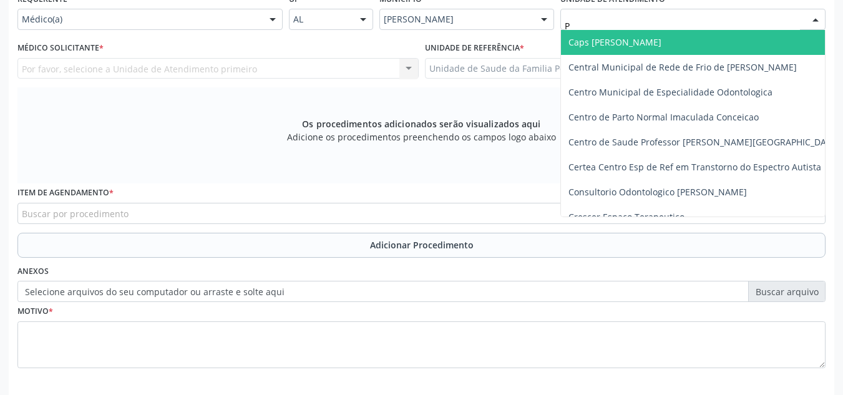
type input "PO"
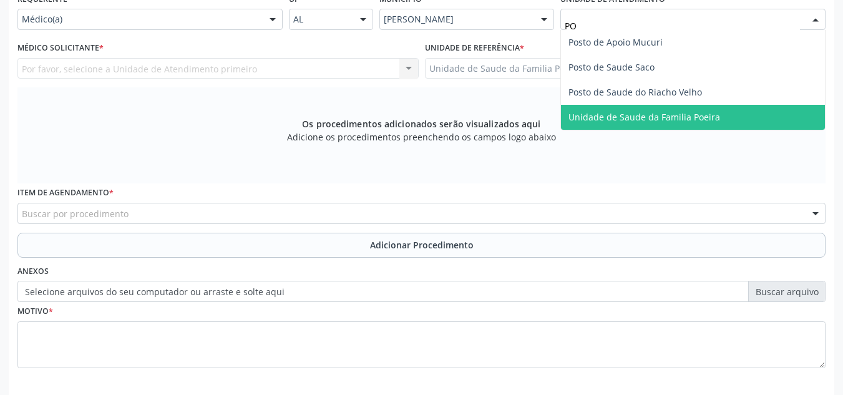
click at [703, 122] on span "Unidade de Saude da Familia Poeira" at bounding box center [644, 117] width 152 height 12
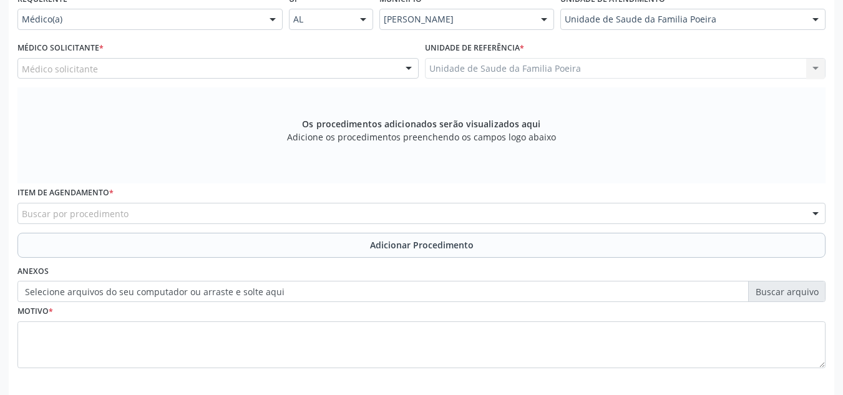
click at [220, 68] on div "Médico solicitante" at bounding box center [217, 68] width 401 height 21
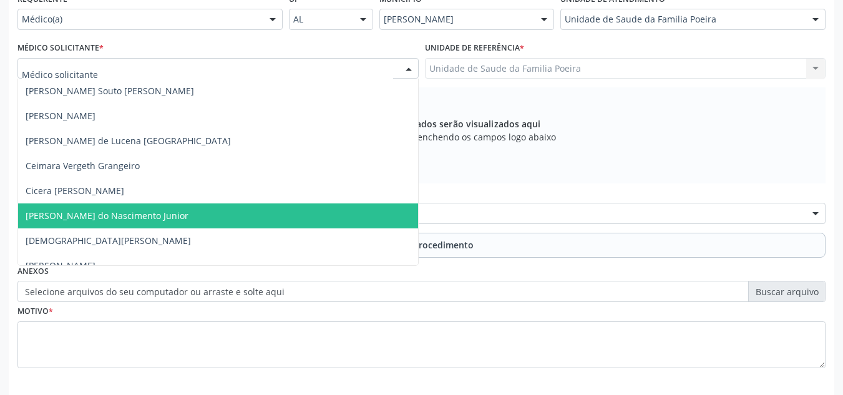
click at [202, 215] on span "[PERSON_NAME] do Nascimento Junior" at bounding box center [218, 215] width 400 height 25
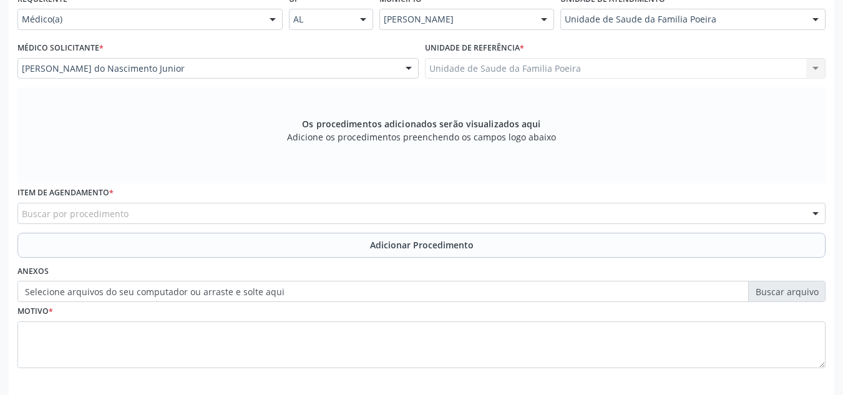
click at [195, 207] on div "Buscar por procedimento" at bounding box center [421, 213] width 808 height 21
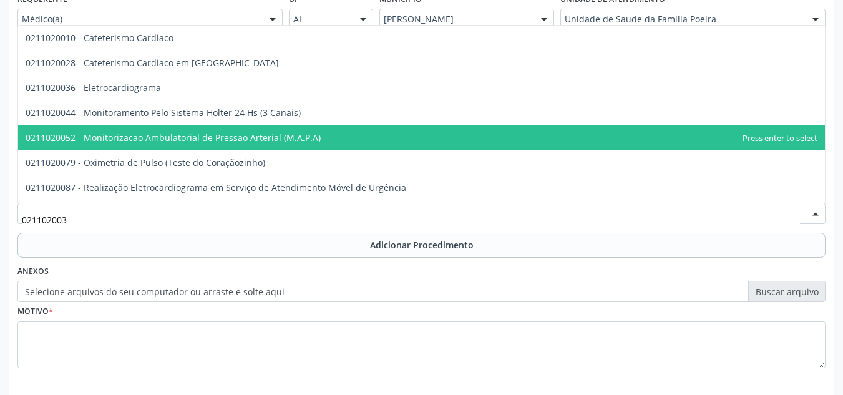
type input "0211020036"
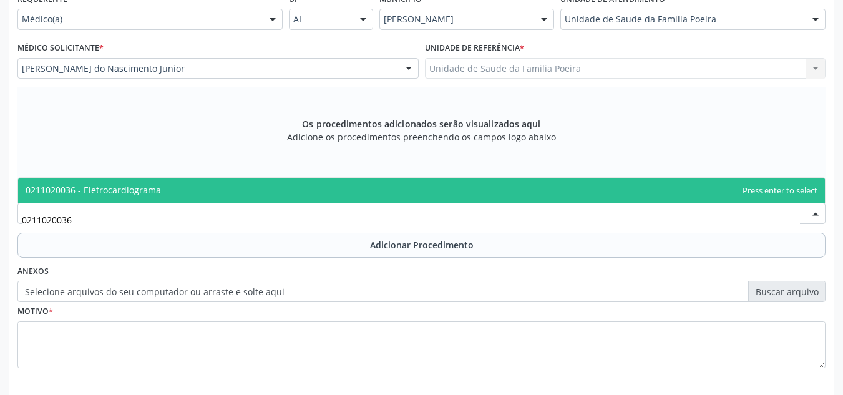
click at [208, 185] on span "0211020036 - Eletrocardiograma" at bounding box center [421, 190] width 806 height 25
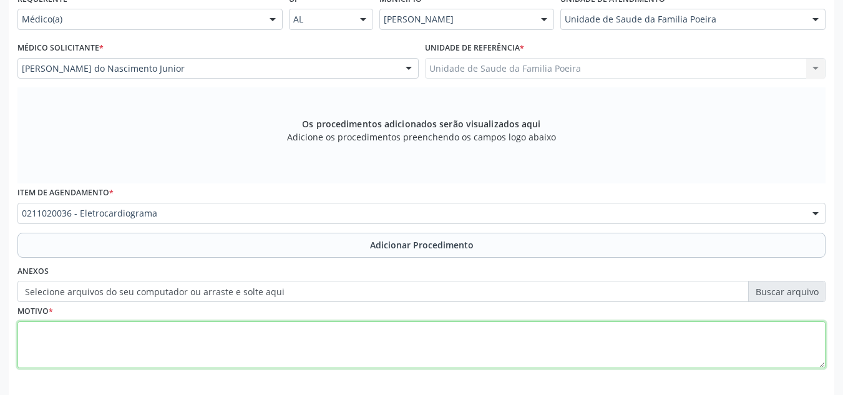
click at [193, 339] on textarea at bounding box center [421, 344] width 808 height 47
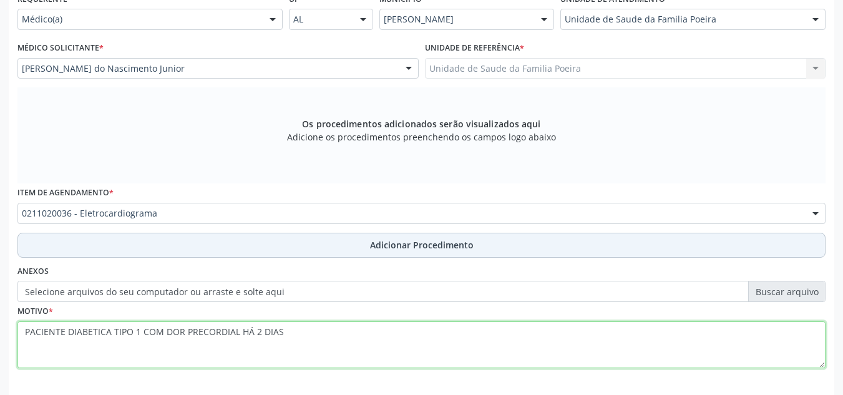
type textarea "PACIENTE DIABETICA TIPO 1 COM DOR PRECORDIAL HÁ 2 DIAS"
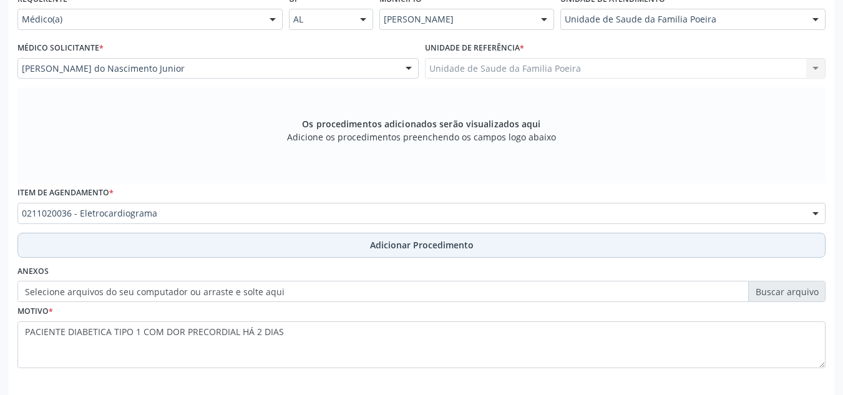
click at [433, 244] on span "Adicionar Procedimento" at bounding box center [422, 244] width 104 height 13
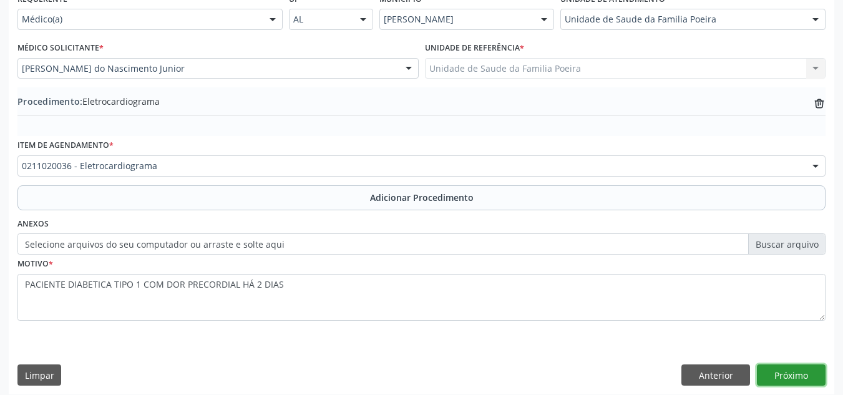
click at [783, 372] on button "Próximo" at bounding box center [791, 374] width 69 height 21
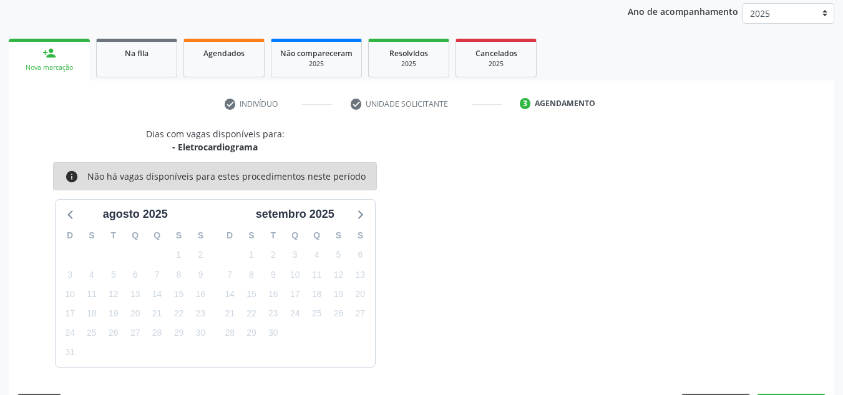
scroll to position [202, 0]
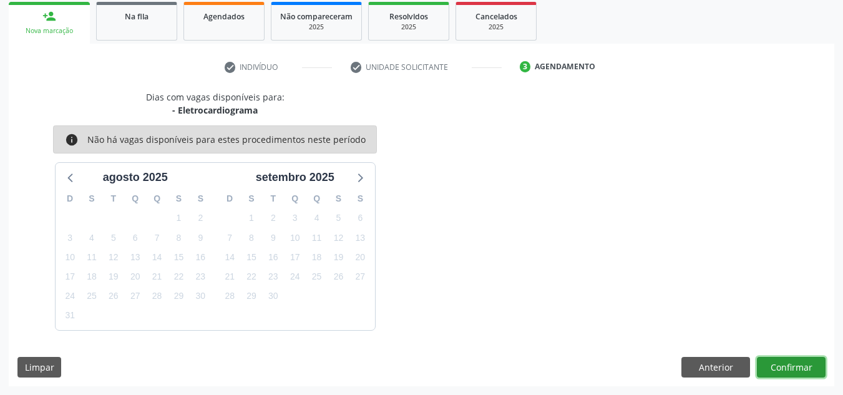
click at [781, 364] on button "Confirmar" at bounding box center [791, 367] width 69 height 21
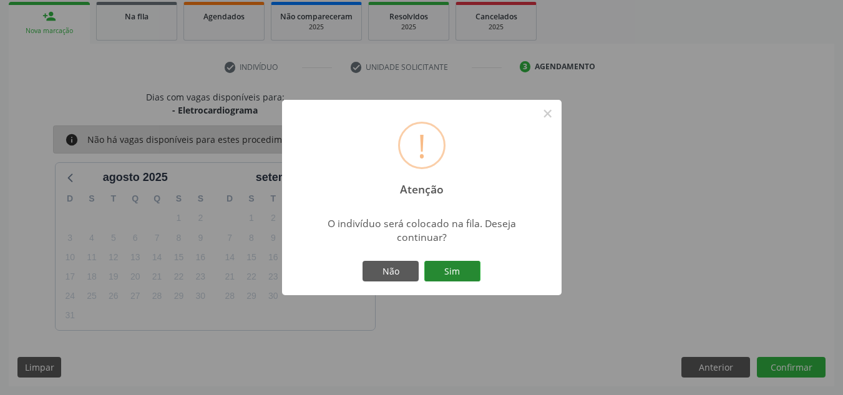
click at [462, 271] on button "Sim" at bounding box center [452, 271] width 56 height 21
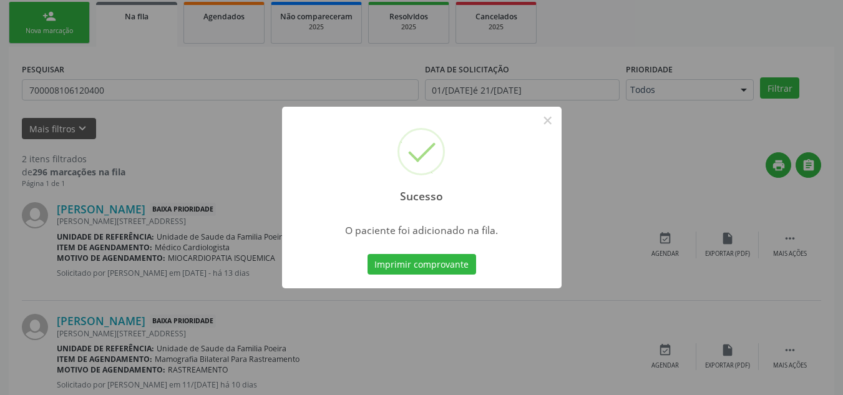
scroll to position [34, 0]
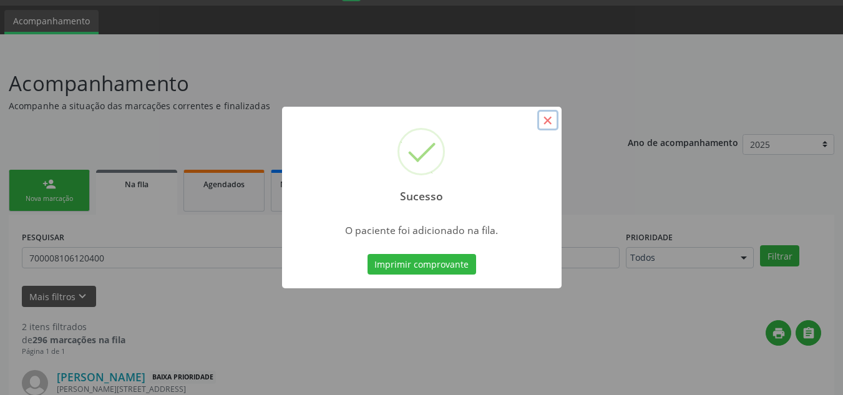
click at [545, 120] on button "×" at bounding box center [547, 120] width 21 height 21
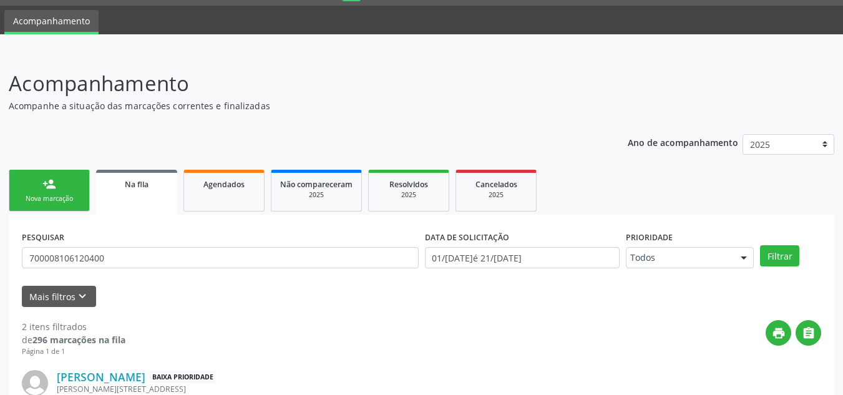
click at [67, 196] on div "Nova marcação" at bounding box center [49, 198] width 62 height 9
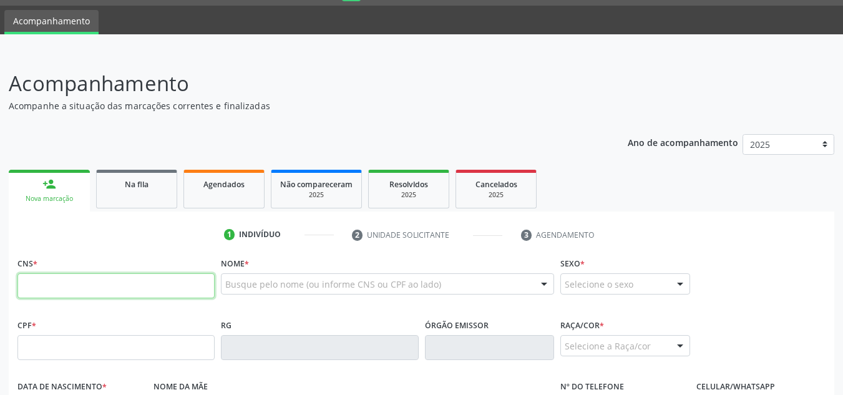
click at [69, 288] on input "text" at bounding box center [115, 285] width 197 height 25
paste input "706 8077 8465 2026"
type input "706 8077 8465 2026"
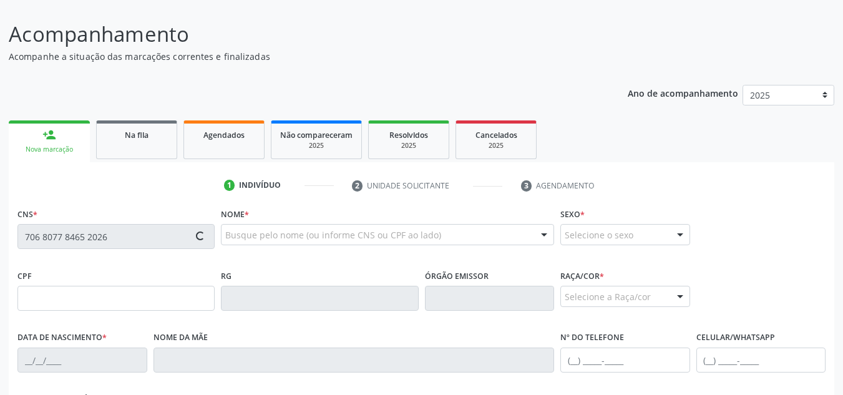
scroll to position [97, 0]
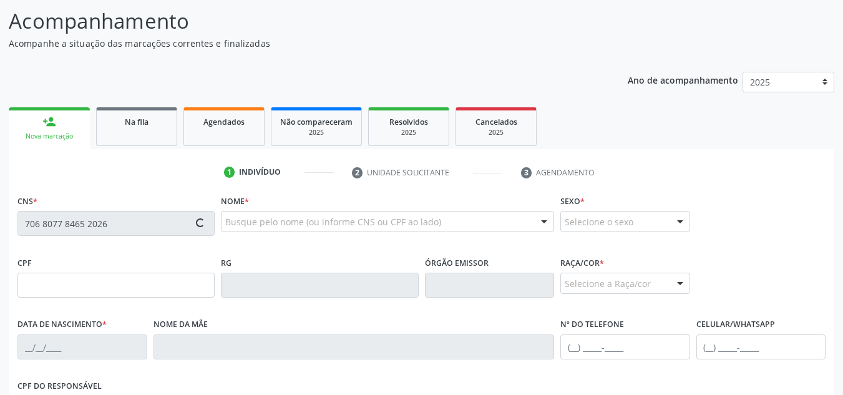
type input "055.291.464-90"
type input "[DATE]"
type input "[PERSON_NAME]"
type input "[PHONE_NUMBER]"
type input "S/N"
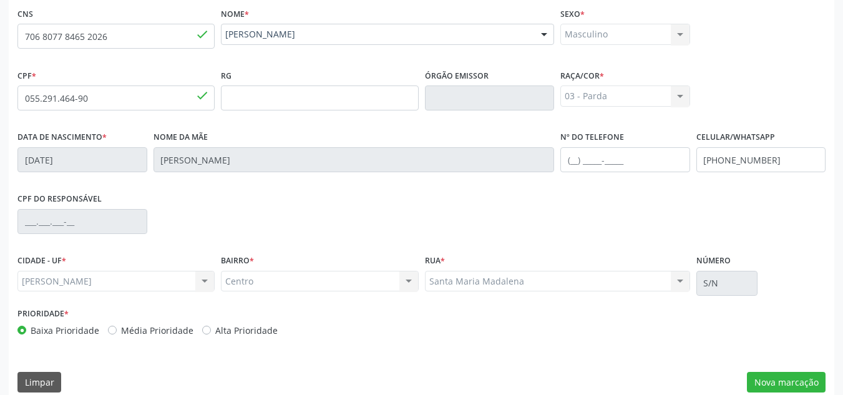
scroll to position [299, 0]
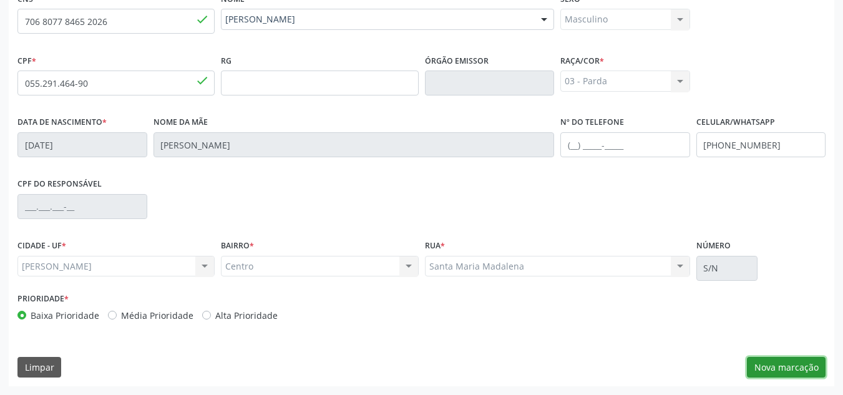
click at [778, 362] on button "Nova marcação" at bounding box center [786, 367] width 79 height 21
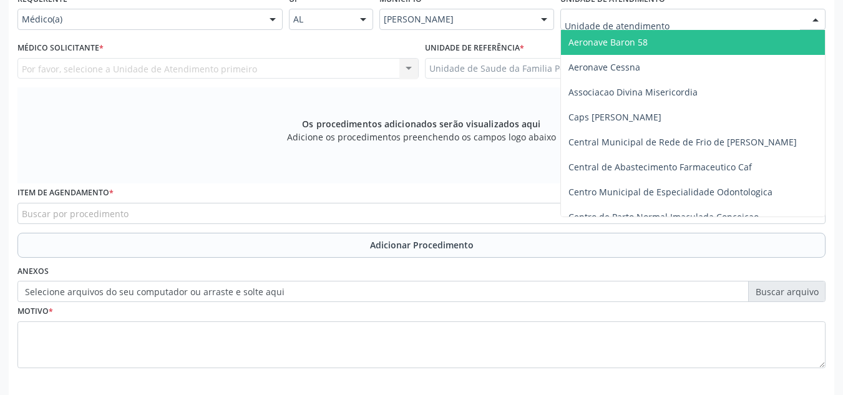
click at [675, 22] on div at bounding box center [692, 19] width 265 height 21
type input "PO"
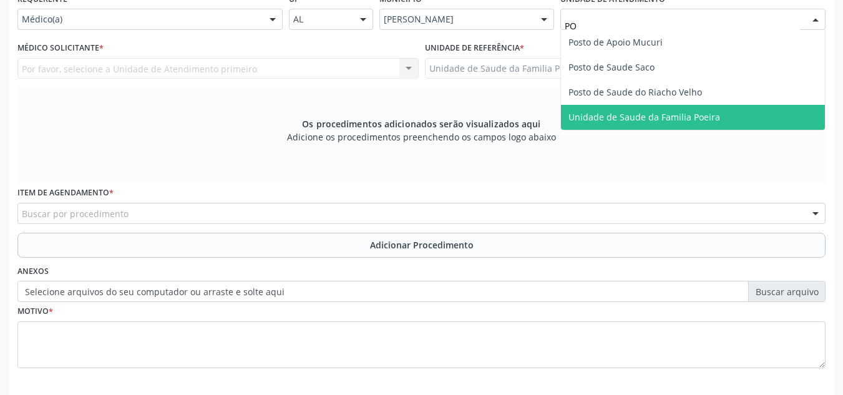
click at [666, 122] on span "Unidade de Saude da Familia Poeira" at bounding box center [644, 117] width 152 height 12
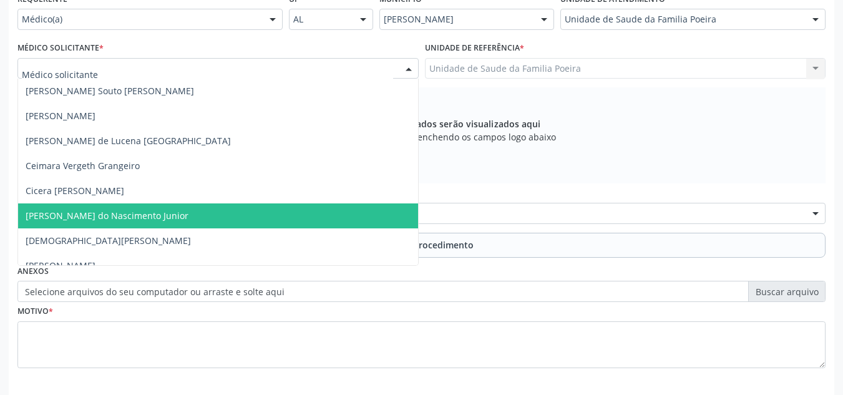
click at [65, 221] on span "[PERSON_NAME] do Nascimento Junior" at bounding box center [107, 216] width 163 height 12
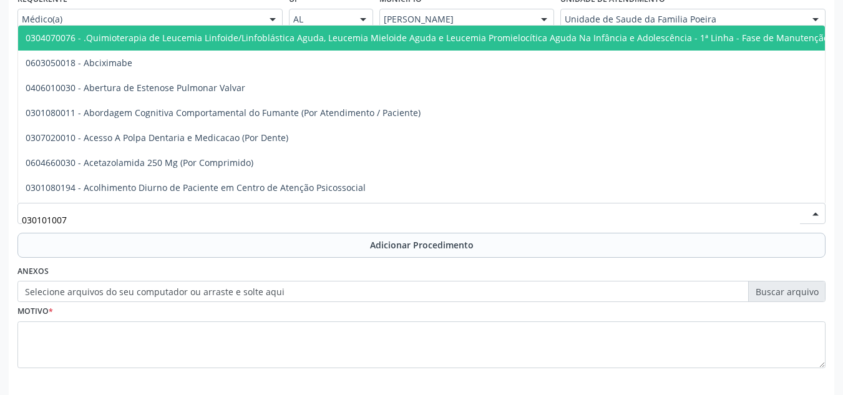
type input "0301010072"
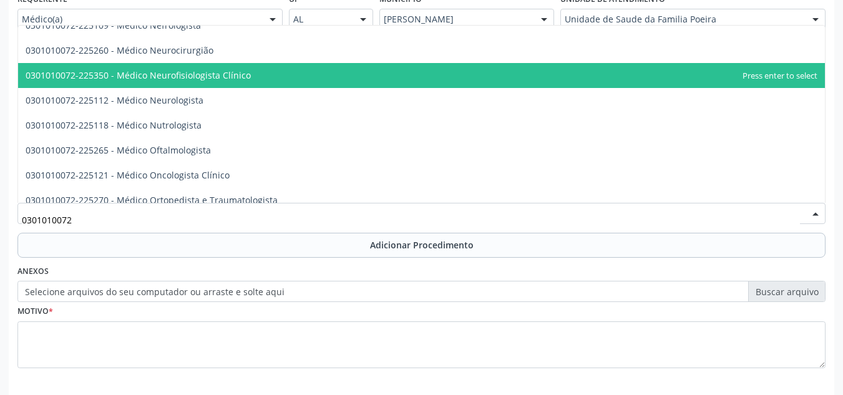
scroll to position [998, 0]
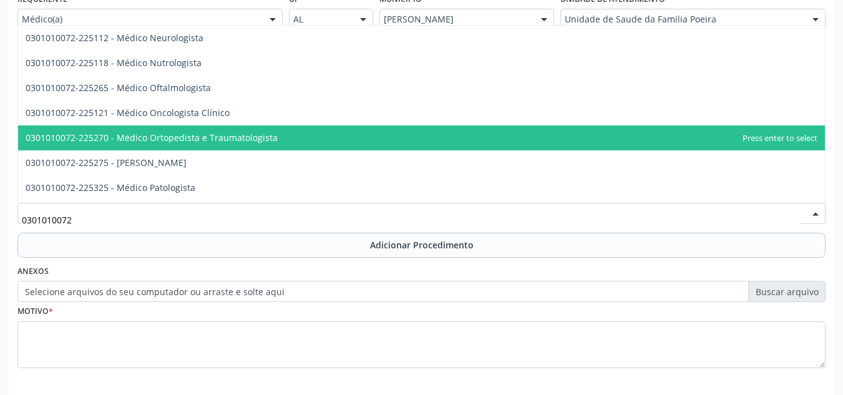
click at [168, 145] on span "0301010072-225270 - Médico Ortopedista e Traumatologista" at bounding box center [421, 137] width 806 height 25
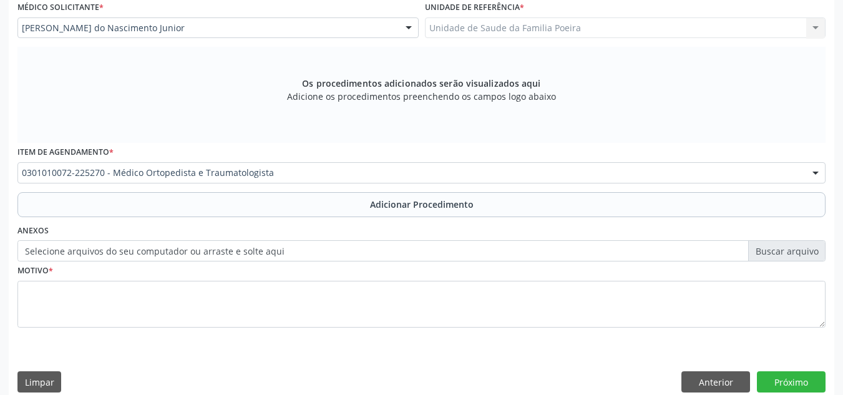
scroll to position [354, 0]
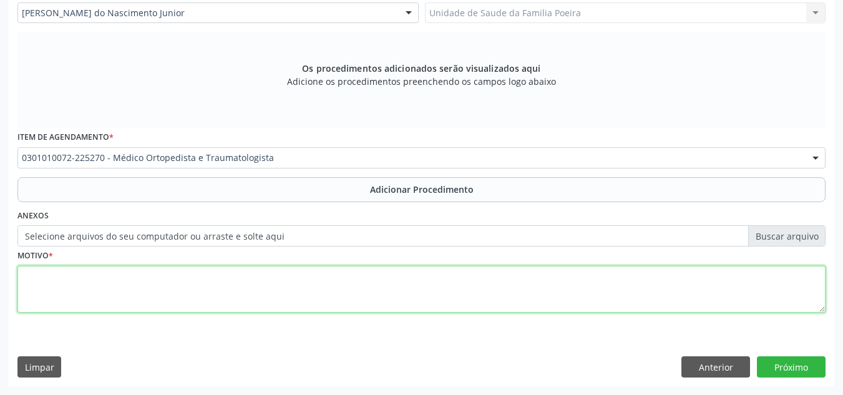
click at [241, 294] on textarea at bounding box center [421, 289] width 808 height 47
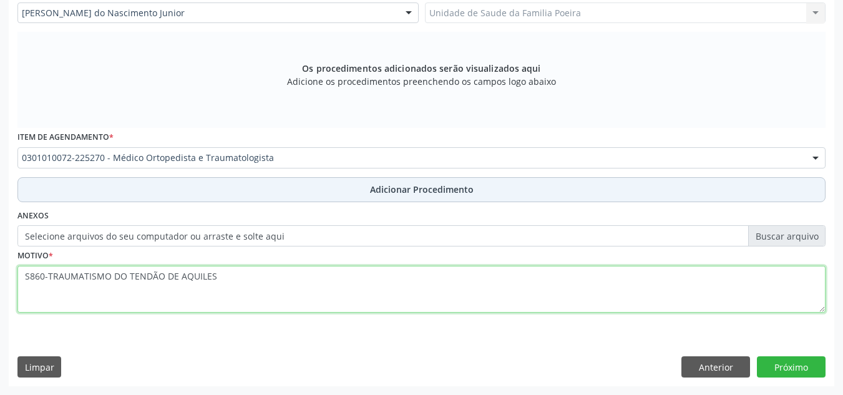
type textarea "S860-TRAUMATISMO DO TENDÃO DE AQUILES"
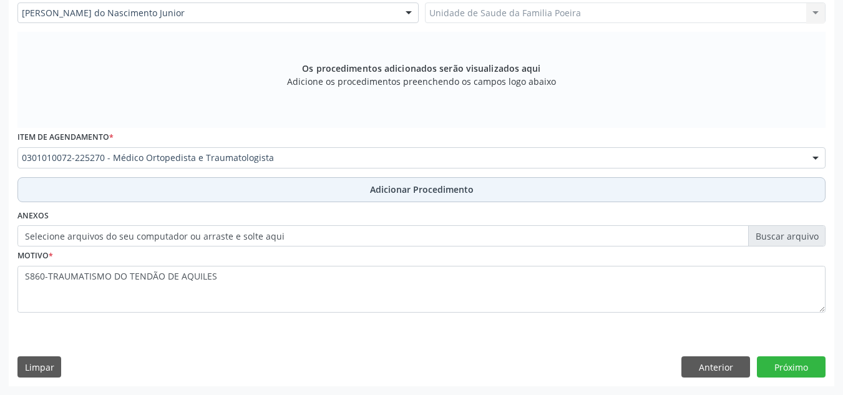
click at [385, 193] on span "Adicionar Procedimento" at bounding box center [422, 189] width 104 height 13
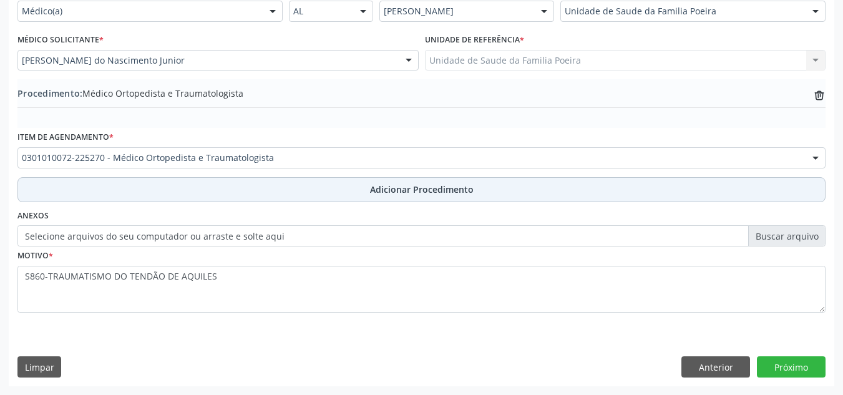
scroll to position [307, 0]
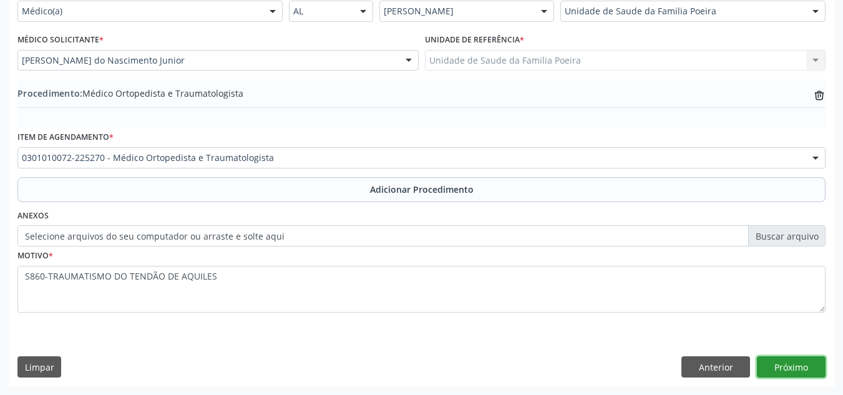
click at [780, 370] on button "Próximo" at bounding box center [791, 366] width 69 height 21
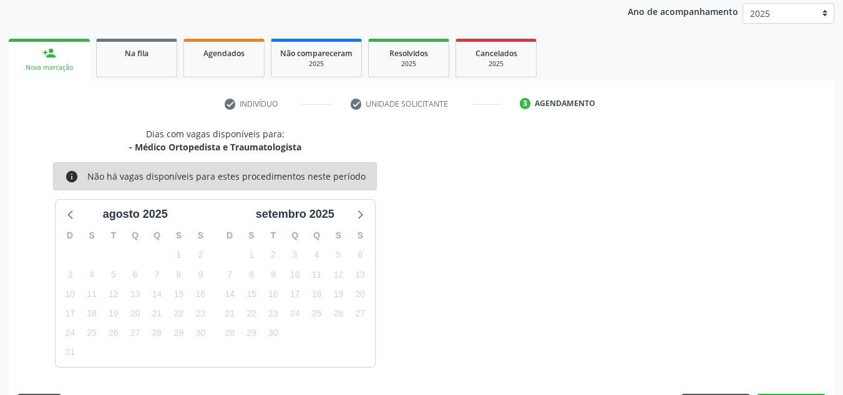
scroll to position [202, 0]
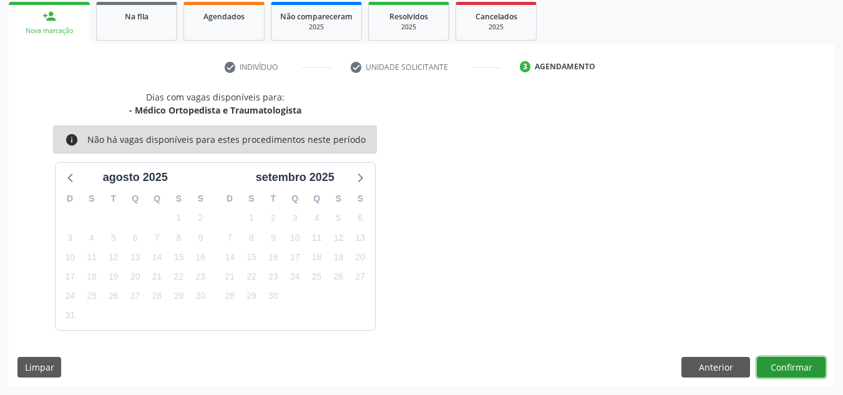
click at [796, 365] on button "Confirmar" at bounding box center [791, 367] width 69 height 21
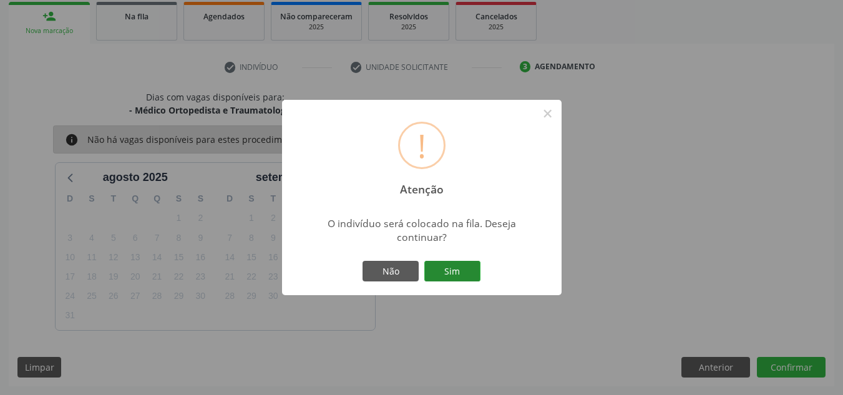
click at [467, 270] on button "Sim" at bounding box center [452, 271] width 56 height 21
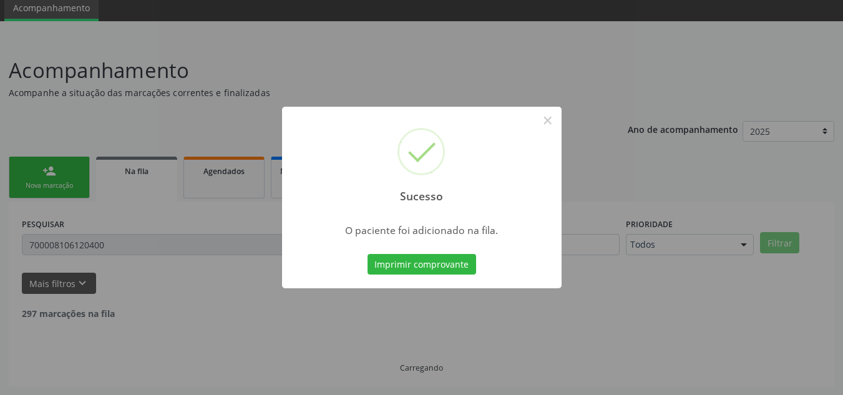
scroll to position [34, 0]
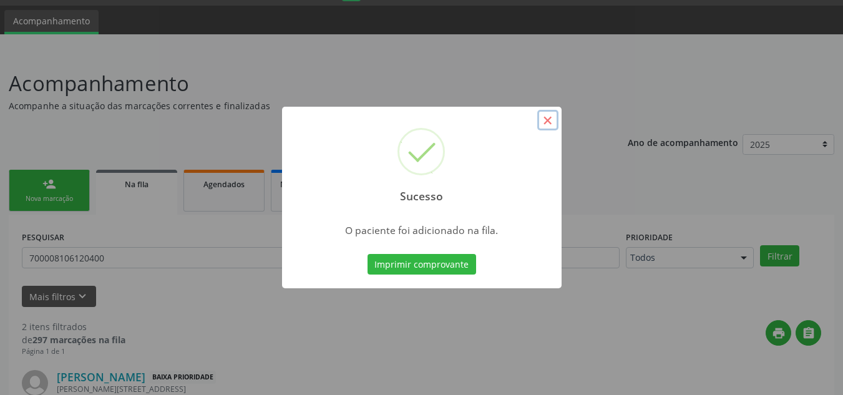
click at [550, 120] on button "×" at bounding box center [547, 120] width 21 height 21
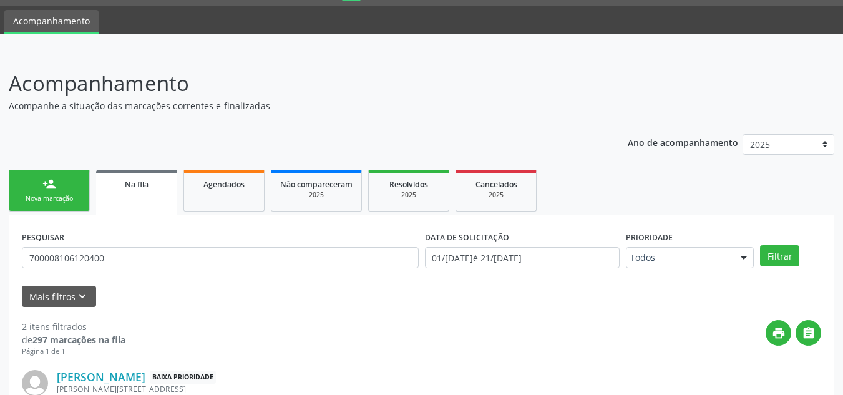
click at [132, 190] on link "Na fila" at bounding box center [136, 192] width 81 height 45
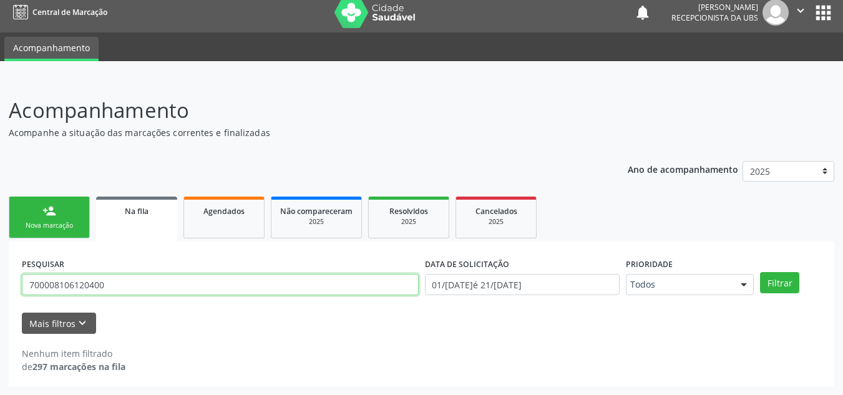
drag, startPoint x: 154, startPoint y: 286, endPoint x: 0, endPoint y: 286, distance: 154.1
click at [0, 286] on div "Acompanhamento Acompanhe a situação das marcações correntes e finalizadas Relat…" at bounding box center [421, 237] width 843 height 316
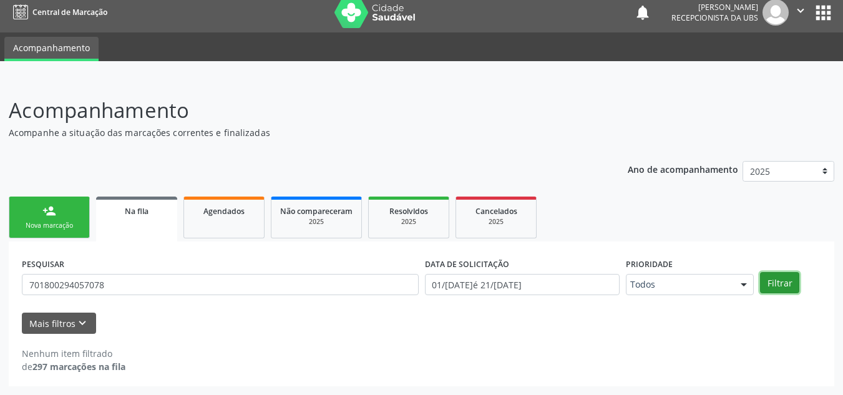
click at [778, 289] on button "Filtrar" at bounding box center [779, 282] width 39 height 21
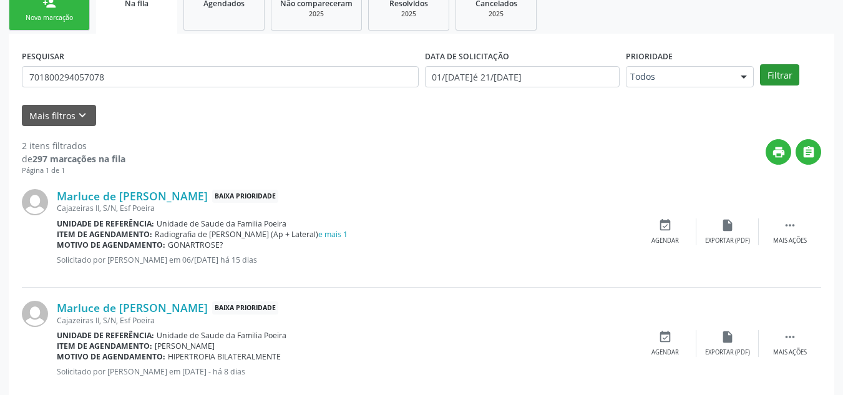
scroll to position [241, 0]
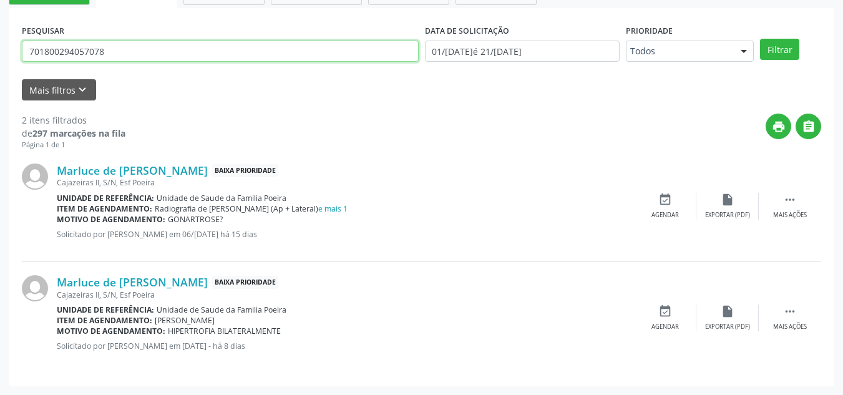
drag, startPoint x: 150, startPoint y: 56, endPoint x: 0, endPoint y: 56, distance: 150.3
click at [0, 56] on div "Acompanhamento Acompanhe a situação das marcações correntes e finalizadas Relat…" at bounding box center [421, 119] width 843 height 549
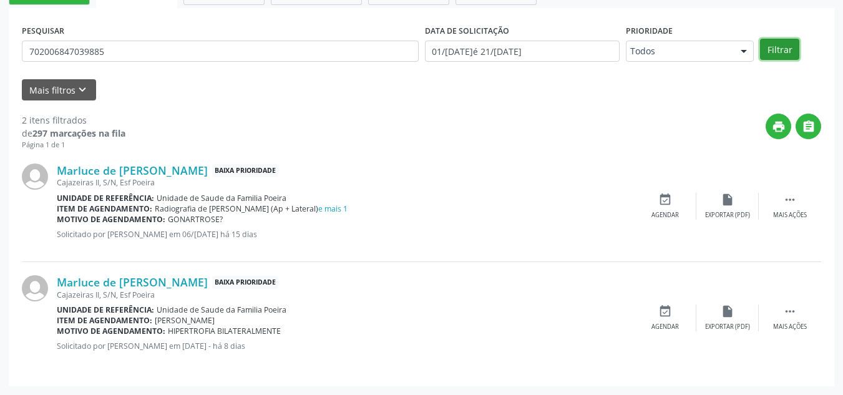
click at [761, 49] on button "Filtrar" at bounding box center [779, 49] width 39 height 21
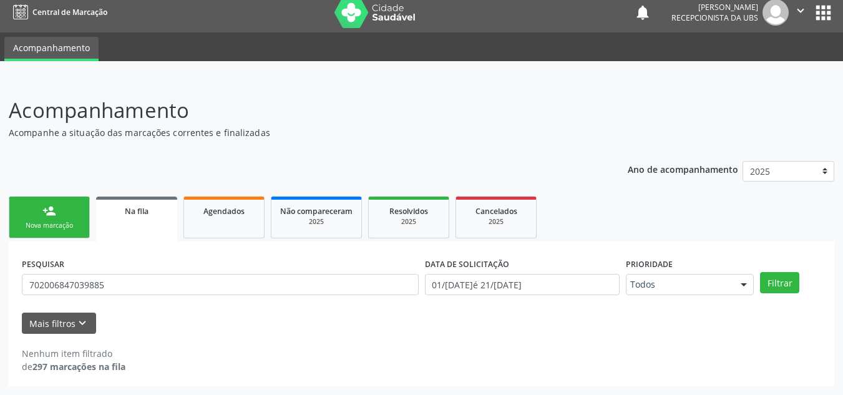
scroll to position [7, 0]
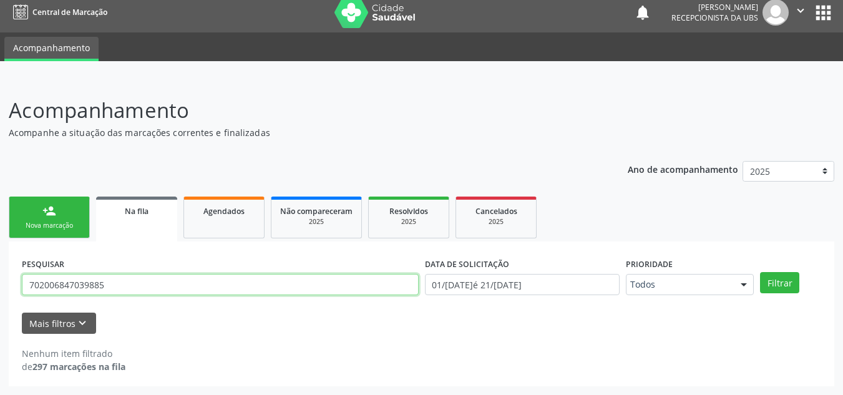
drag, startPoint x: 159, startPoint y: 278, endPoint x: 0, endPoint y: 293, distance: 159.8
click at [0, 293] on div "Acompanhamento Acompanhe a situação das marcações correntes e finalizadas Relat…" at bounding box center [421, 237] width 843 height 316
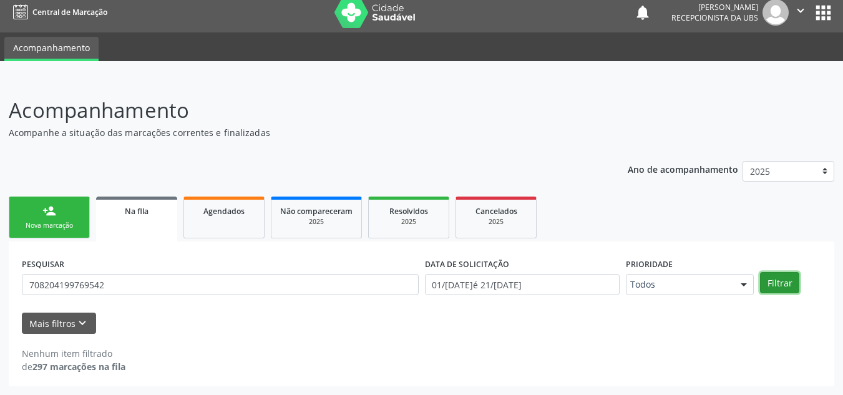
click at [781, 280] on button "Filtrar" at bounding box center [779, 282] width 39 height 21
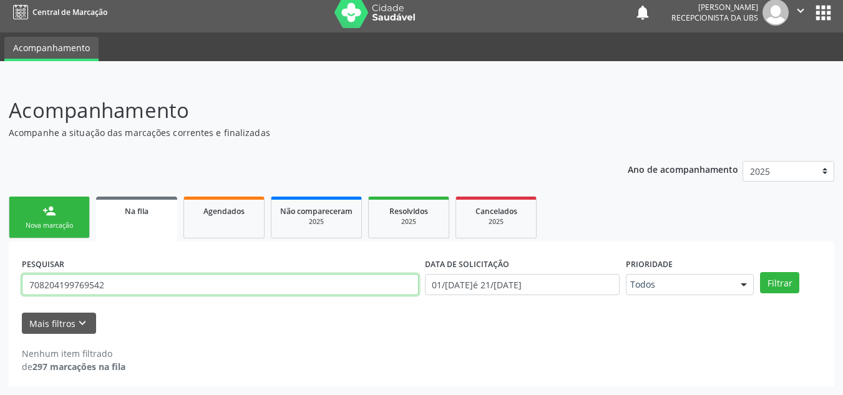
drag, startPoint x: 120, startPoint y: 282, endPoint x: 5, endPoint y: 281, distance: 114.8
click at [5, 281] on div "Acompanhamento Acompanhe a situação das marcações correntes e finalizadas Relat…" at bounding box center [421, 237] width 843 height 316
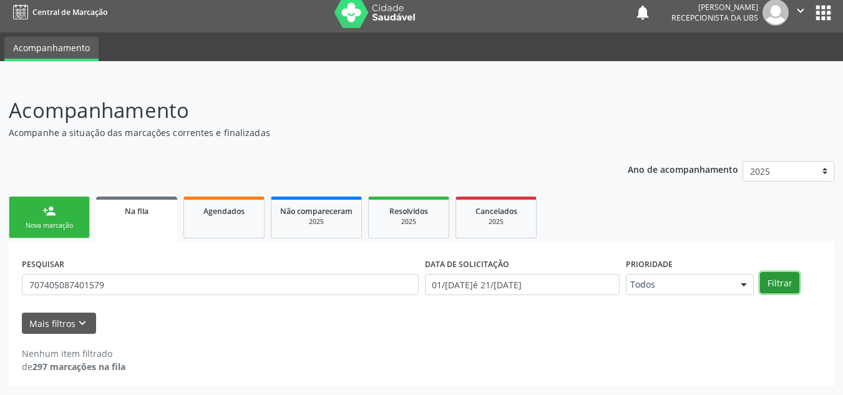
click at [783, 273] on button "Filtrar" at bounding box center [779, 282] width 39 height 21
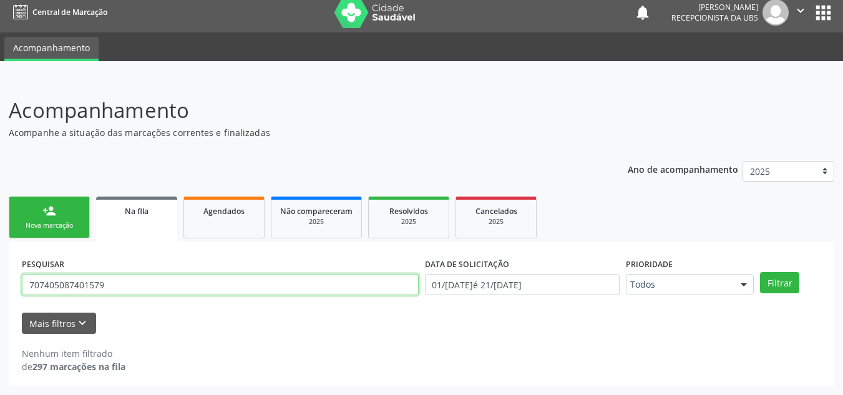
drag, startPoint x: 119, startPoint y: 283, endPoint x: 0, endPoint y: 284, distance: 119.1
click at [0, 284] on div "Acompanhamento Acompanhe a situação das marcações correntes e finalizadas Relat…" at bounding box center [421, 237] width 843 height 316
click at [54, 288] on input "7050049676925" at bounding box center [220, 284] width 397 height 21
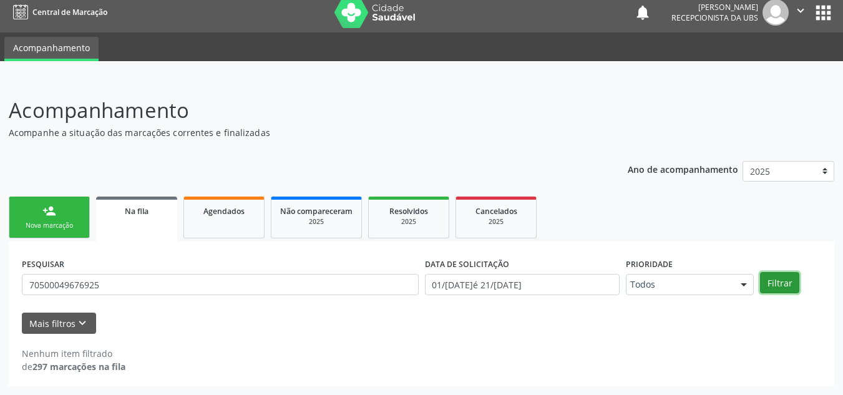
click at [775, 282] on button "Filtrar" at bounding box center [779, 282] width 39 height 21
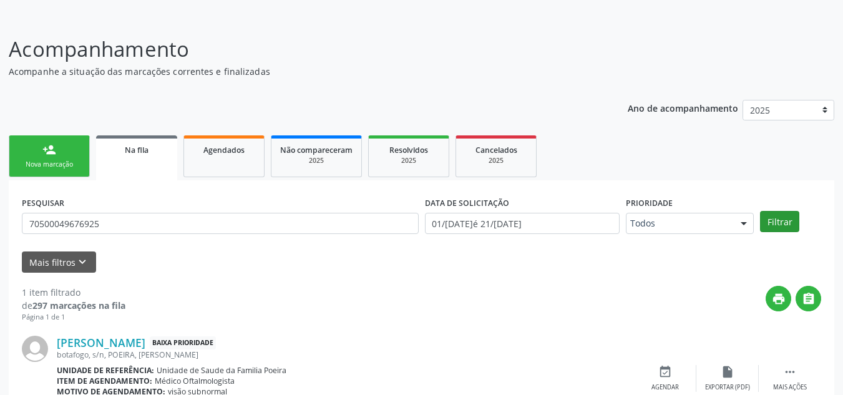
scroll to position [129, 0]
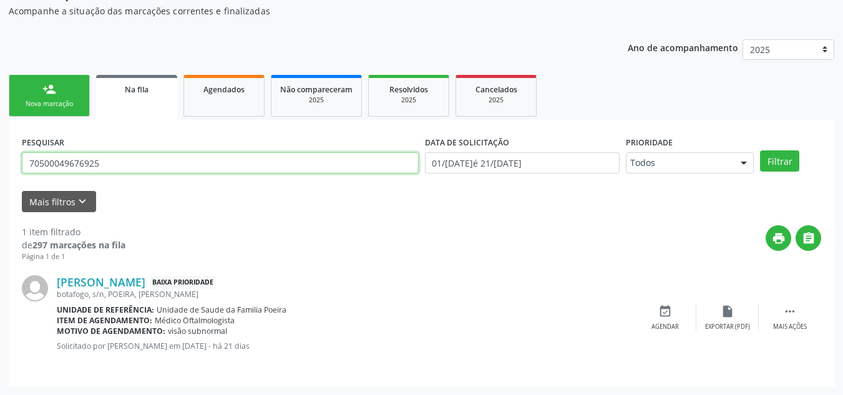
drag, startPoint x: 119, startPoint y: 160, endPoint x: 8, endPoint y: 156, distance: 110.5
click at [8, 156] on div "Acompanhamento Acompanhe a situação das marcações correntes e finalizadas Relat…" at bounding box center [421, 176] width 843 height 438
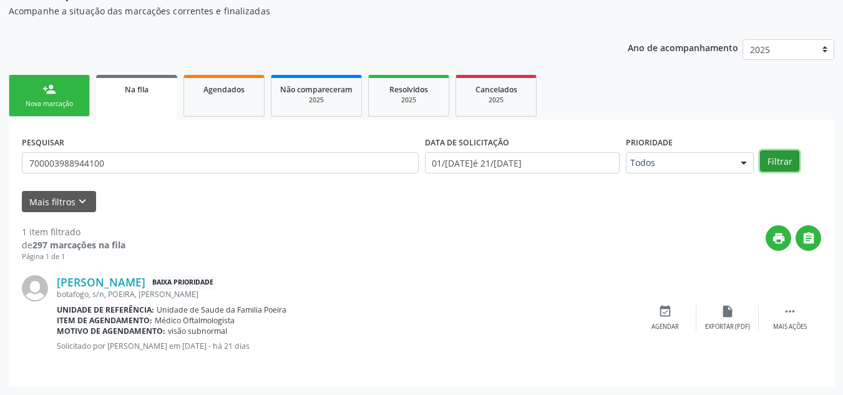
click at [788, 156] on button "Filtrar" at bounding box center [779, 160] width 39 height 21
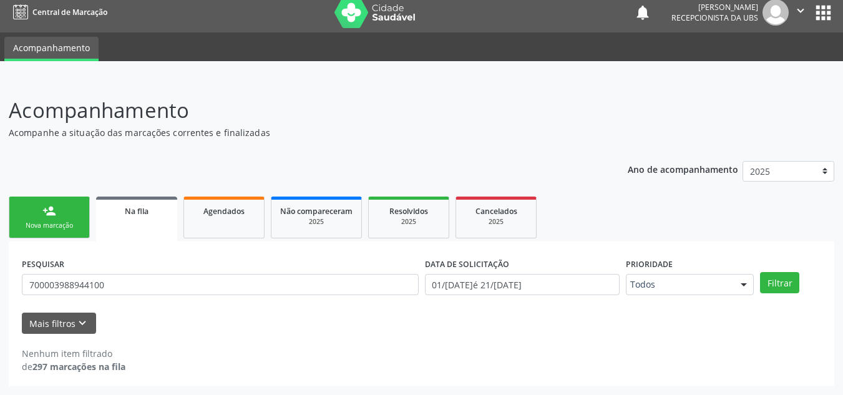
scroll to position [7, 0]
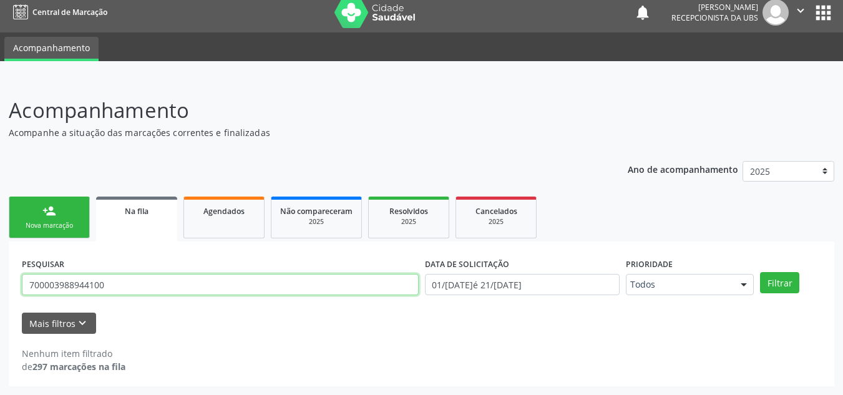
drag, startPoint x: 177, startPoint y: 284, endPoint x: 6, endPoint y: 266, distance: 171.9
click at [6, 266] on div "Acompanhamento Acompanhe a situação das marcações correntes e finalizadas Relat…" at bounding box center [421, 237] width 843 height 316
paste input "2004342770785"
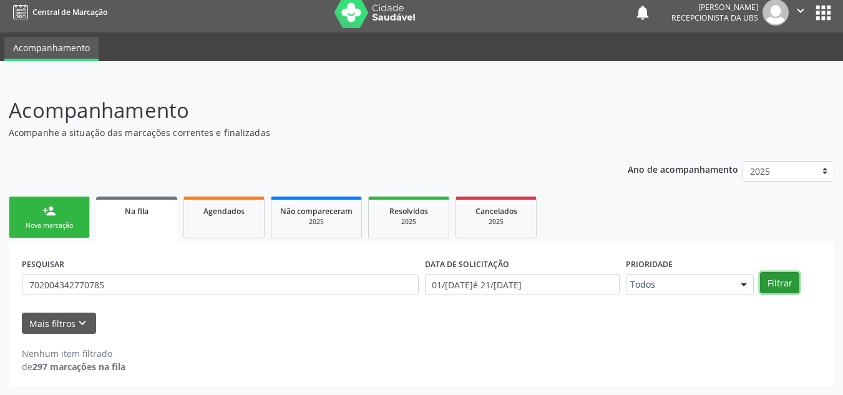
click at [776, 279] on button "Filtrar" at bounding box center [779, 282] width 39 height 21
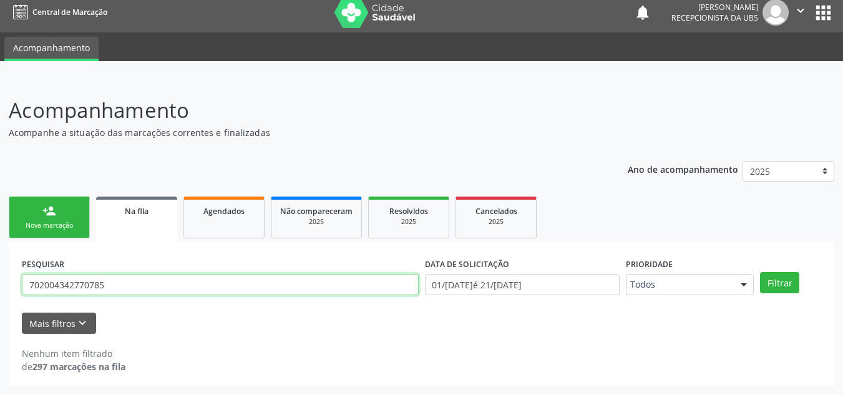
drag, startPoint x: 120, startPoint y: 288, endPoint x: 2, endPoint y: 274, distance: 119.4
click at [0, 276] on div "Acompanhamento Acompanhe a situação das marcações correntes e finalizadas Relat…" at bounding box center [421, 237] width 843 height 316
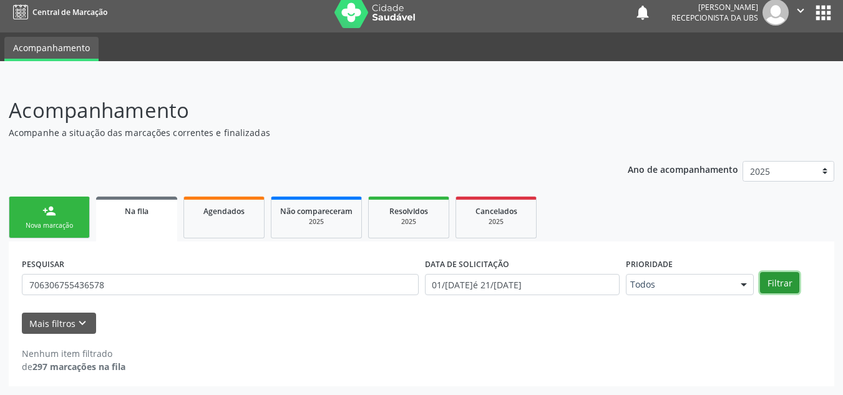
click at [793, 278] on button "Filtrar" at bounding box center [779, 282] width 39 height 21
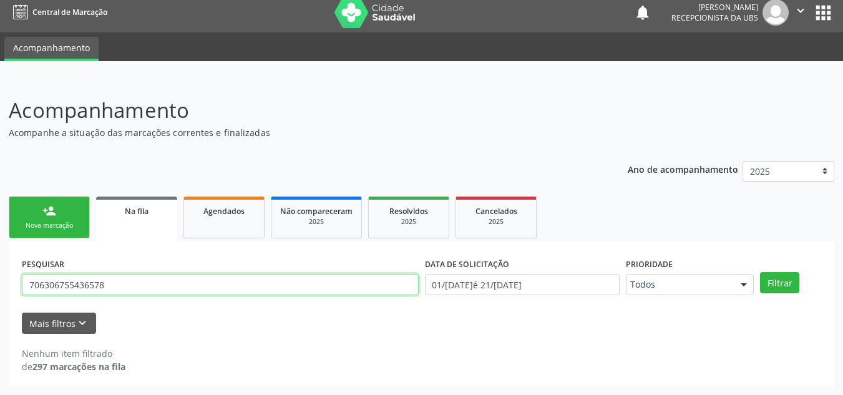
drag, startPoint x: 124, startPoint y: 286, endPoint x: 5, endPoint y: 286, distance: 119.1
click at [5, 286] on div "Acompanhamento Acompanhe a situação das marcações correntes e finalizadas Relat…" at bounding box center [421, 237] width 843 height 316
type input "708008317158829"
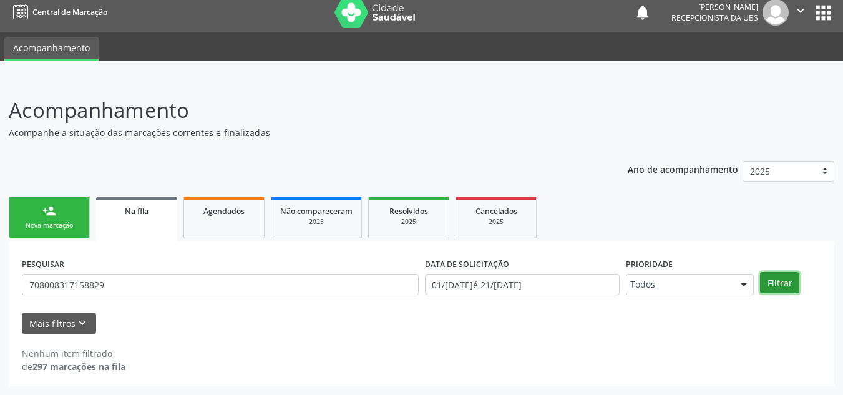
click at [785, 284] on button "Filtrar" at bounding box center [779, 282] width 39 height 21
click at [47, 206] on div "person_add" at bounding box center [49, 211] width 14 height 14
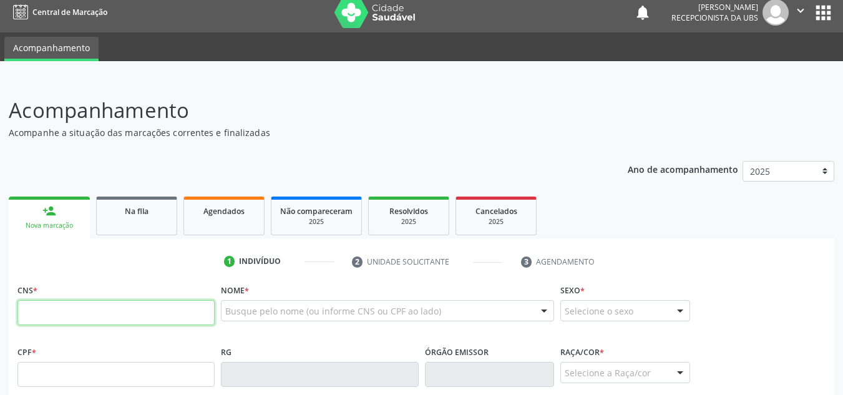
click at [142, 308] on input "text" at bounding box center [115, 312] width 197 height 25
drag, startPoint x: 29, startPoint y: 304, endPoint x: 31, endPoint y: 314, distance: 10.1
paste input "704 0043 8493 9962"
type input "704 0043 8493 9962"
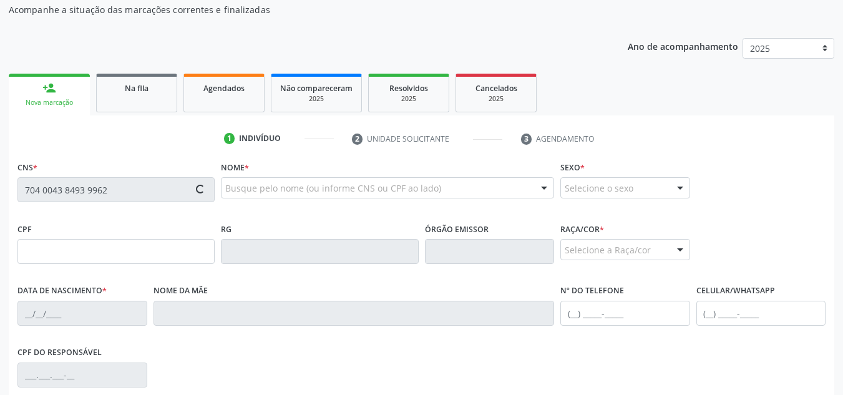
scroll to position [132, 0]
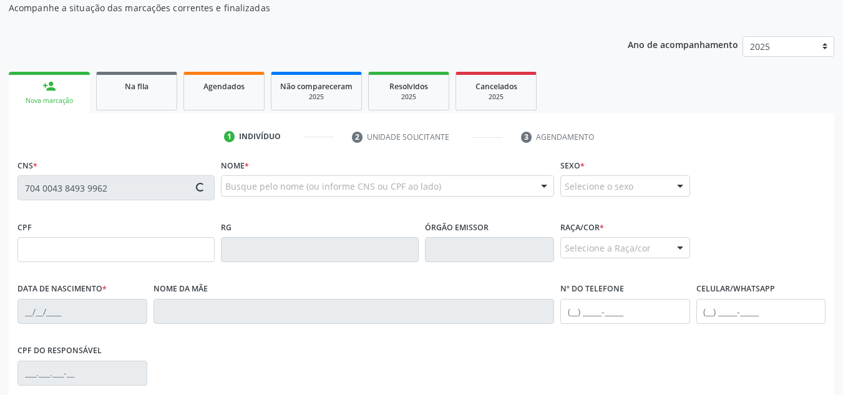
type input "874.186.577-49"
type input "[DATE]"
type input "[PERSON_NAME]"
type input "[PHONE_NUMBER]"
type input "59"
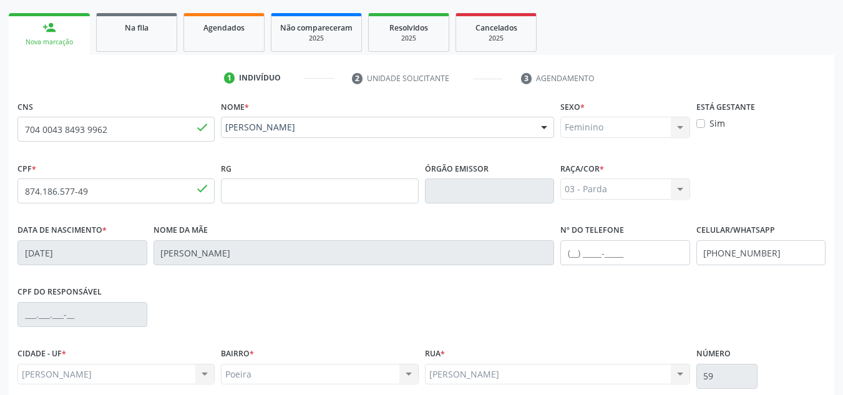
scroll to position [299, 0]
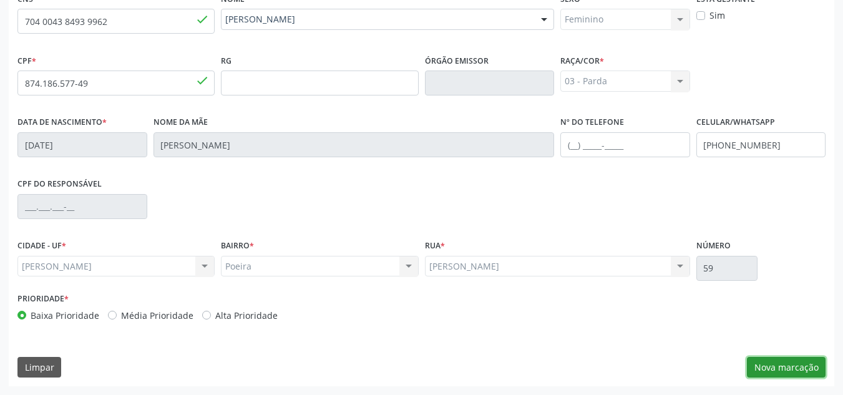
click at [788, 371] on button "Nova marcação" at bounding box center [786, 367] width 79 height 21
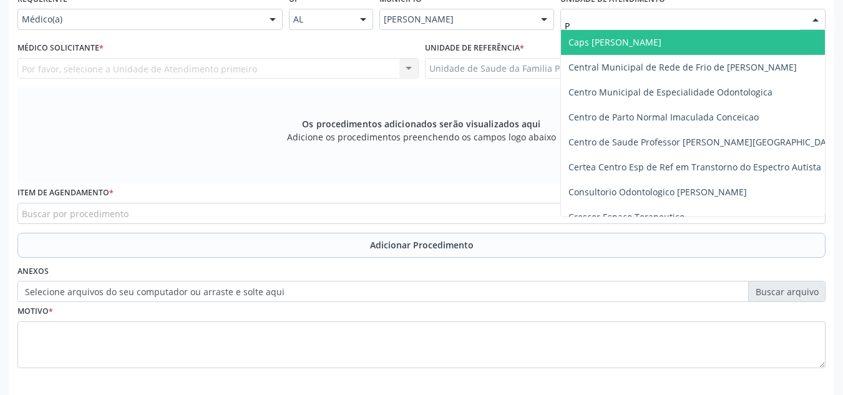
type input "PO"
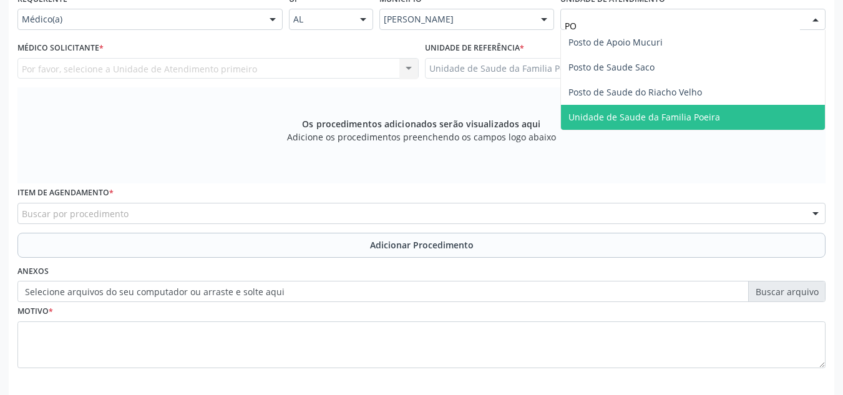
click at [672, 122] on span "Unidade de Saude da Familia Poeira" at bounding box center [644, 117] width 152 height 12
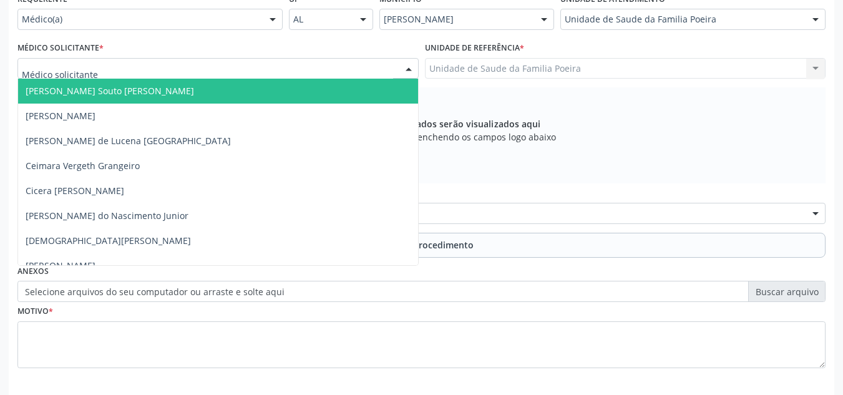
click at [67, 78] on div at bounding box center [217, 68] width 401 height 21
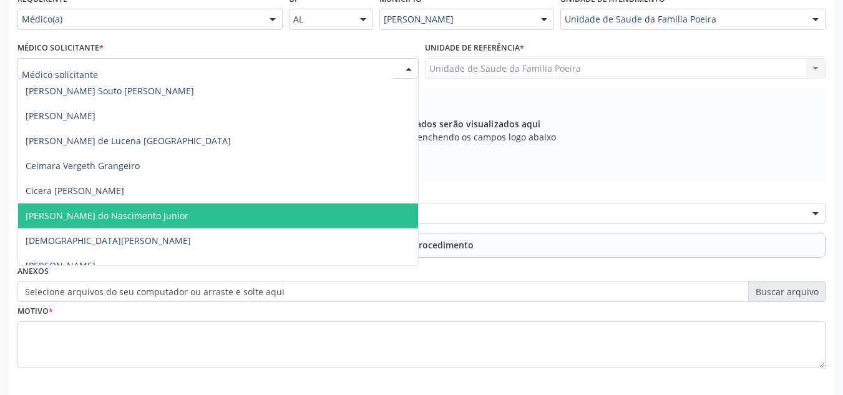
click at [80, 215] on span "[PERSON_NAME] do Nascimento Junior" at bounding box center [107, 216] width 163 height 12
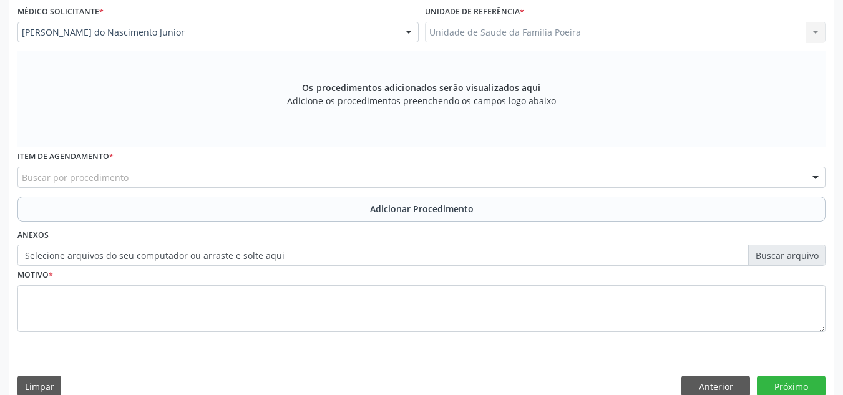
scroll to position [354, 0]
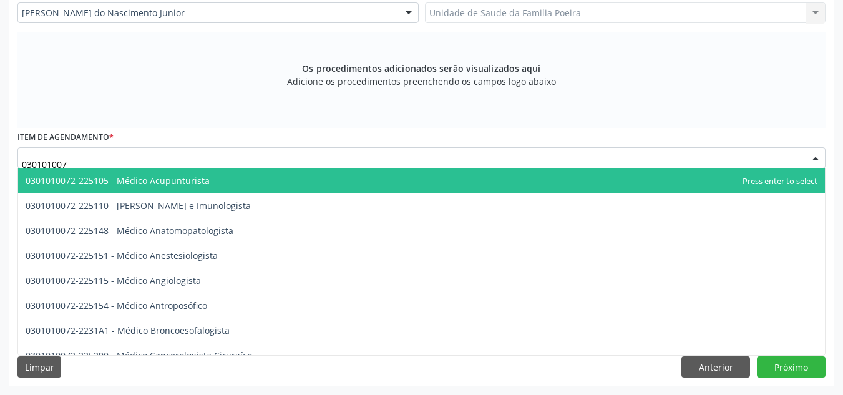
type input "0301010072"
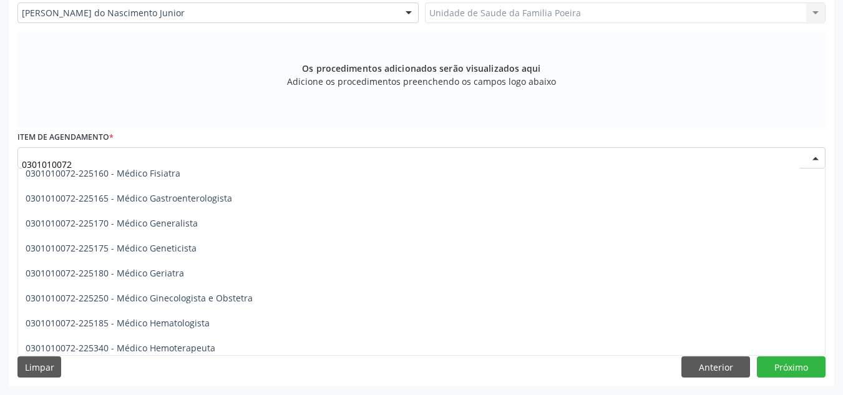
scroll to position [624, 0]
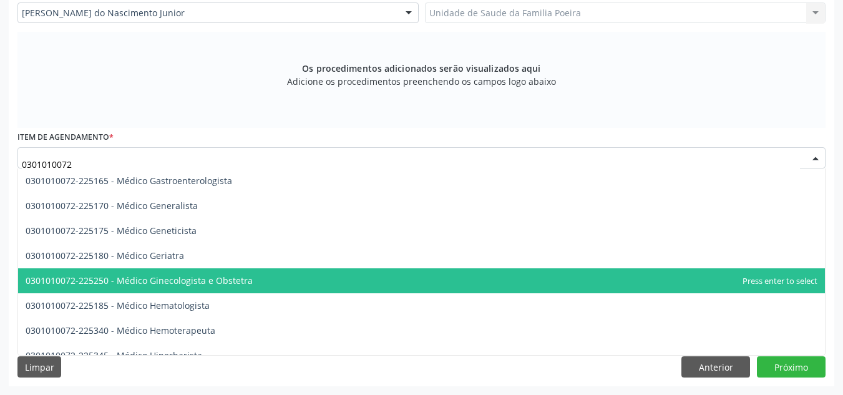
click at [279, 286] on span "0301010072-225250 - Médico Ginecologista e Obstetra" at bounding box center [421, 280] width 806 height 25
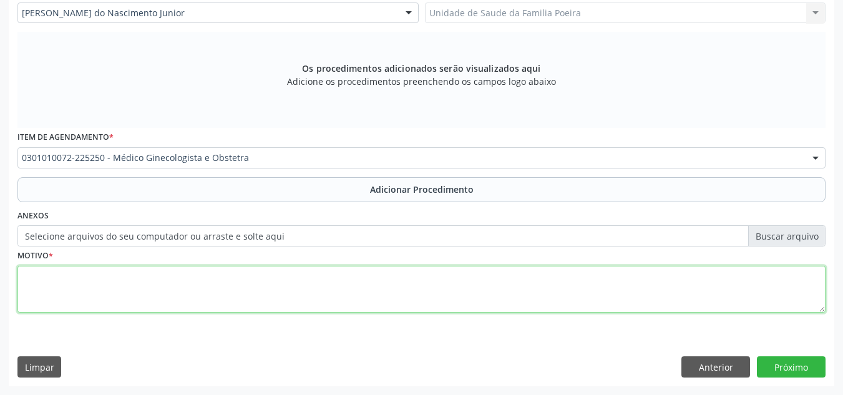
click at [279, 286] on textarea at bounding box center [421, 289] width 808 height 47
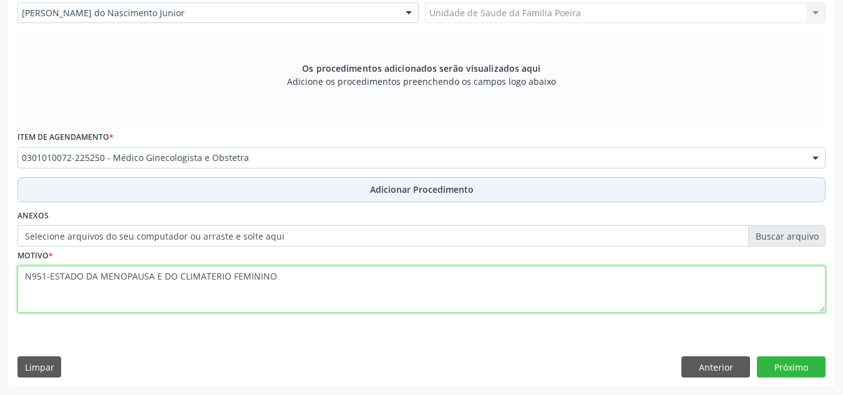
type textarea "N951-ESTADO DA MENOPAUSA E DO CLIMATERIO FEMININO"
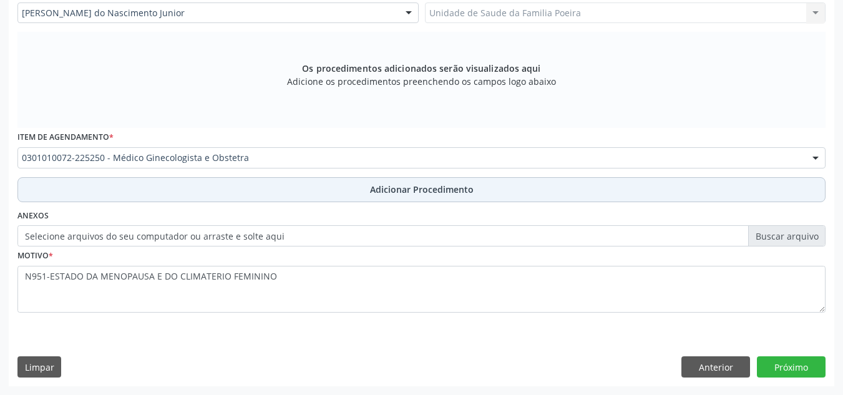
click at [405, 187] on span "Adicionar Procedimento" at bounding box center [422, 189] width 104 height 13
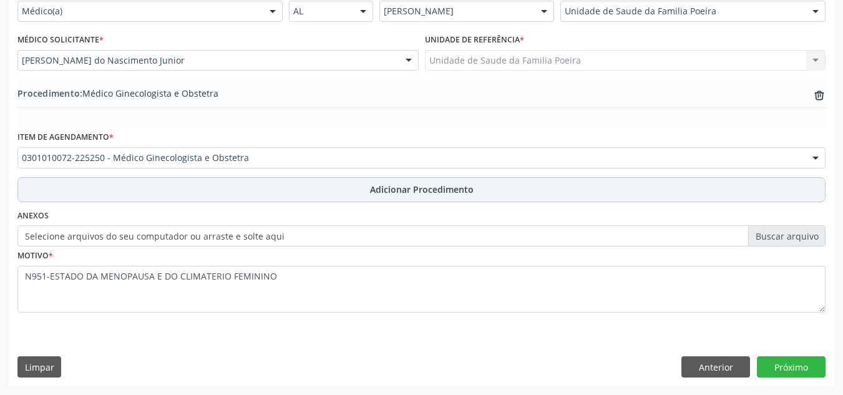
scroll to position [307, 0]
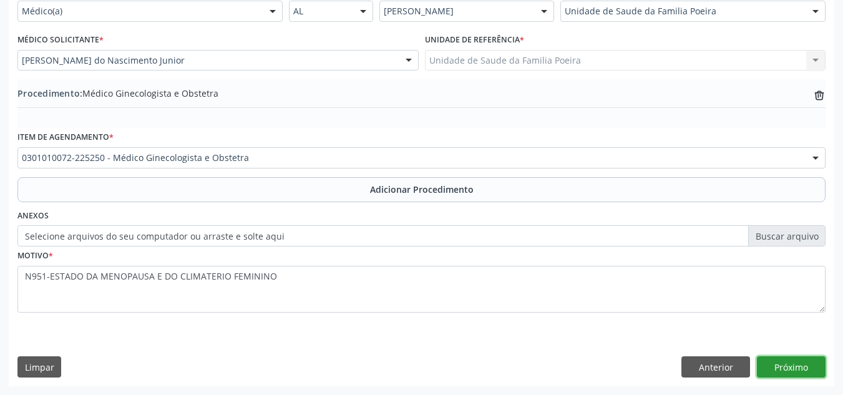
click at [776, 364] on button "Próximo" at bounding box center [791, 366] width 69 height 21
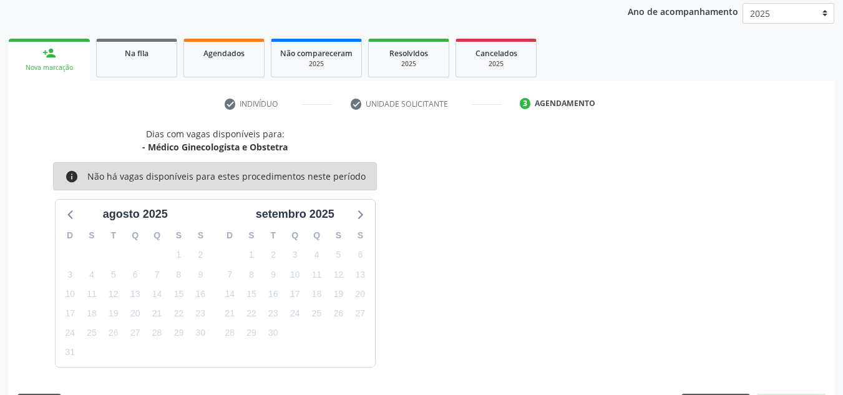
scroll to position [202, 0]
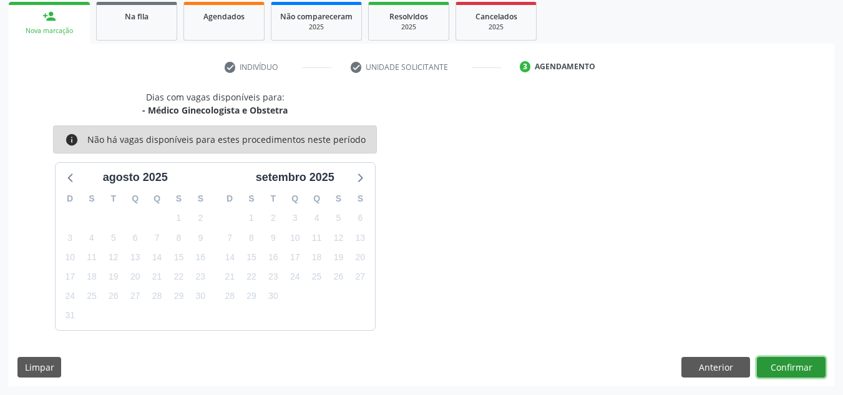
click at [776, 364] on button "Confirmar" at bounding box center [791, 367] width 69 height 21
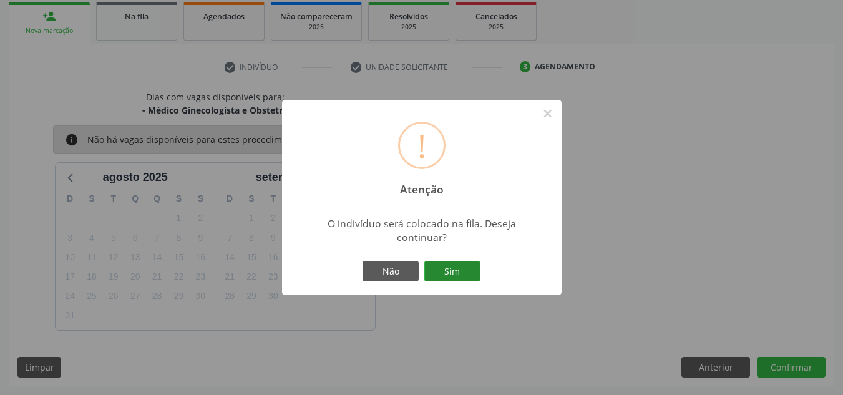
click at [458, 280] on button "Sim" at bounding box center [452, 271] width 56 height 21
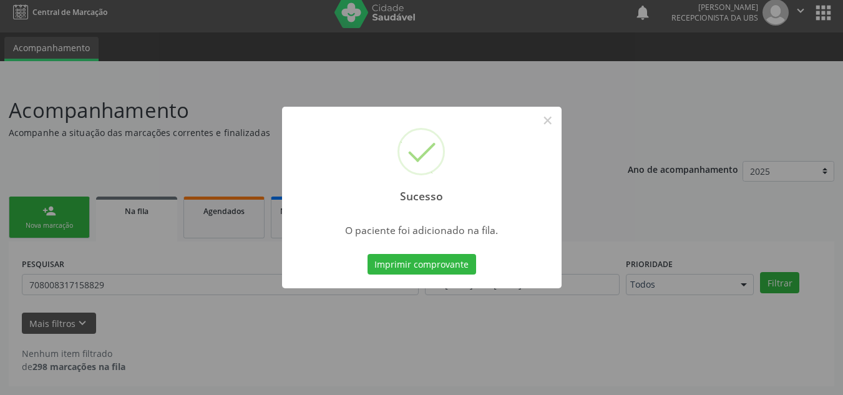
scroll to position [7, 0]
click at [544, 125] on button "×" at bounding box center [547, 120] width 21 height 21
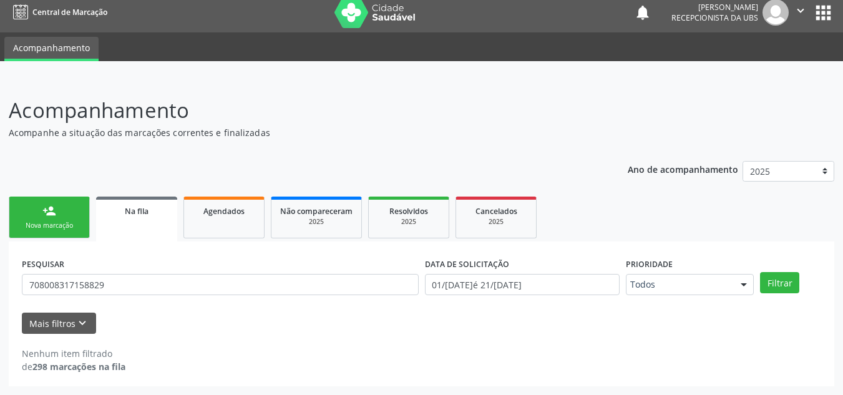
click at [40, 204] on link "person_add Nova marcação" at bounding box center [49, 217] width 81 height 42
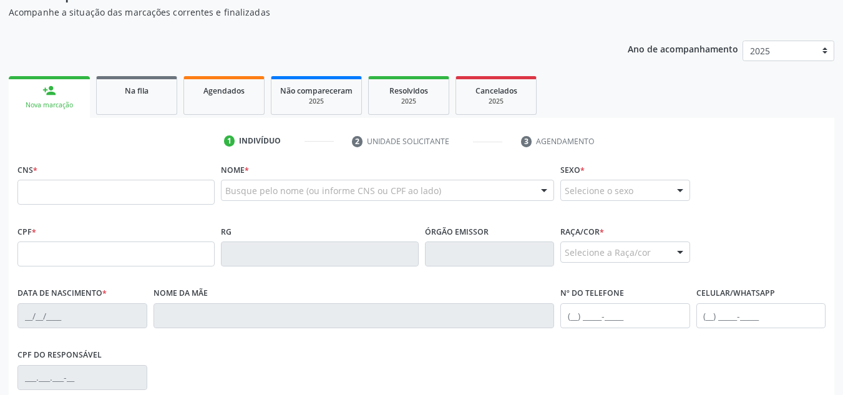
scroll to position [132, 0]
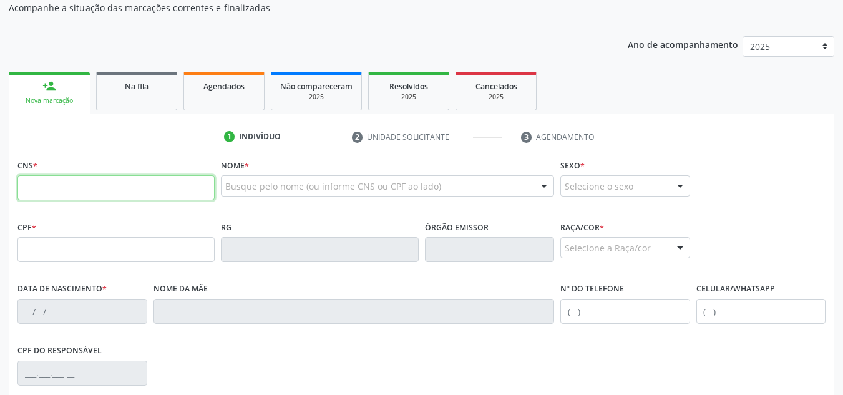
click at [115, 191] on input "text" at bounding box center [115, 187] width 197 height 25
paste input "703 1003 3171 3460"
type input "703 1003 3171 3460"
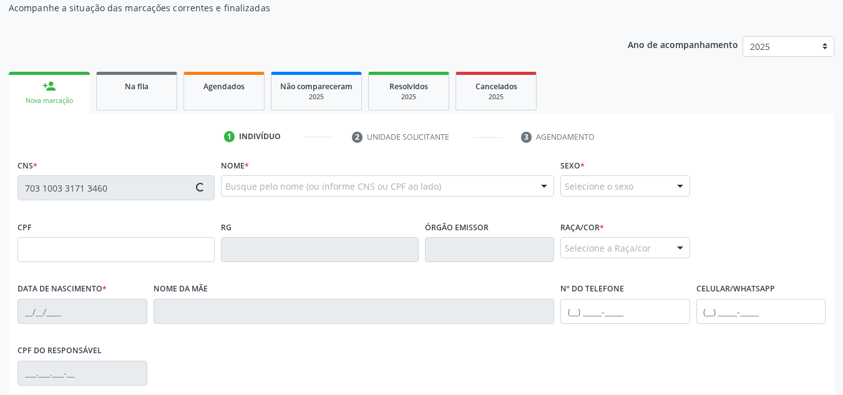
type input "060.447.524-10"
type input "[DATE]"
type input "[PERSON_NAME] do Carmo da Conceicao"
type input "[PHONE_NUMBER]"
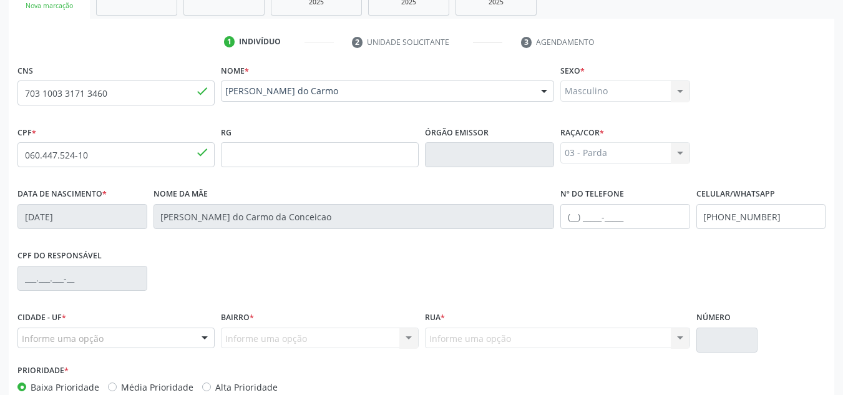
scroll to position [299, 0]
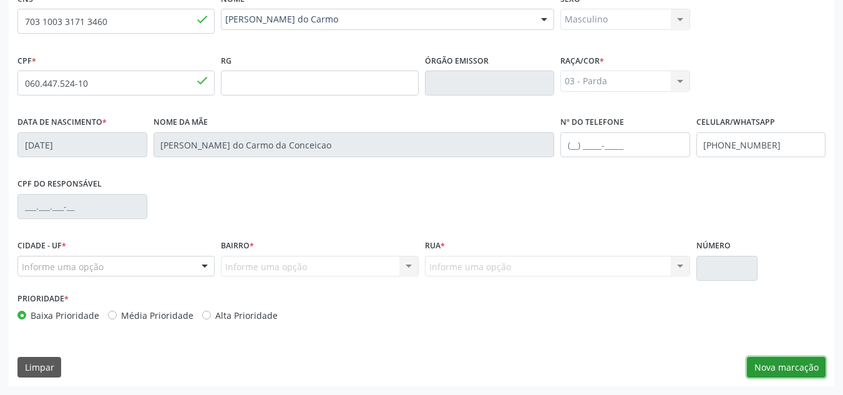
click at [782, 362] on button "Nova marcação" at bounding box center [786, 367] width 79 height 21
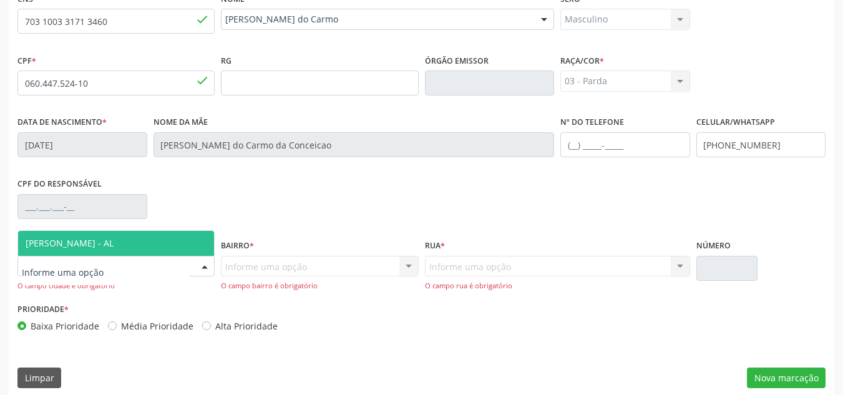
click at [170, 265] on div at bounding box center [115, 266] width 197 height 21
click at [67, 249] on span "[PERSON_NAME] - AL" at bounding box center [116, 243] width 196 height 25
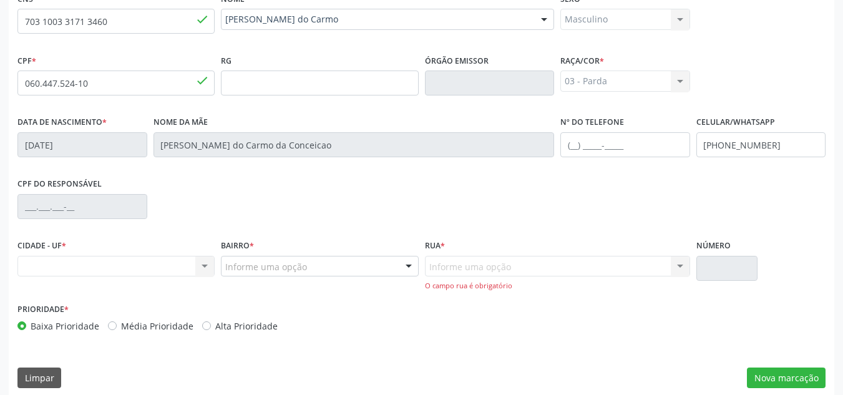
click at [354, 269] on div "Informe uma opção" at bounding box center [319, 266] width 197 height 21
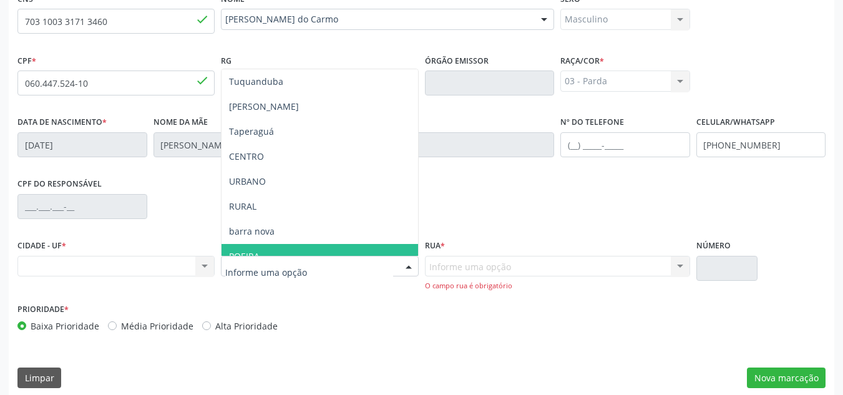
click at [303, 256] on div at bounding box center [319, 266] width 197 height 21
click at [310, 256] on div at bounding box center [319, 266] width 197 height 21
click at [317, 252] on span "POEIRA" at bounding box center [319, 256] width 196 height 25
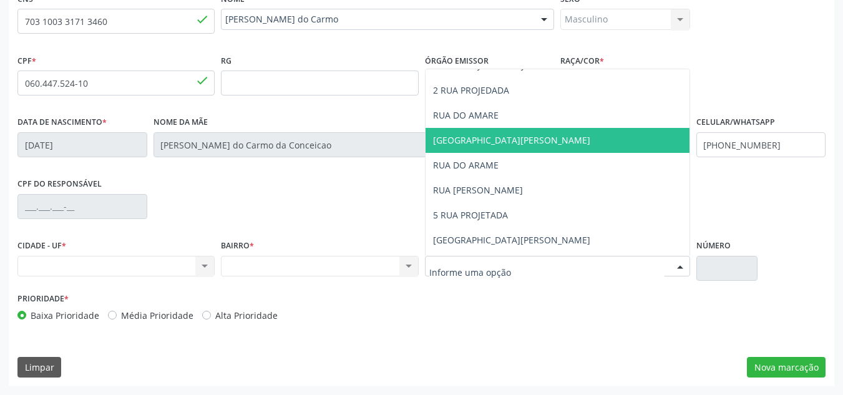
scroll to position [312, 0]
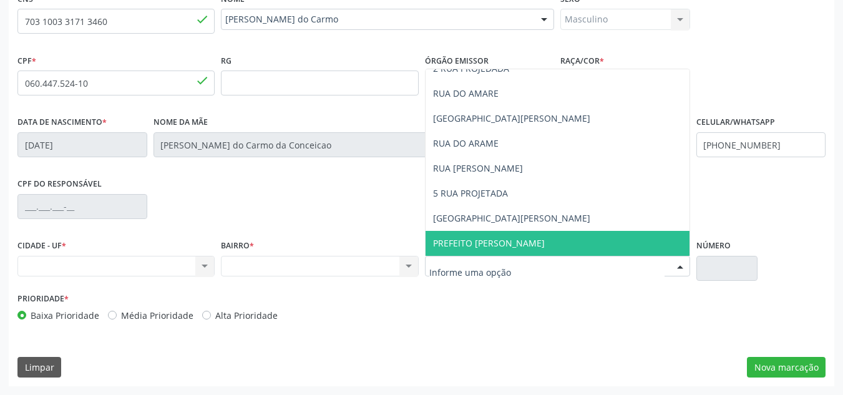
click at [495, 236] on span "PREFEITO [PERSON_NAME]" at bounding box center [557, 243] width 264 height 25
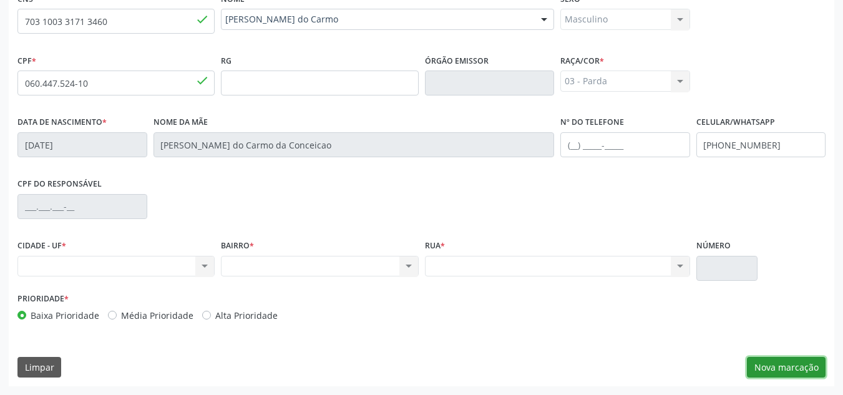
click at [771, 369] on button "Nova marcação" at bounding box center [786, 367] width 79 height 21
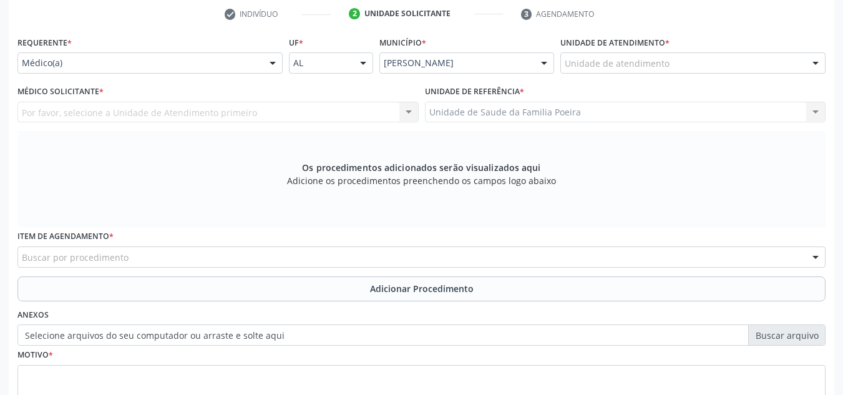
scroll to position [236, 0]
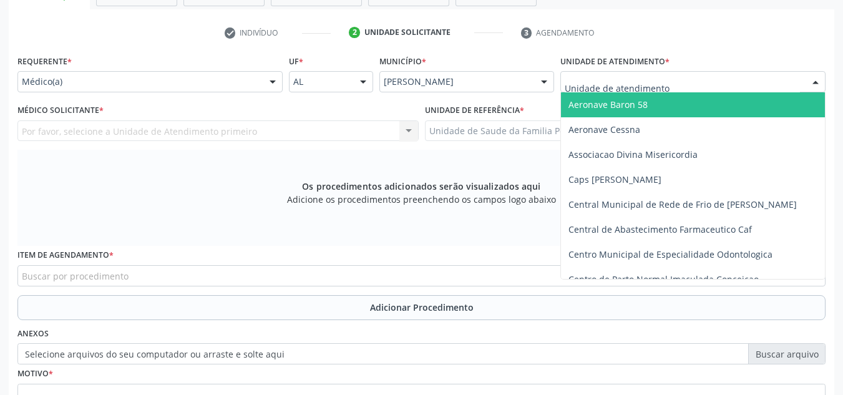
click at [805, 83] on div "Aeronave Baron 58 Aeronave Cessna Associacao Divina Misericordia Caps [PERSON_N…" at bounding box center [692, 81] width 265 height 21
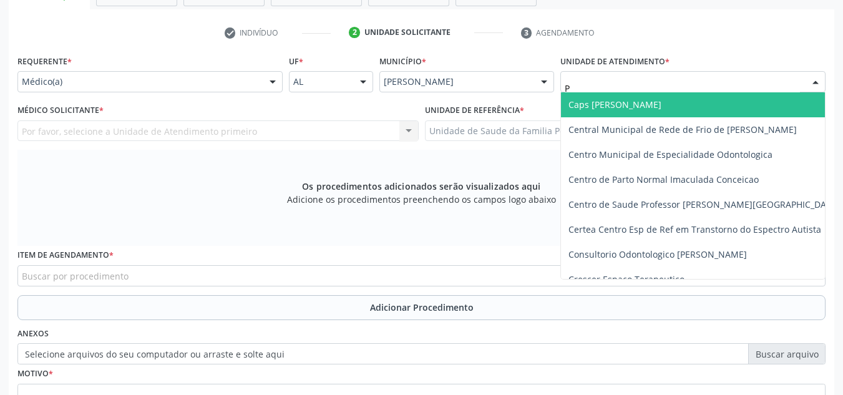
type input "PO"
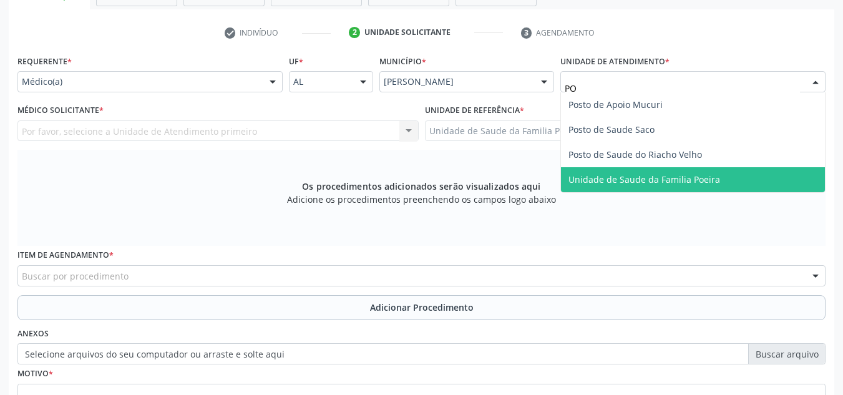
click at [653, 187] on span "Unidade de Saude da Familia Poeira" at bounding box center [693, 179] width 264 height 25
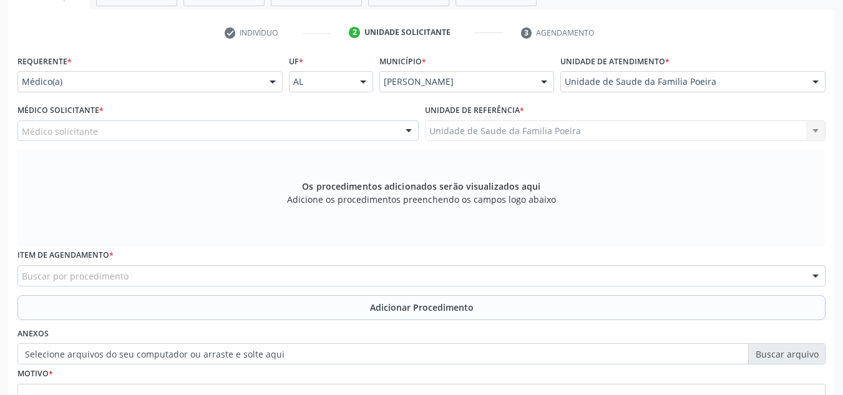
click at [266, 133] on div "Médico solicitante" at bounding box center [217, 130] width 401 height 21
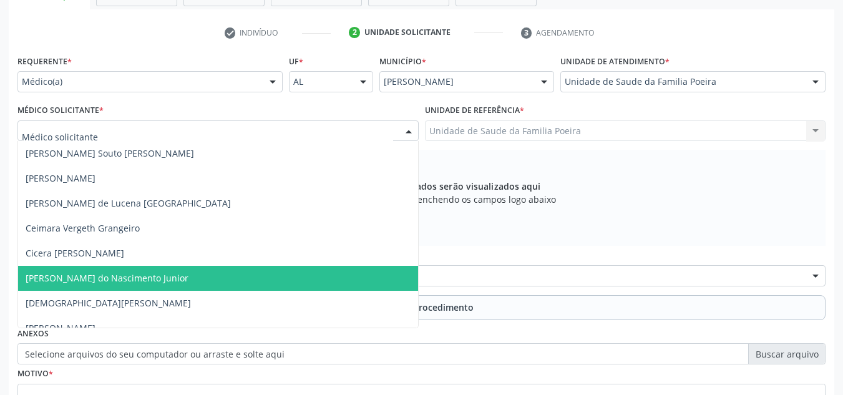
click at [221, 278] on span "[PERSON_NAME] do Nascimento Junior" at bounding box center [218, 278] width 400 height 25
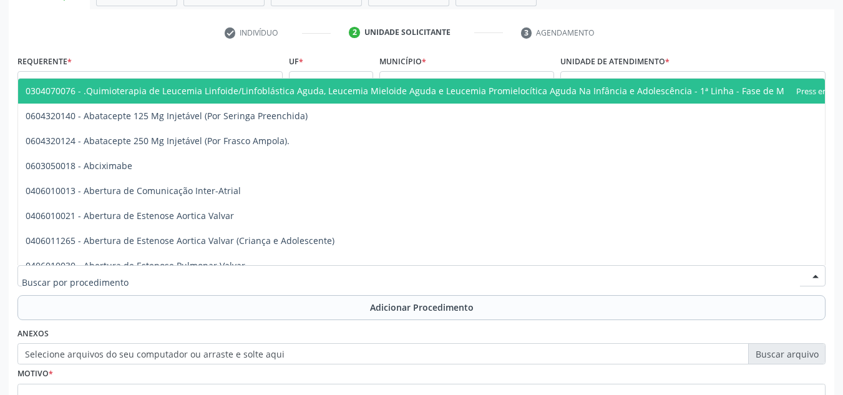
click at [185, 266] on div at bounding box center [421, 275] width 808 height 21
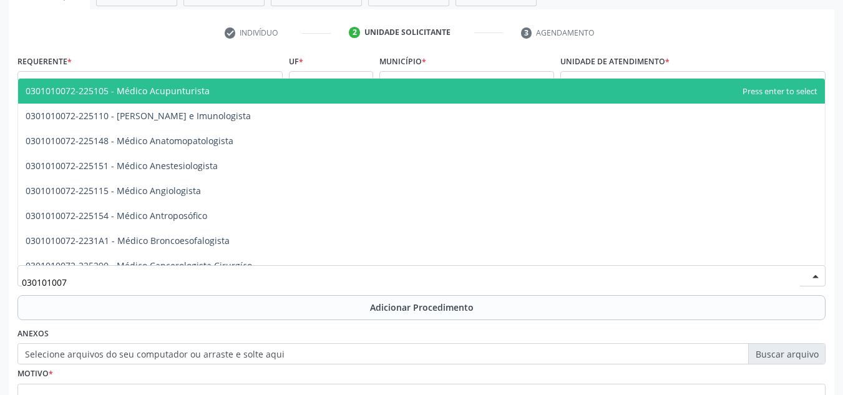
type input "0301010072"
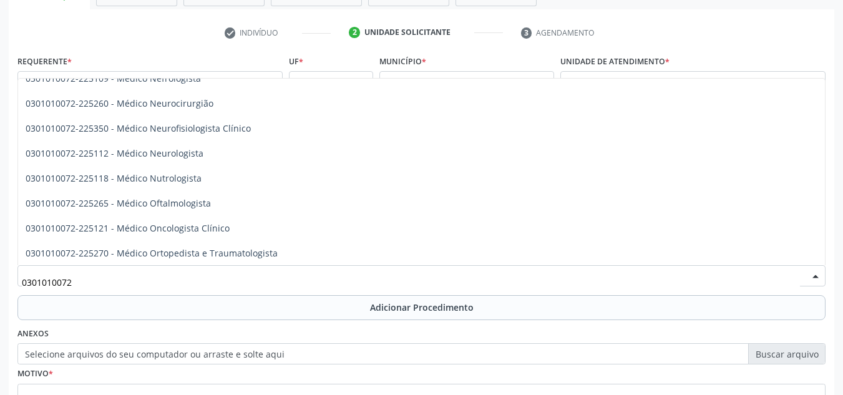
scroll to position [998, 0]
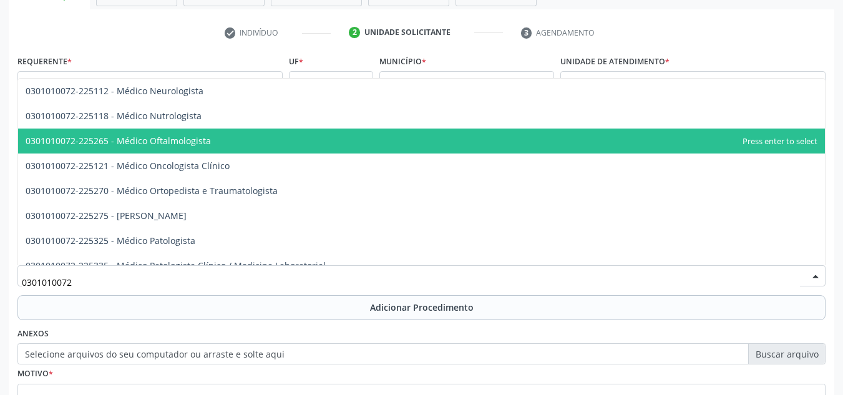
click at [257, 145] on span "0301010072-225265 - Médico Oftalmologista" at bounding box center [421, 140] width 806 height 25
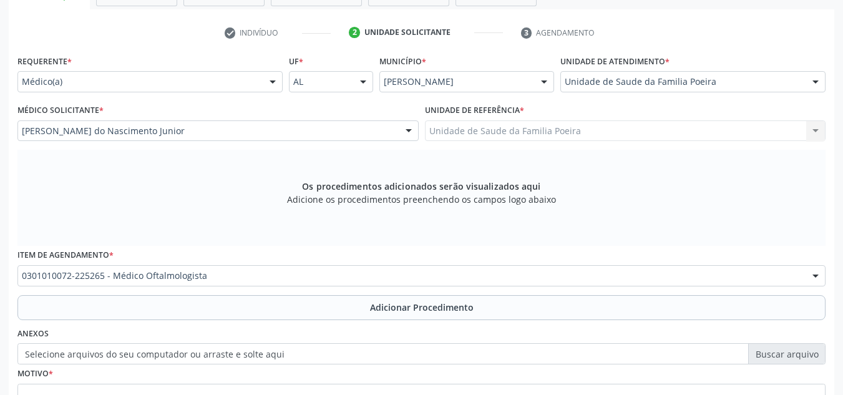
scroll to position [354, 0]
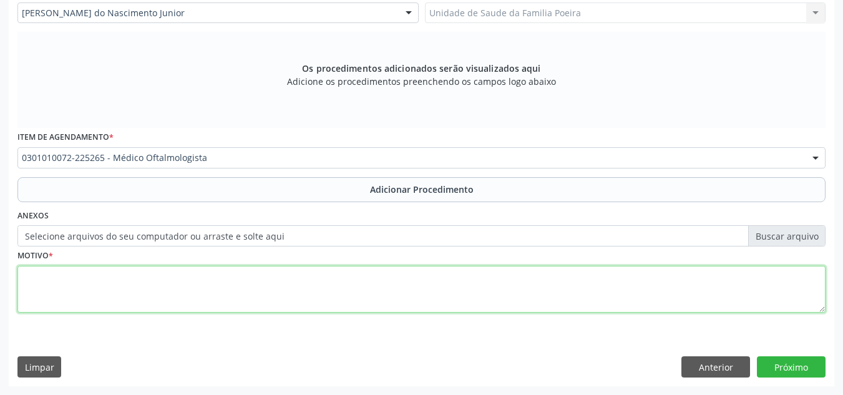
click at [203, 283] on textarea at bounding box center [421, 289] width 808 height 47
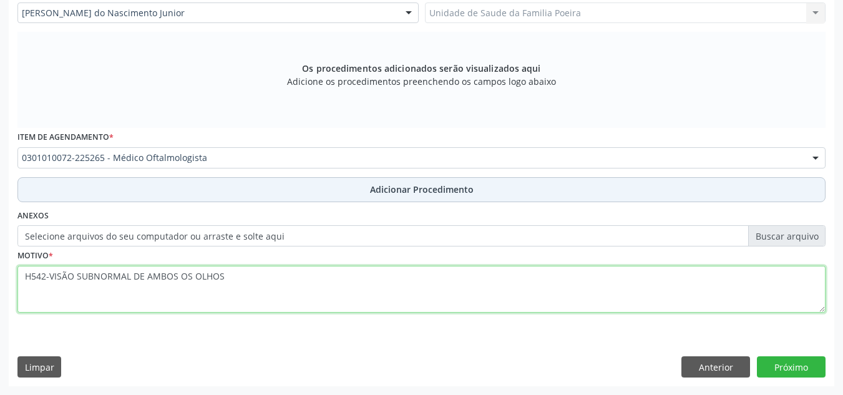
type textarea "H542-VISÃO SUBNORMAL DE AMBOS OS OLHOS"
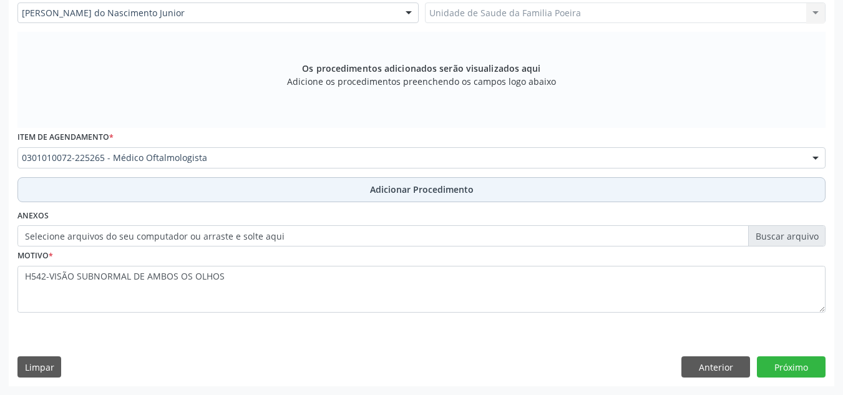
click at [309, 198] on button "Adicionar Procedimento" at bounding box center [421, 189] width 808 height 25
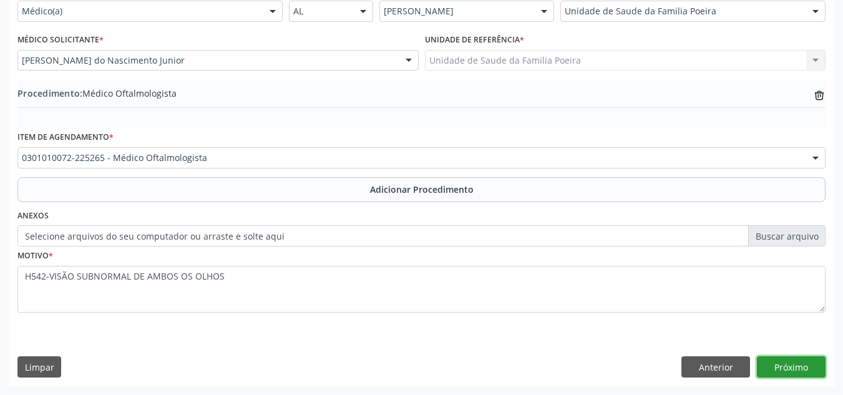
click at [791, 365] on button "Próximo" at bounding box center [791, 366] width 69 height 21
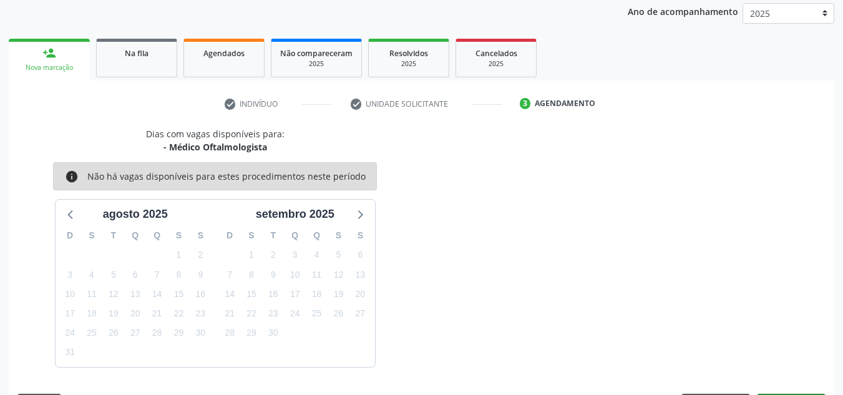
scroll to position [202, 0]
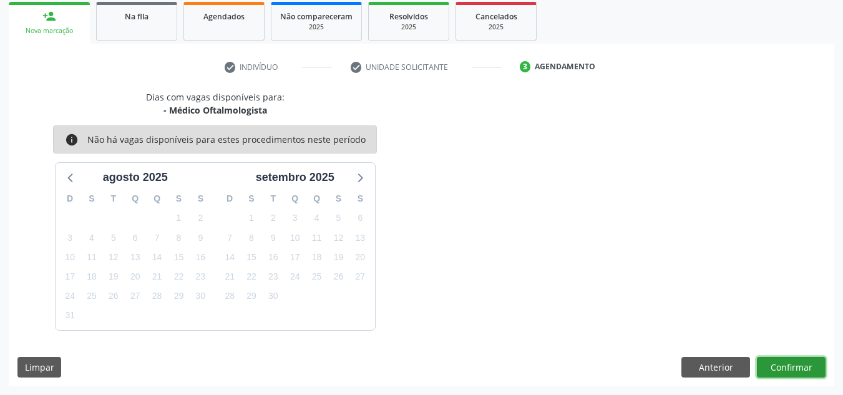
click at [788, 362] on button "Confirmar" at bounding box center [791, 367] width 69 height 21
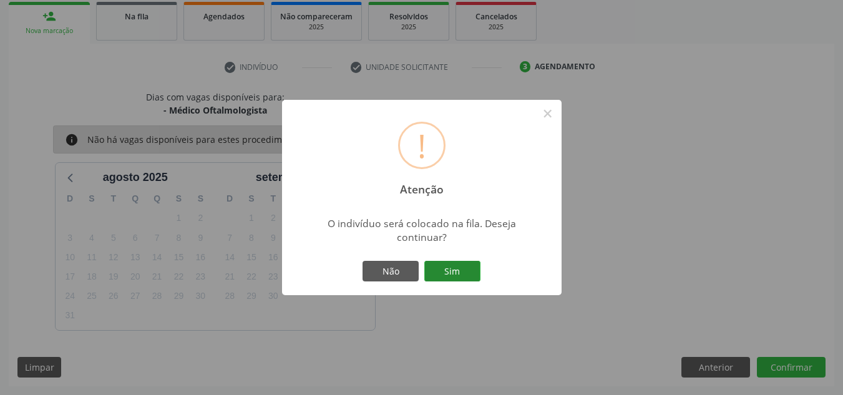
click at [443, 270] on button "Sim" at bounding box center [452, 271] width 56 height 21
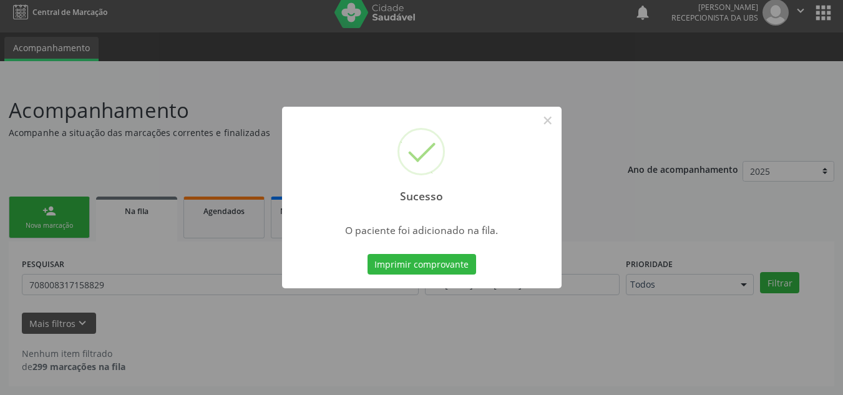
scroll to position [7, 0]
click at [543, 120] on button "×" at bounding box center [547, 120] width 21 height 21
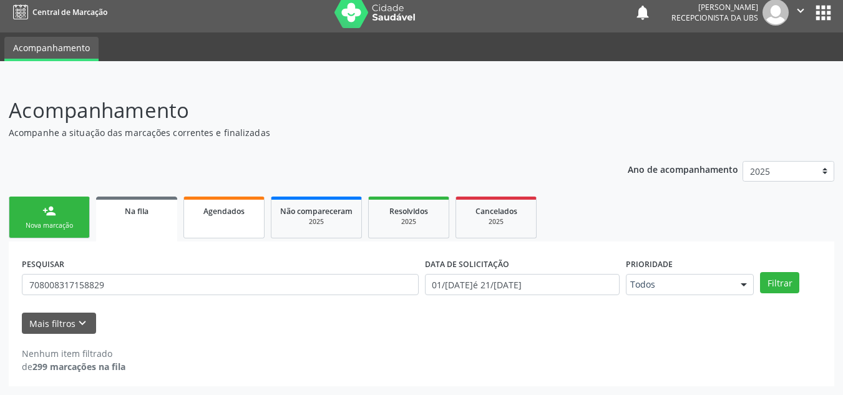
click at [244, 210] on div "Agendados" at bounding box center [224, 210] width 62 height 13
select select "7"
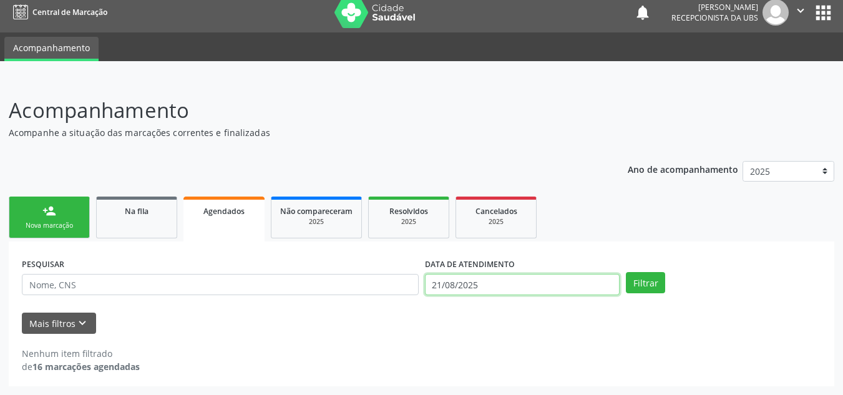
click at [529, 284] on input "21/08/2025" at bounding box center [522, 284] width 195 height 21
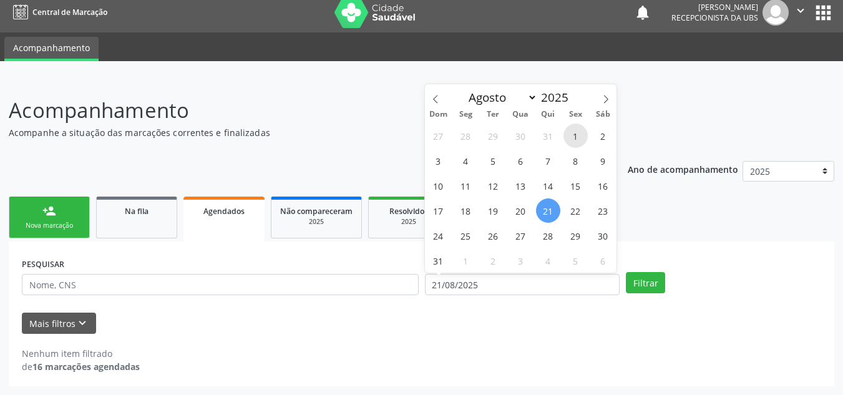
click at [570, 132] on span "1" at bounding box center [575, 135] width 24 height 24
type input "[DATE]"
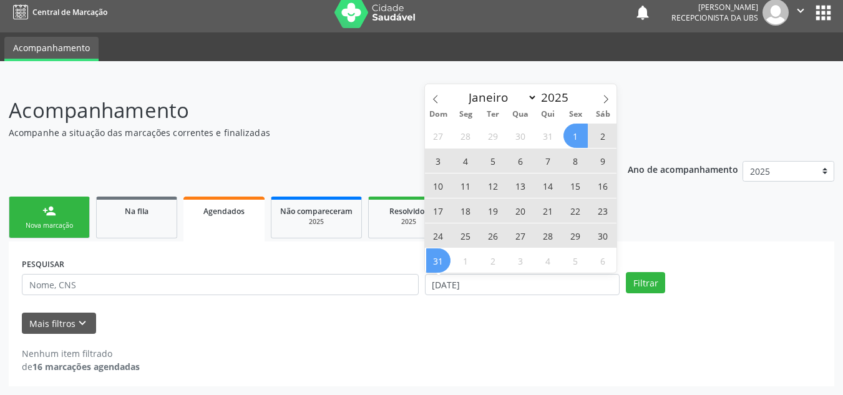
click at [443, 260] on span "31" at bounding box center [438, 260] width 24 height 24
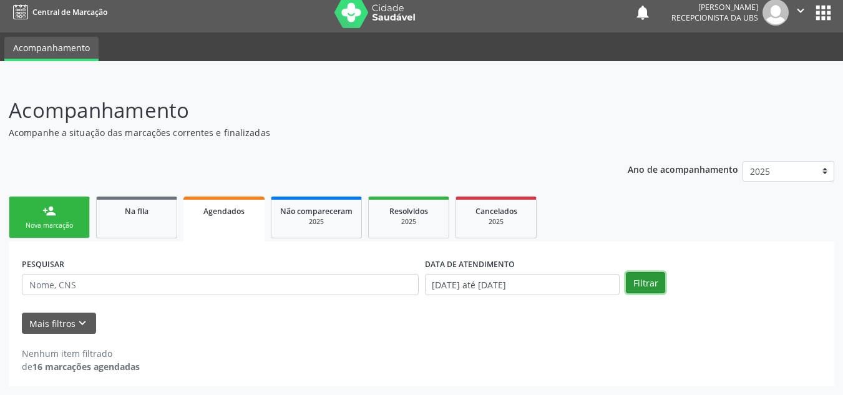
click at [637, 281] on button "Filtrar" at bounding box center [645, 282] width 39 height 21
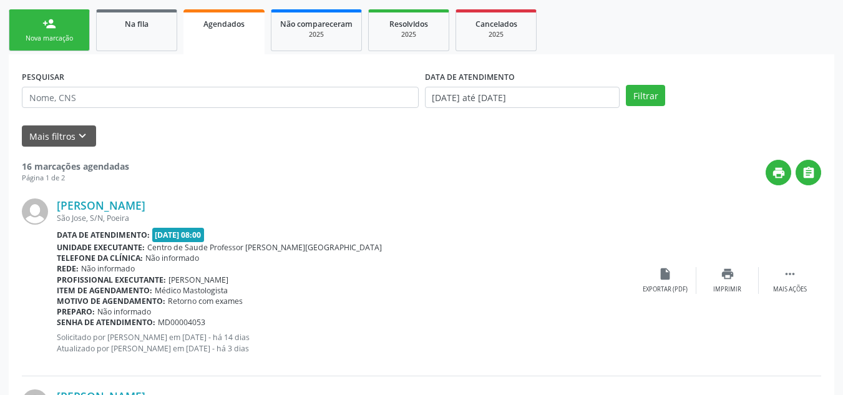
scroll to position [0, 0]
